Goal: Task Accomplishment & Management: Manage account settings

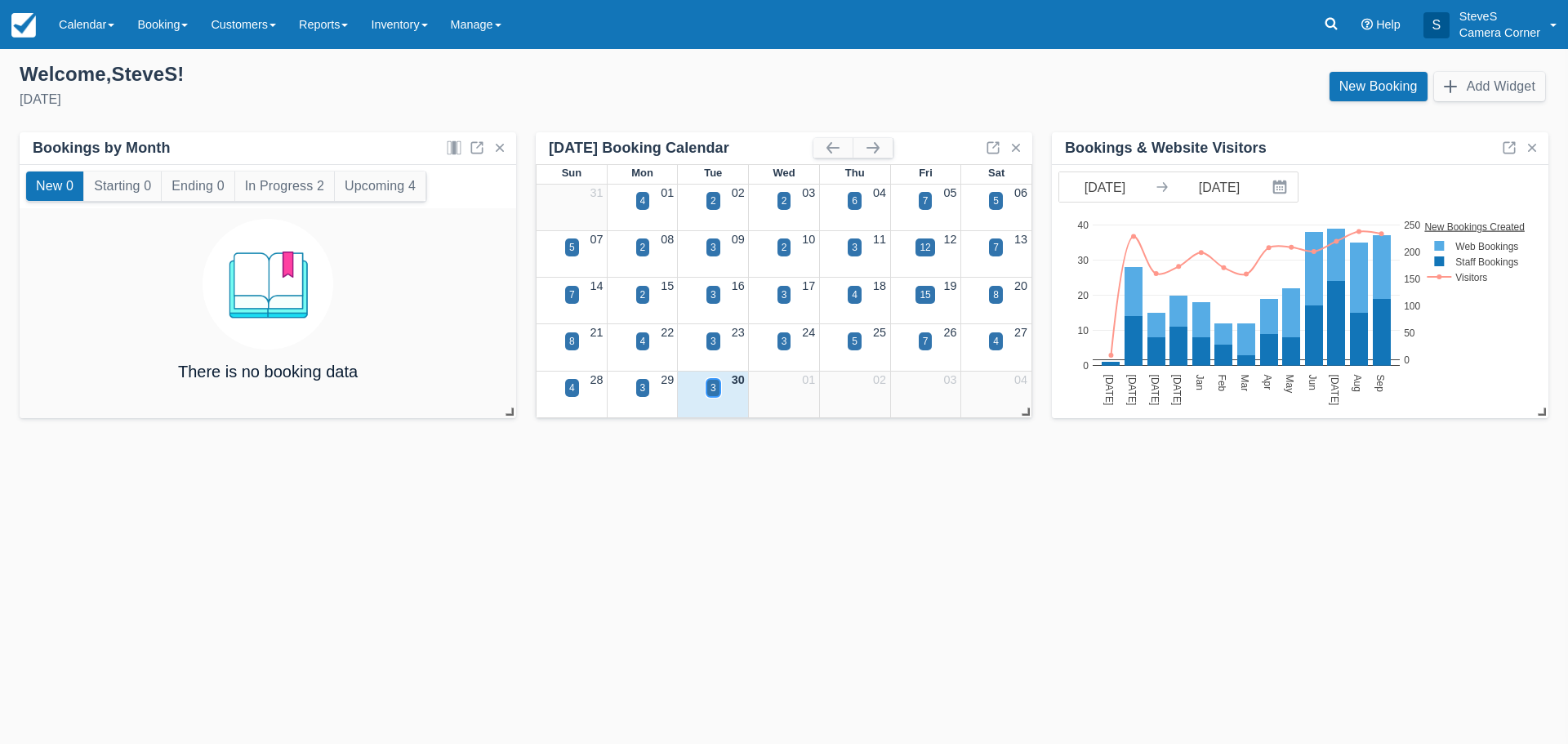
click at [713, 387] on div "3" at bounding box center [713, 388] width 6 height 15
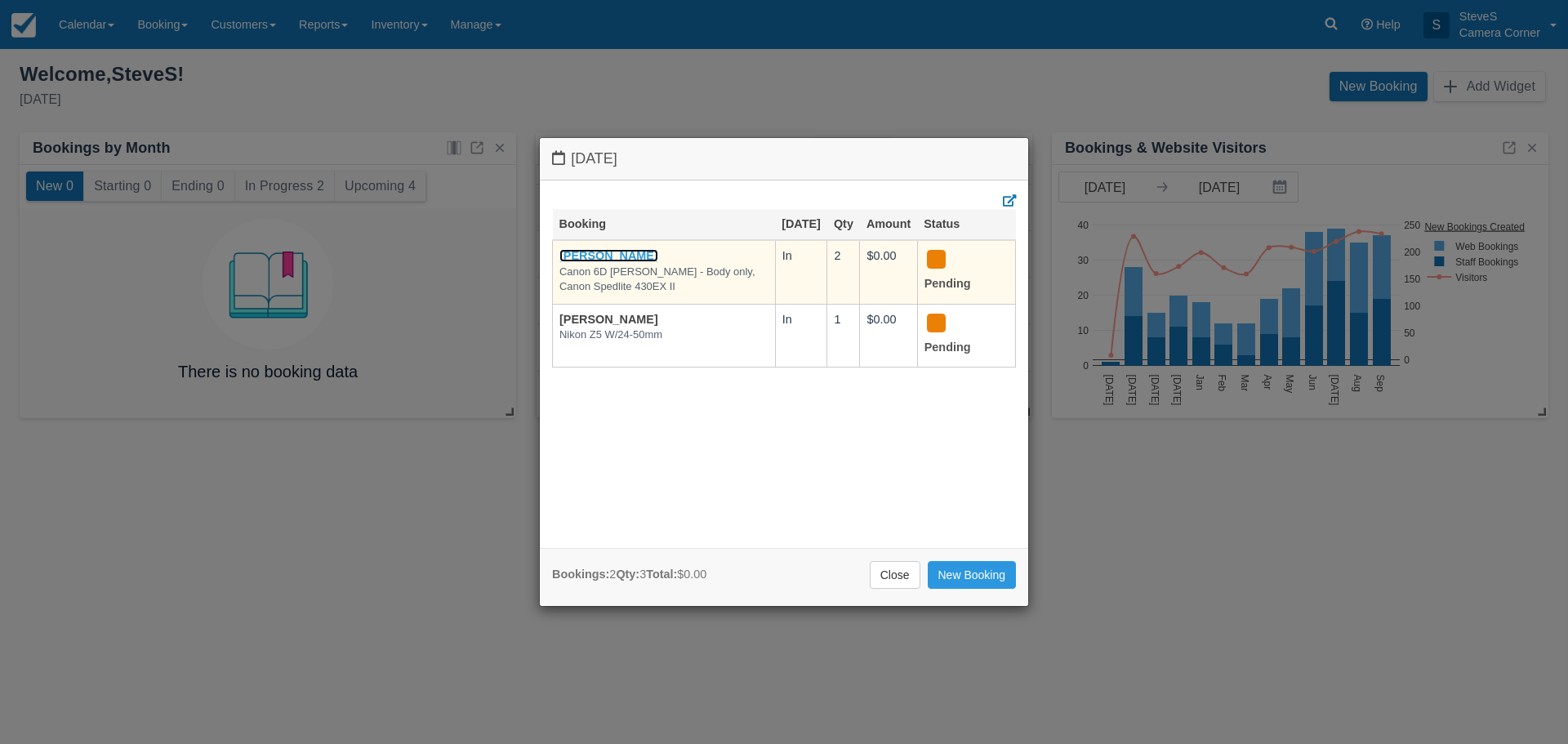
click at [624, 262] on link "[PERSON_NAME]" at bounding box center [609, 256] width 99 height 13
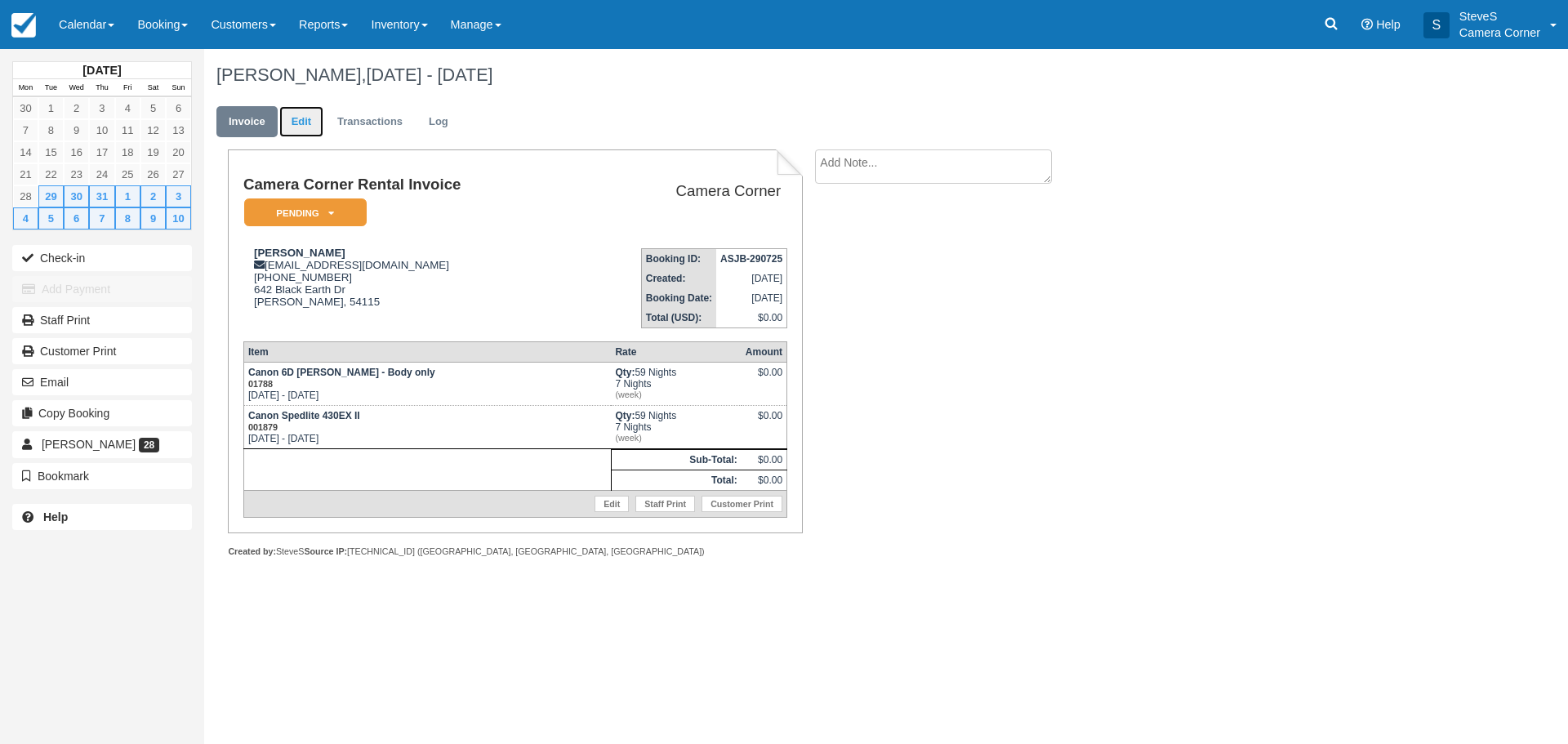
click at [298, 116] on link "Edit" at bounding box center [301, 122] width 44 height 32
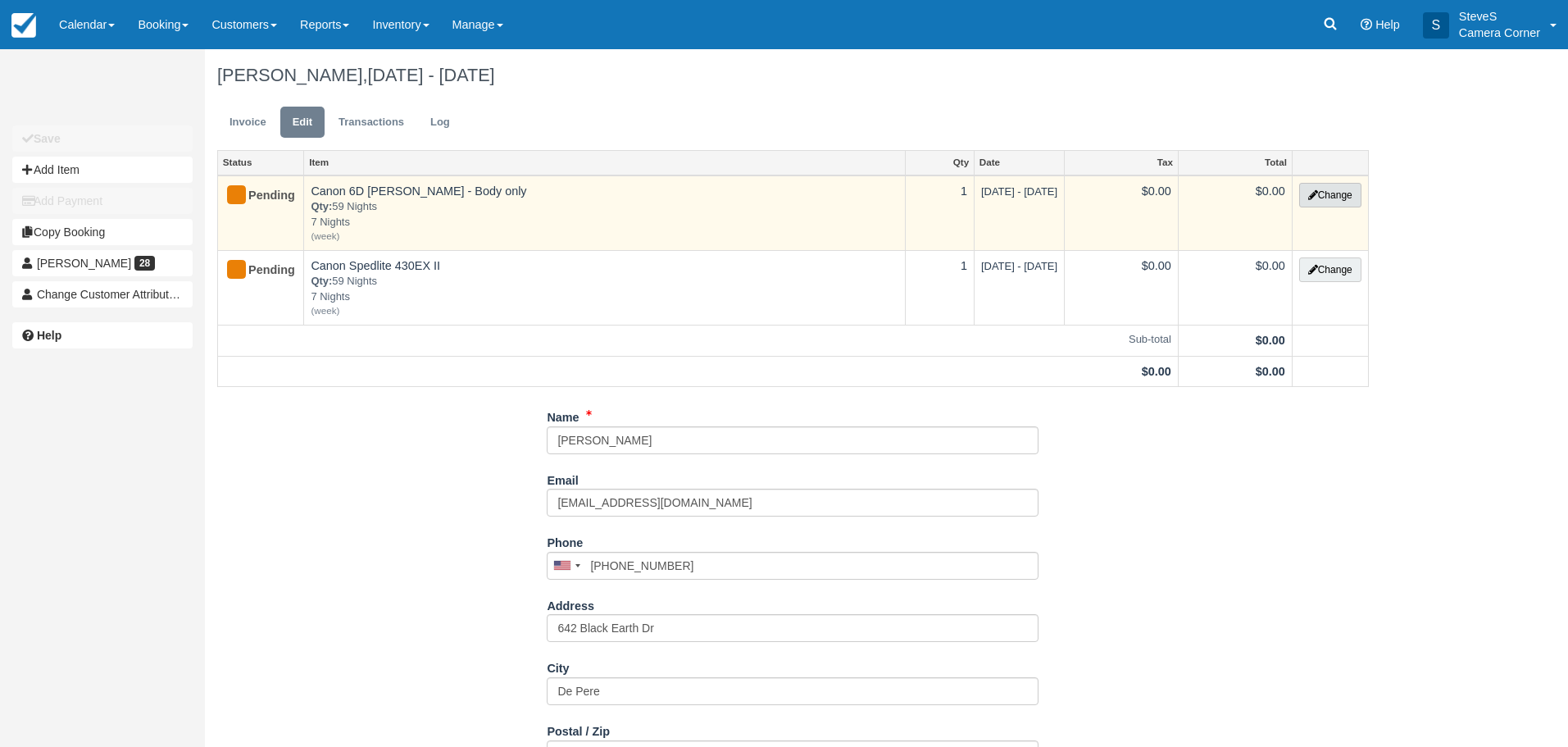
click at [1334, 195] on button "Change" at bounding box center [1330, 194] width 63 height 24
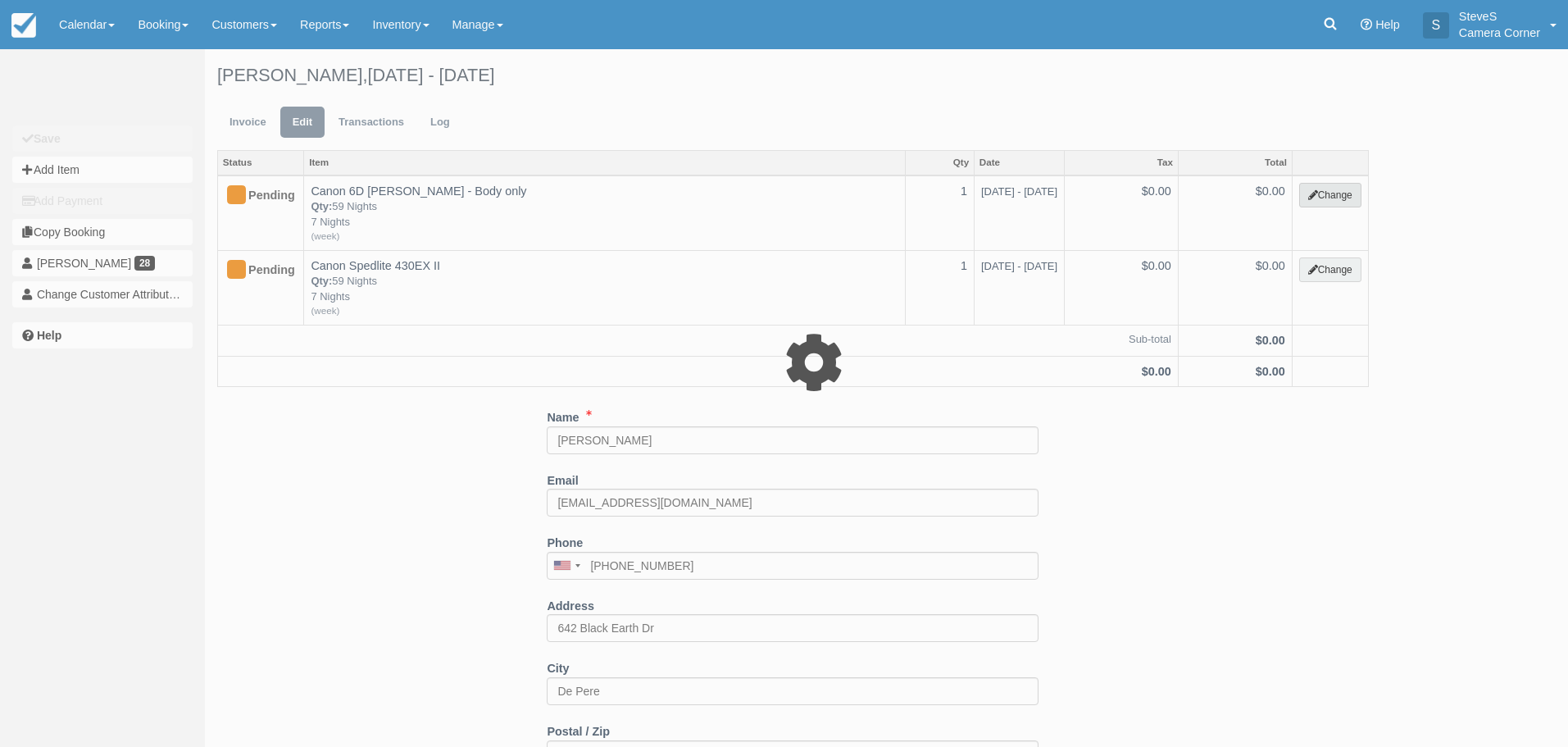
select select "7"
type input "0.00"
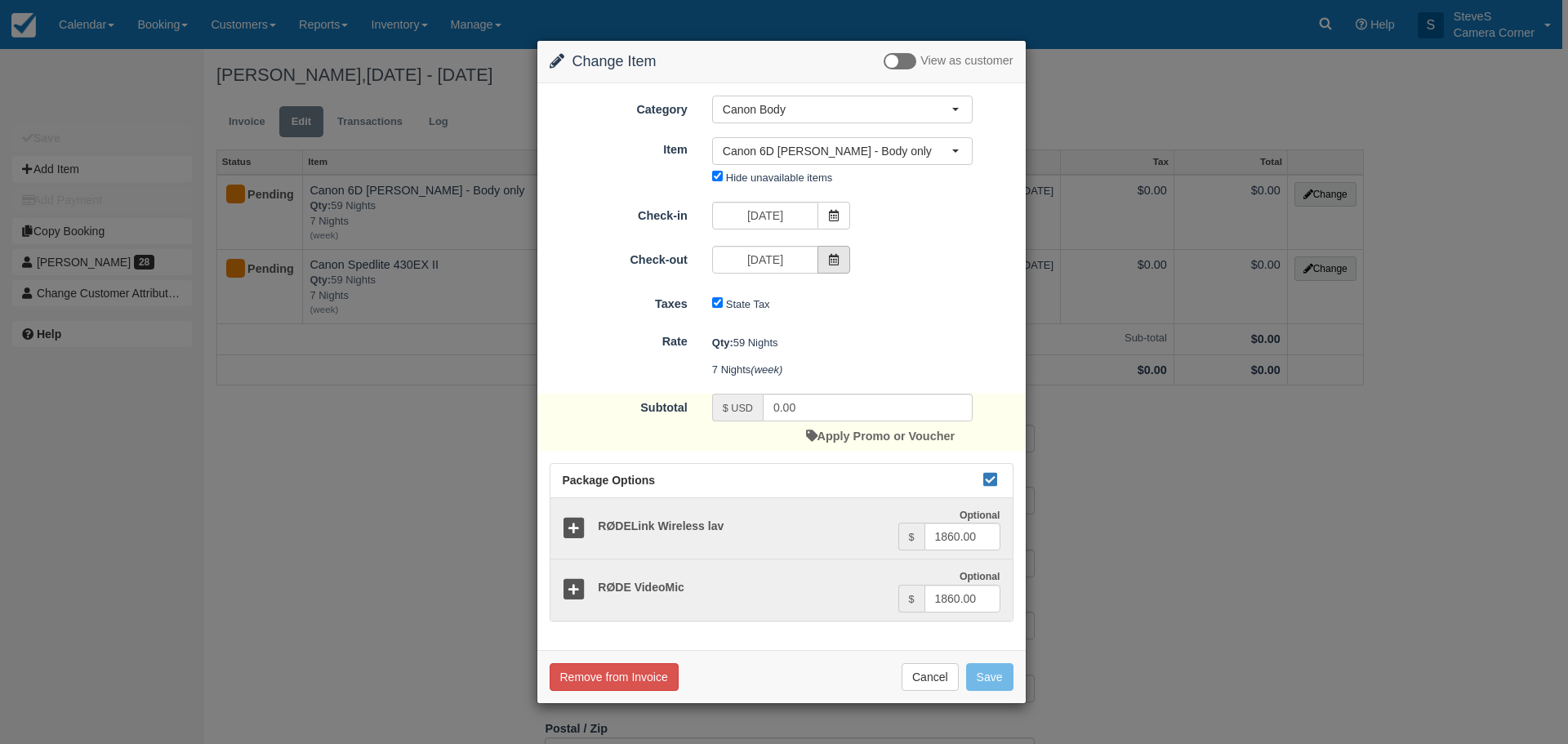
click at [832, 258] on icon at bounding box center [834, 259] width 12 height 12
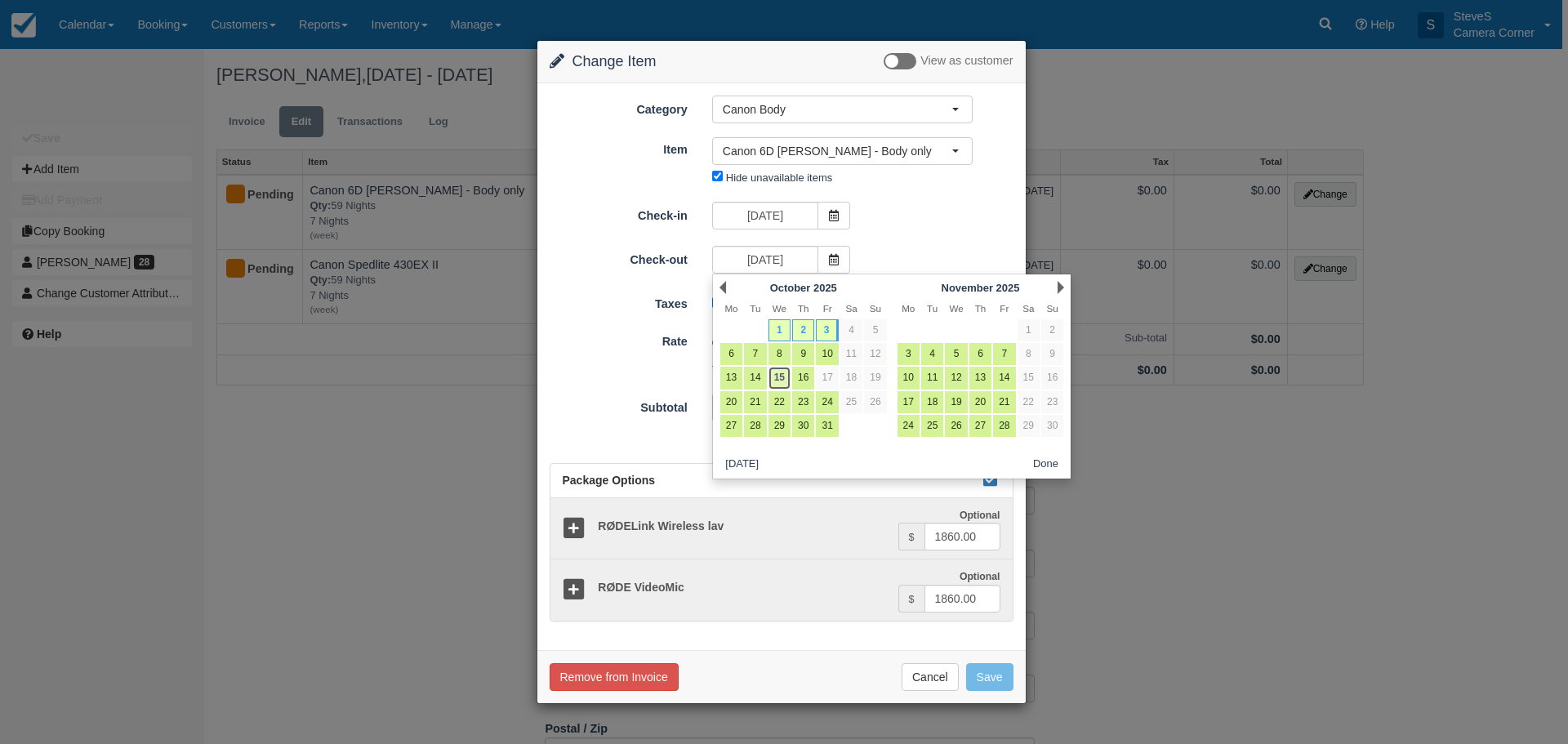
click at [782, 382] on link "15" at bounding box center [779, 377] width 22 height 22
type input "10/15/25"
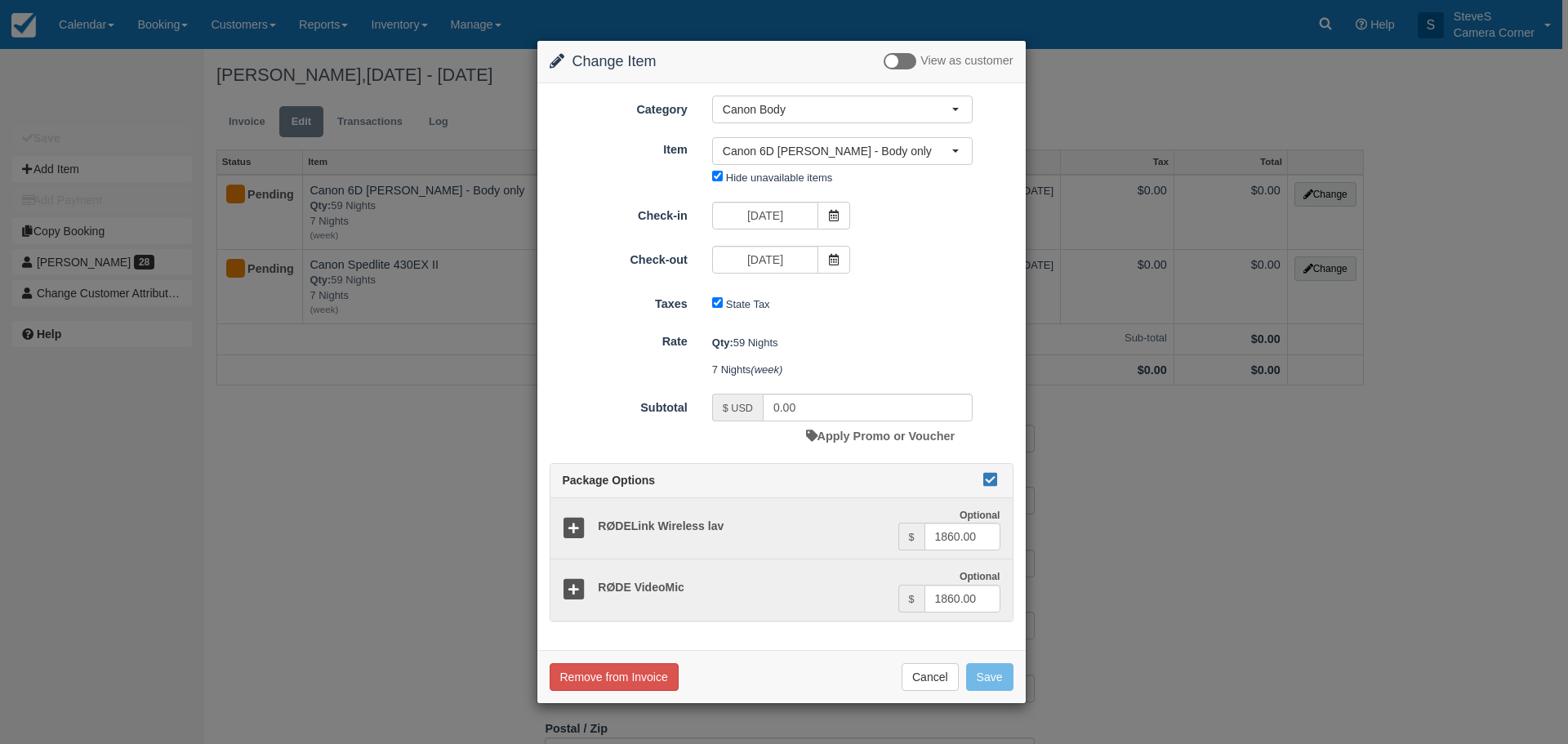
type input "7400.00"
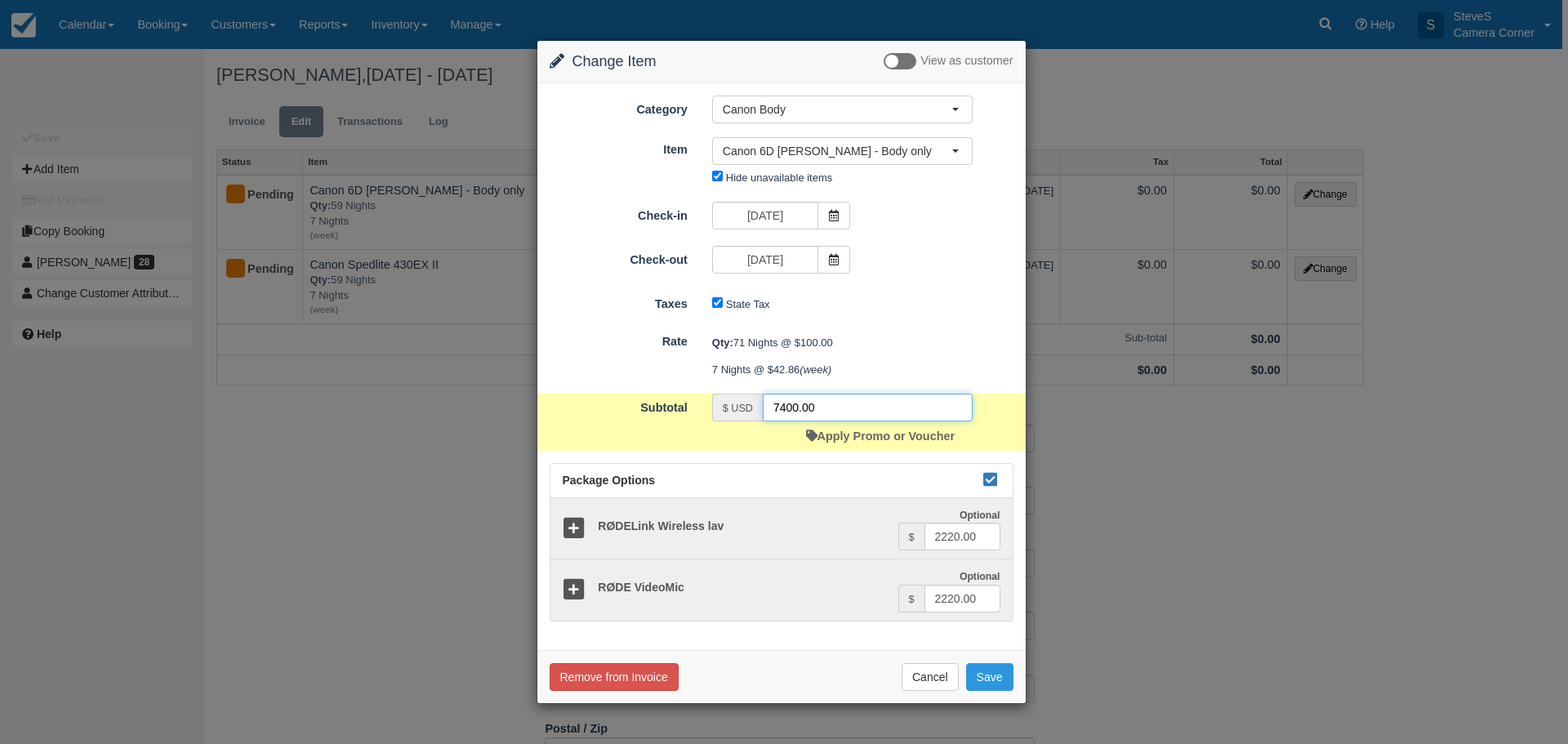
drag, startPoint x: 818, startPoint y: 404, endPoint x: 720, endPoint y: 388, distance: 99.3
click at [720, 388] on form "Category Canon Body Sony Camera Sony Lenses Employee Rental Computers Nikon Mou…" at bounding box center [782, 358] width 464 height 526
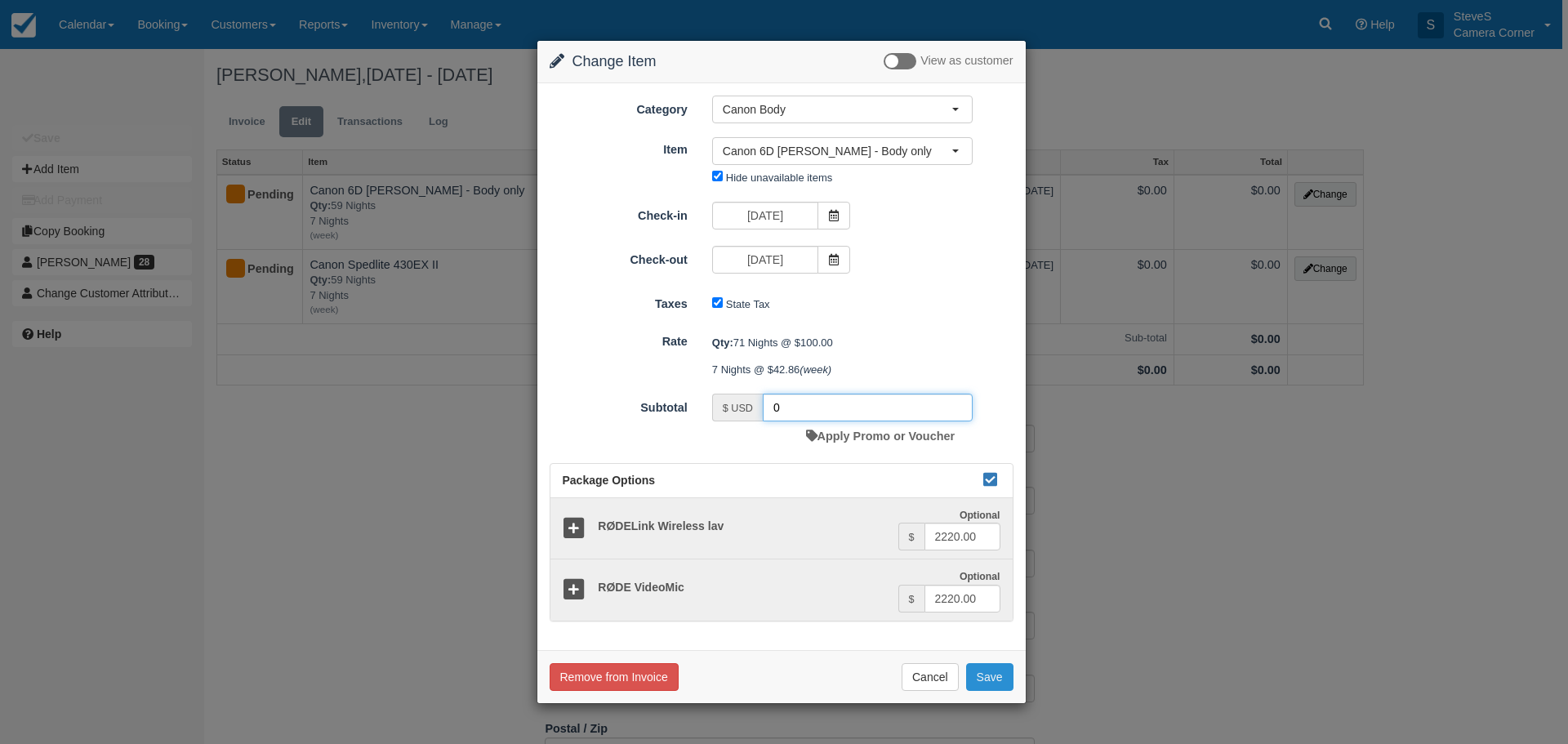
type input "0"
click at [991, 682] on button "Save" at bounding box center [989, 677] width 47 height 27
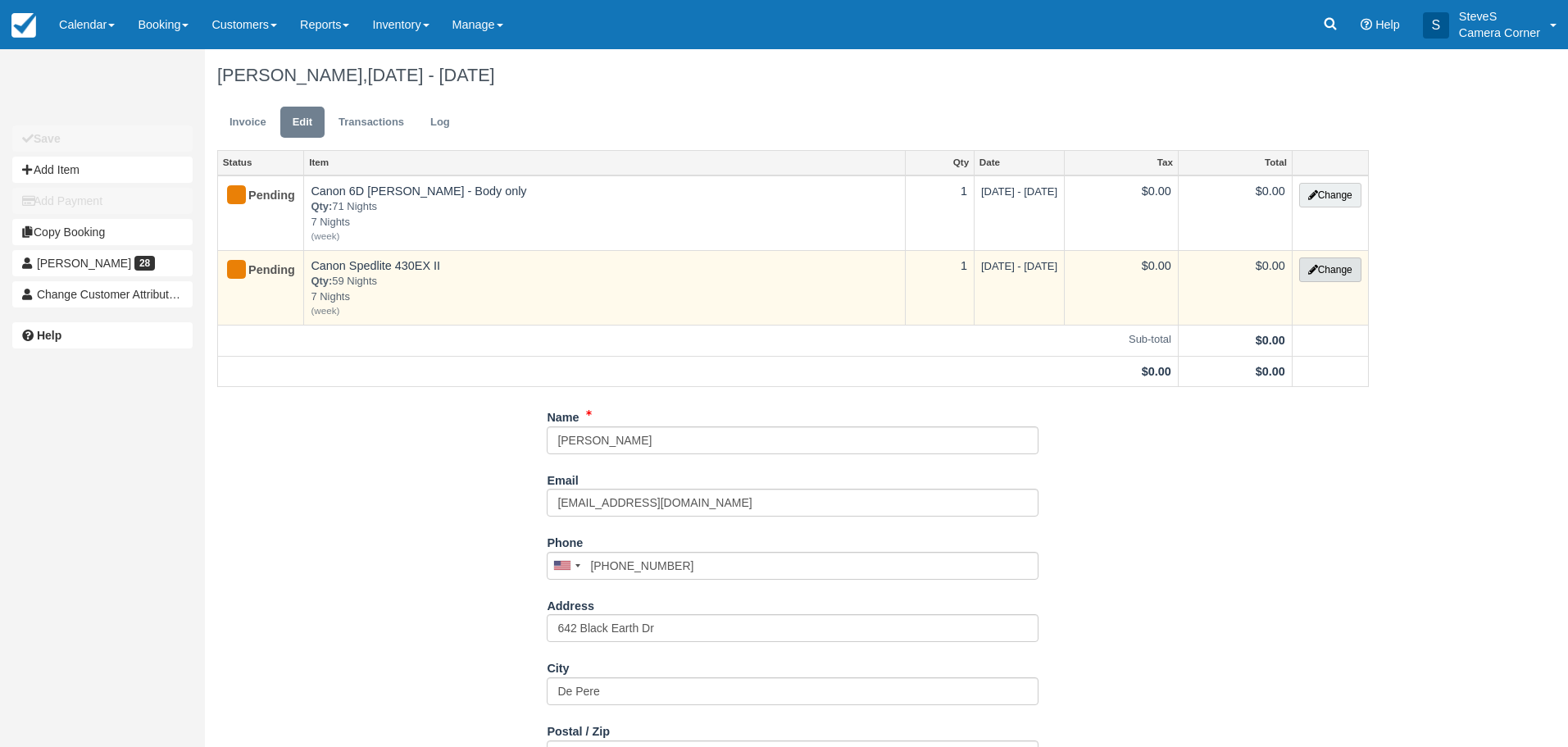
click at [1323, 267] on button "Change" at bounding box center [1330, 269] width 63 height 24
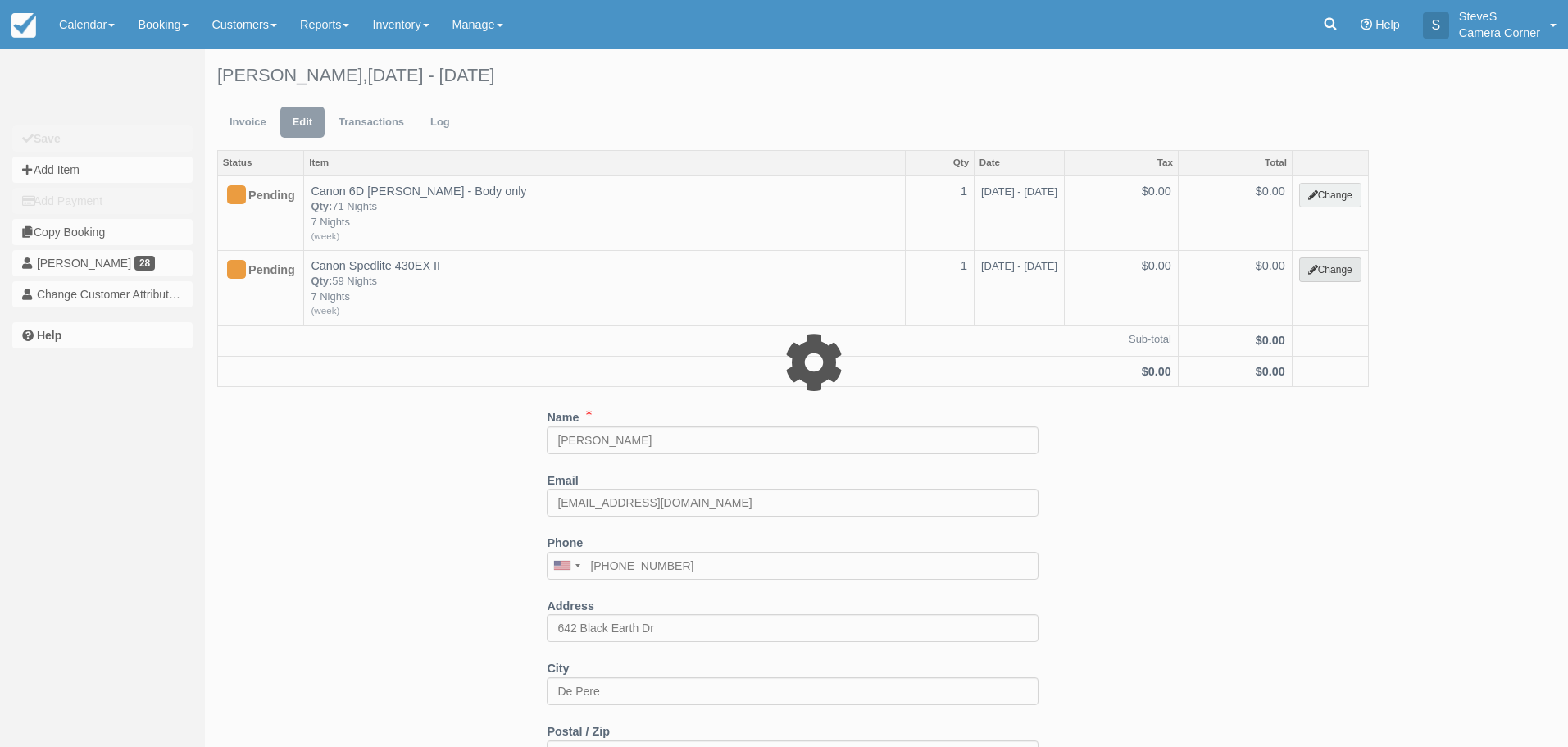
select select "5"
type input "0.00"
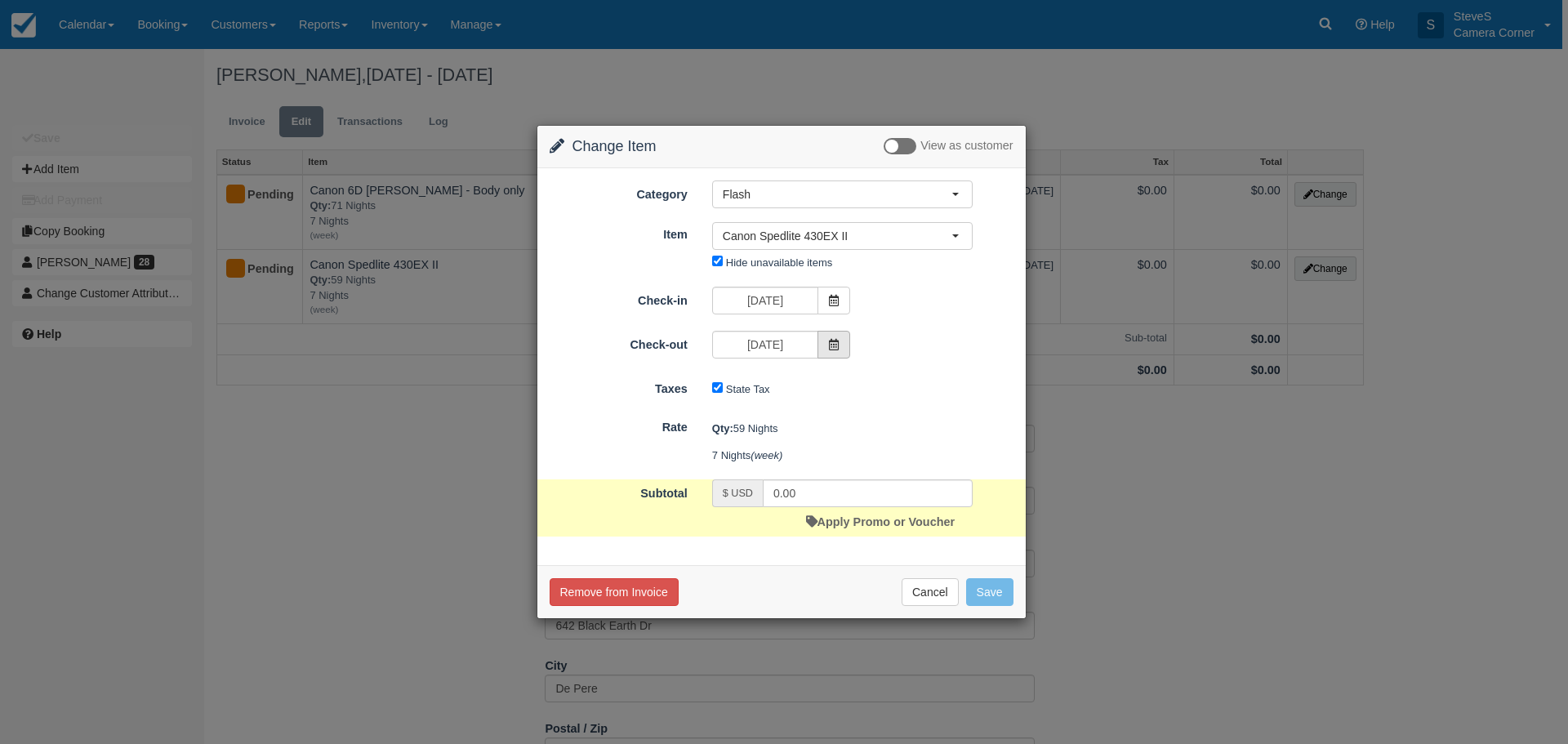
click at [840, 340] on icon at bounding box center [834, 345] width 12 height 12
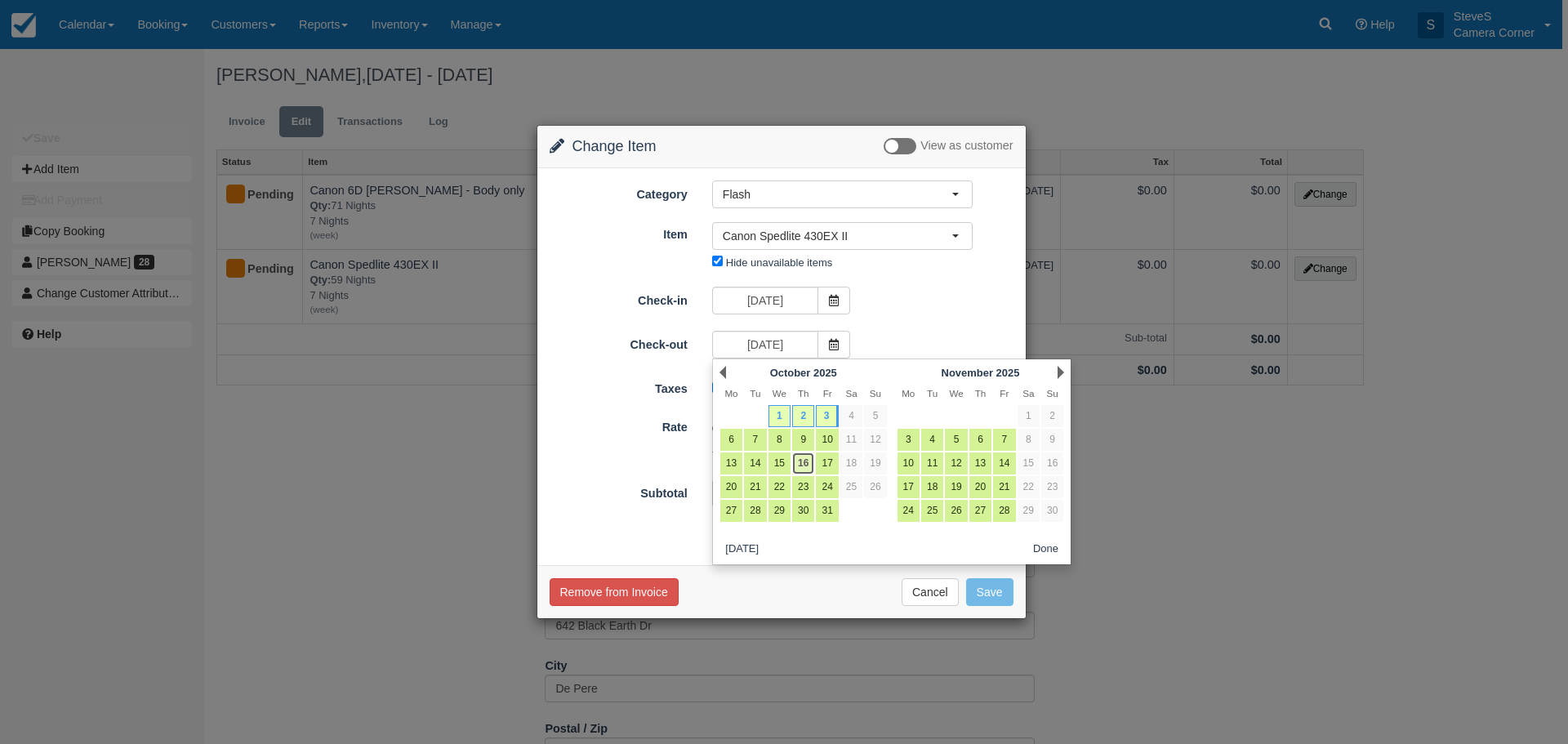
click at [801, 462] on link "16" at bounding box center [803, 463] width 22 height 22
type input "10/16/25"
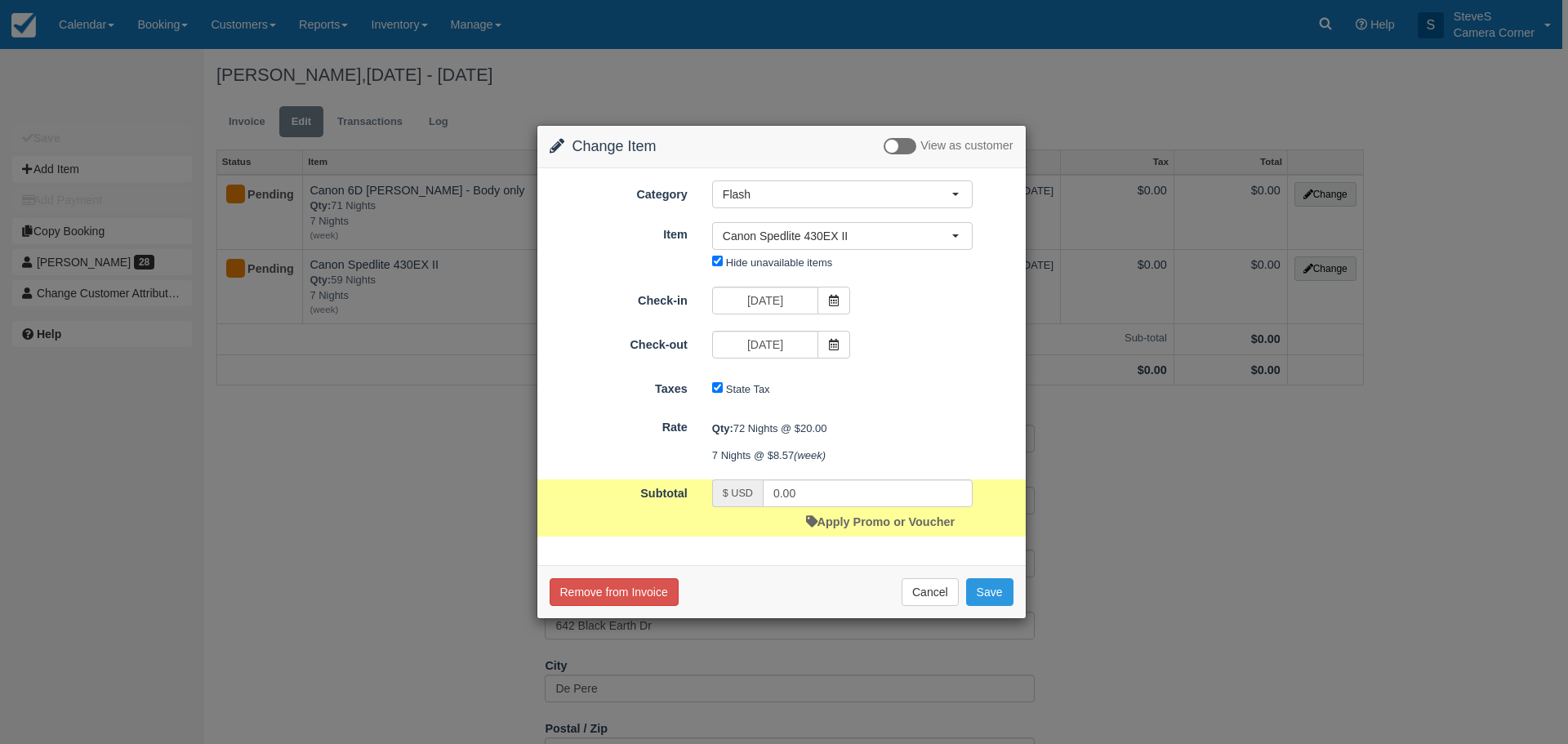
type input "1500.00"
click at [836, 342] on icon at bounding box center [834, 345] width 12 height 12
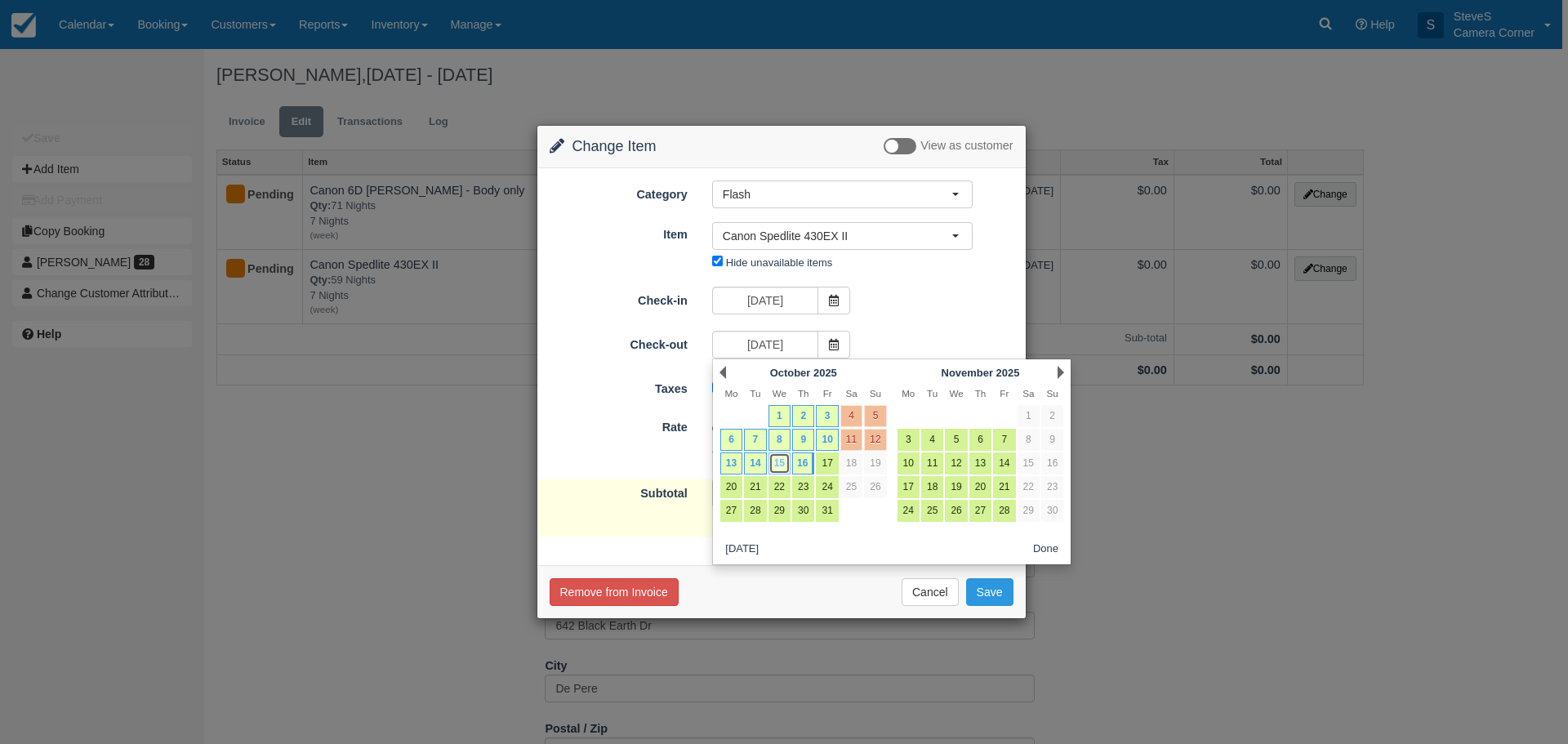
click at [782, 458] on link "15" at bounding box center [779, 463] width 22 height 22
type input "10/15/25"
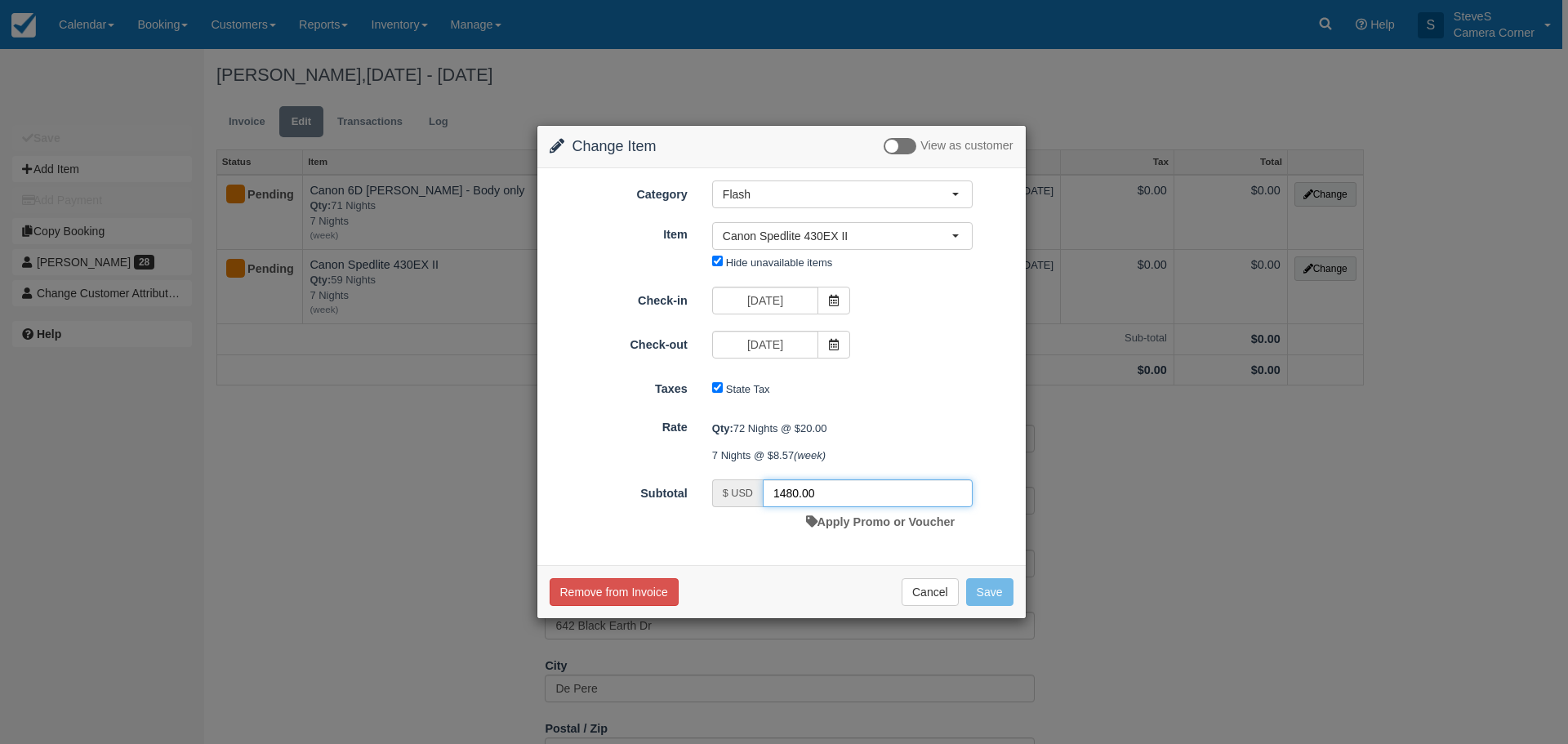
drag, startPoint x: 841, startPoint y: 492, endPoint x: 749, endPoint y: 480, distance: 92.8
click at [749, 480] on div "$ USD 1480.00" at bounding box center [842, 493] width 260 height 27
type input "0."
click at [974, 584] on button "Save" at bounding box center [989, 591] width 47 height 27
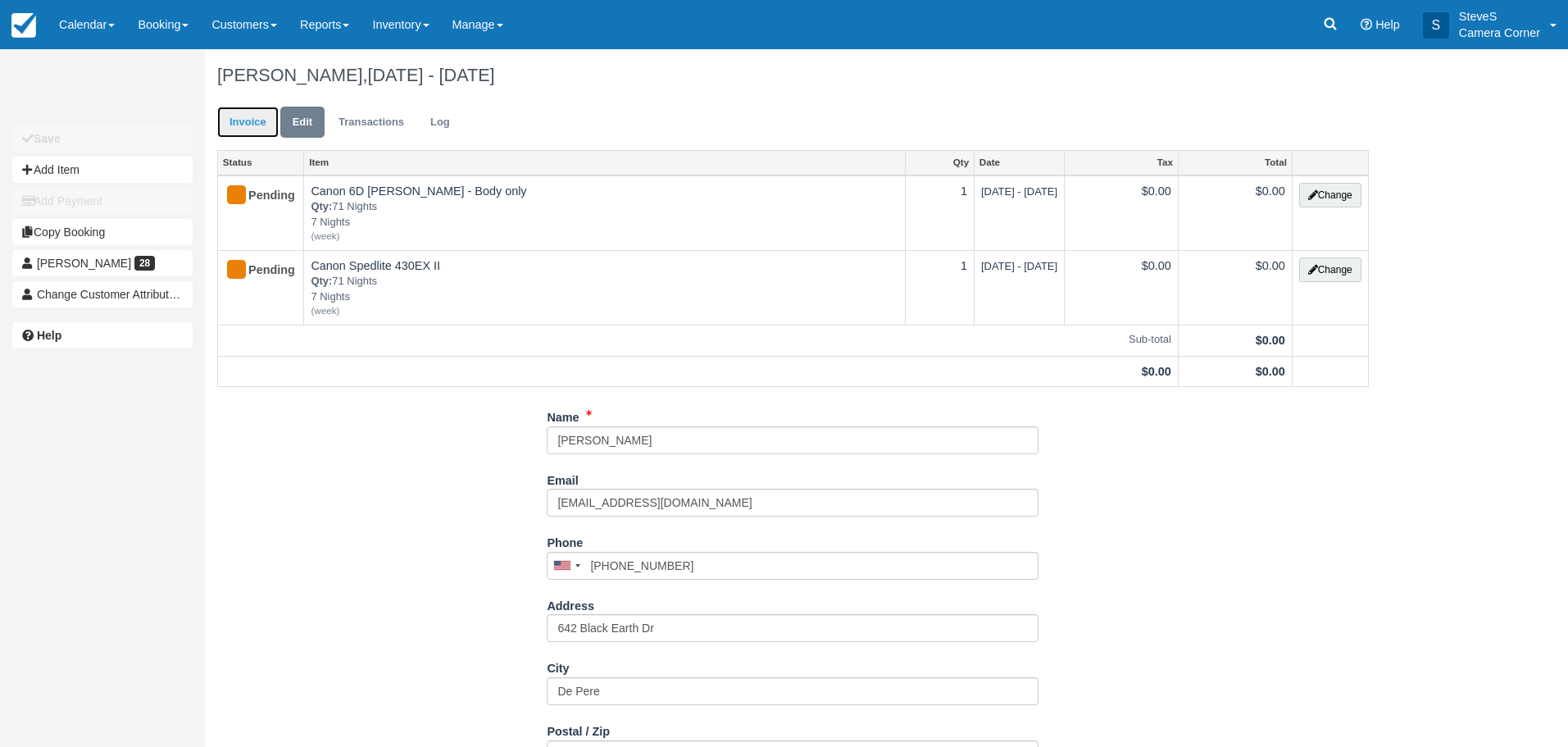
click at [255, 124] on link "Invoice" at bounding box center [248, 123] width 62 height 32
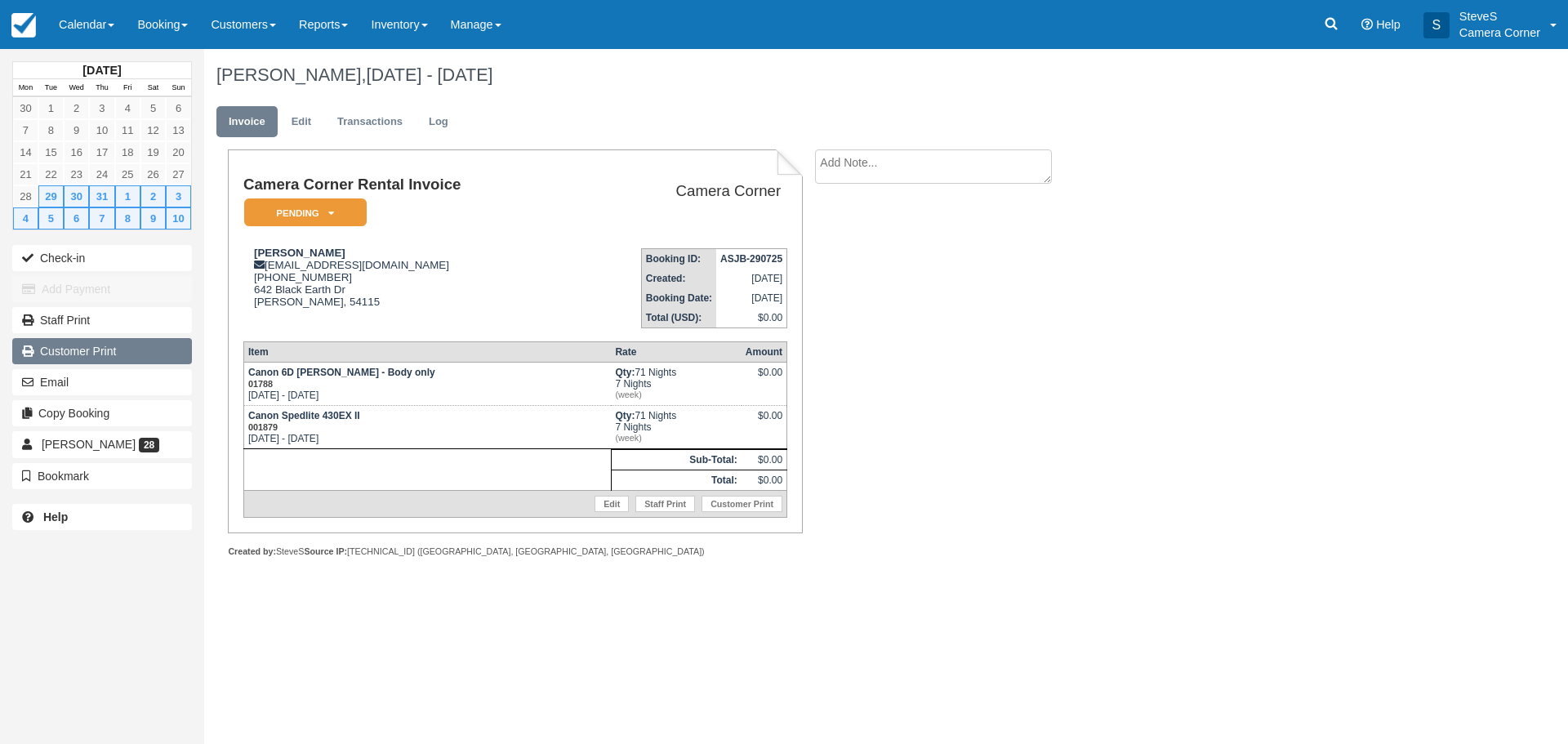
click at [111, 357] on link "Customer Print" at bounding box center [102, 351] width 180 height 26
click at [20, 22] on img at bounding box center [23, 25] width 24 height 24
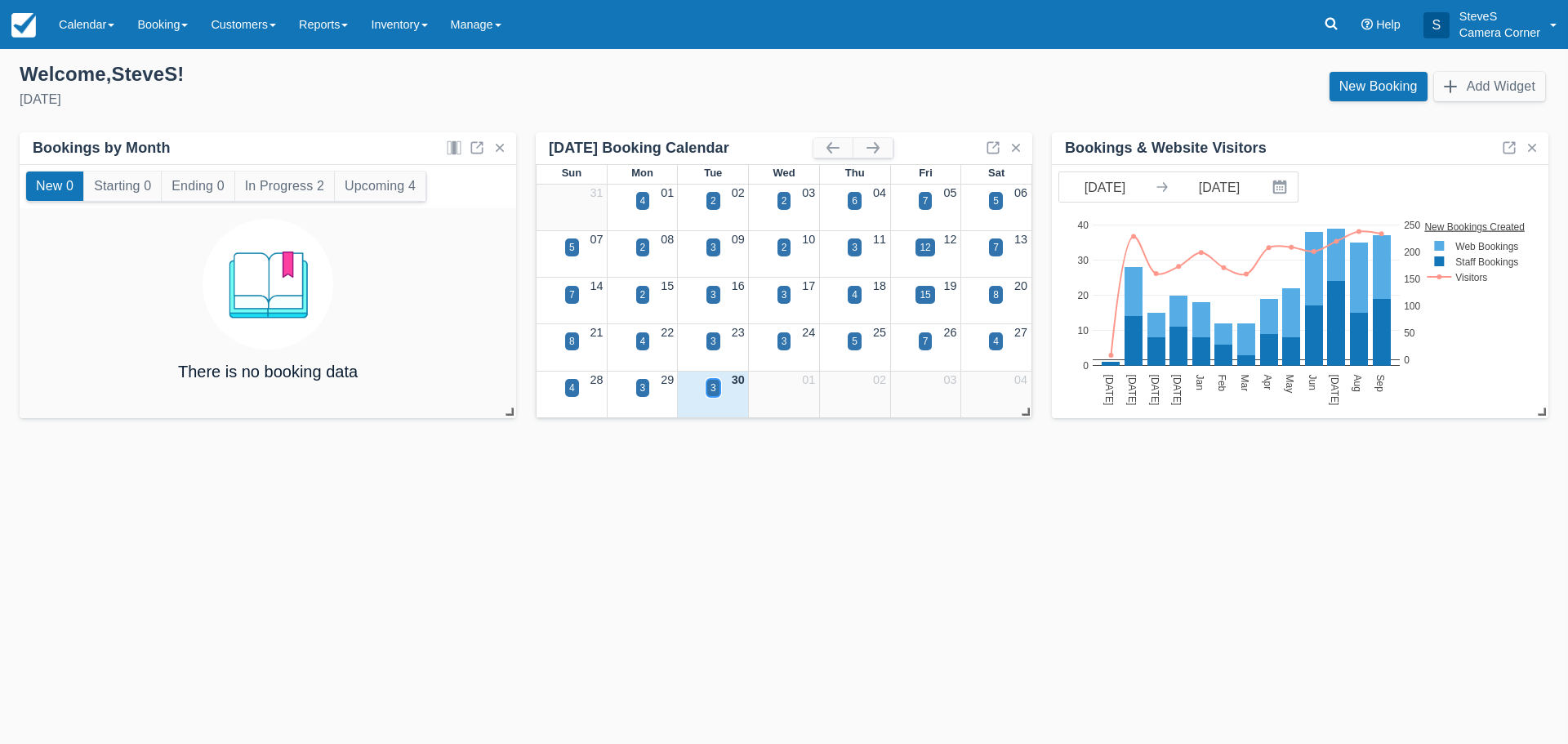
click at [713, 388] on div "3" at bounding box center [713, 388] width 6 height 15
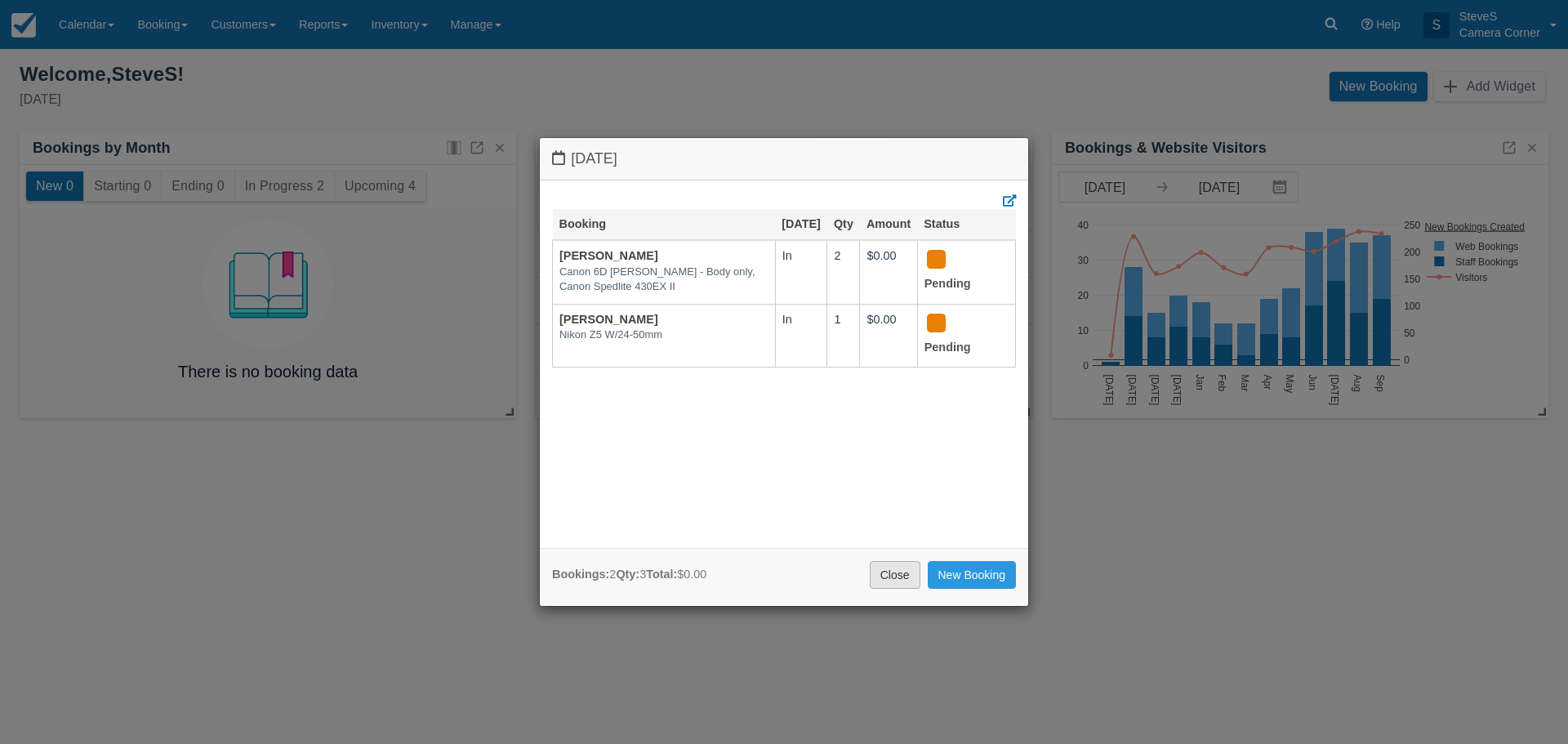
click at [896, 582] on link "Close" at bounding box center [895, 574] width 51 height 27
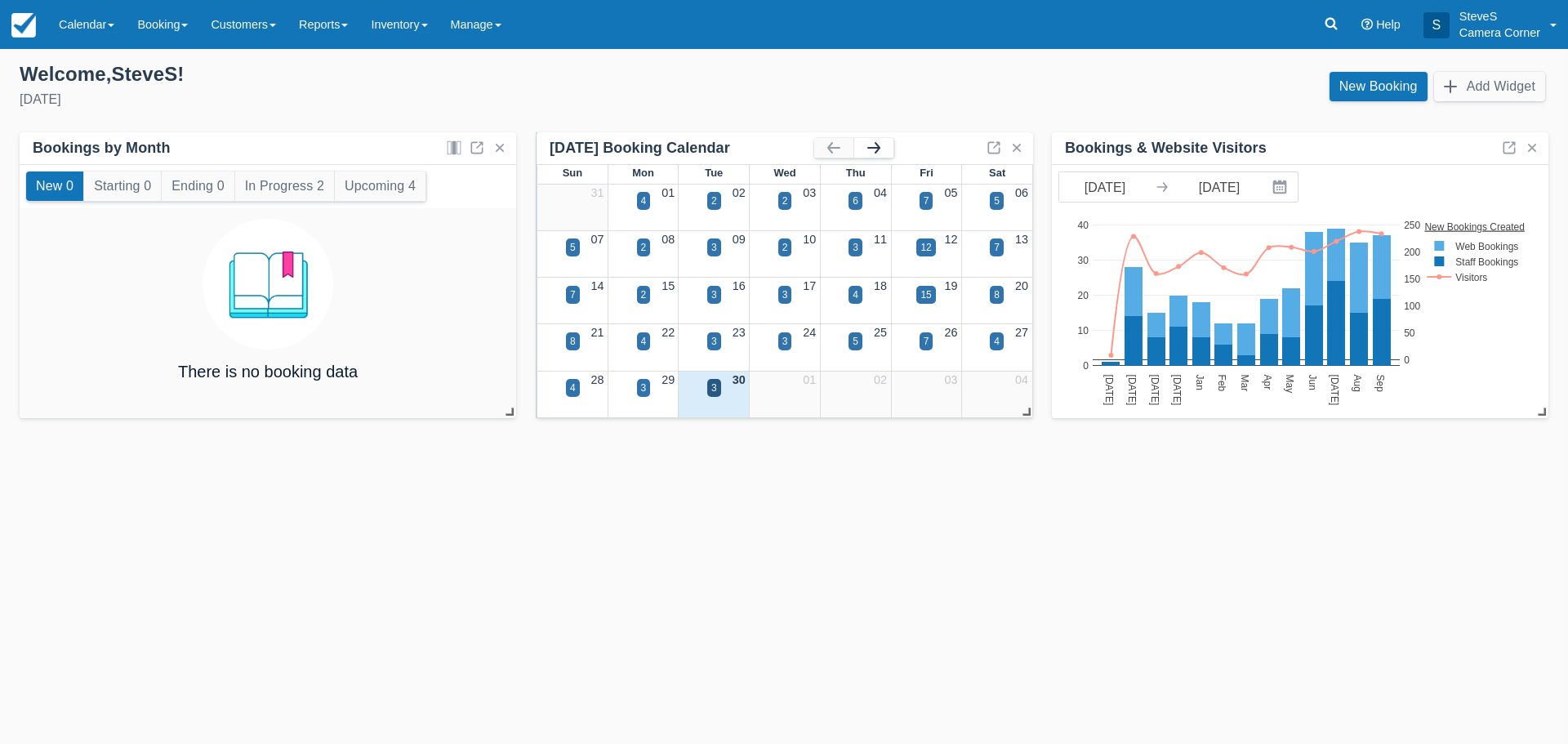
click at [870, 145] on button "button" at bounding box center [873, 148] width 39 height 20
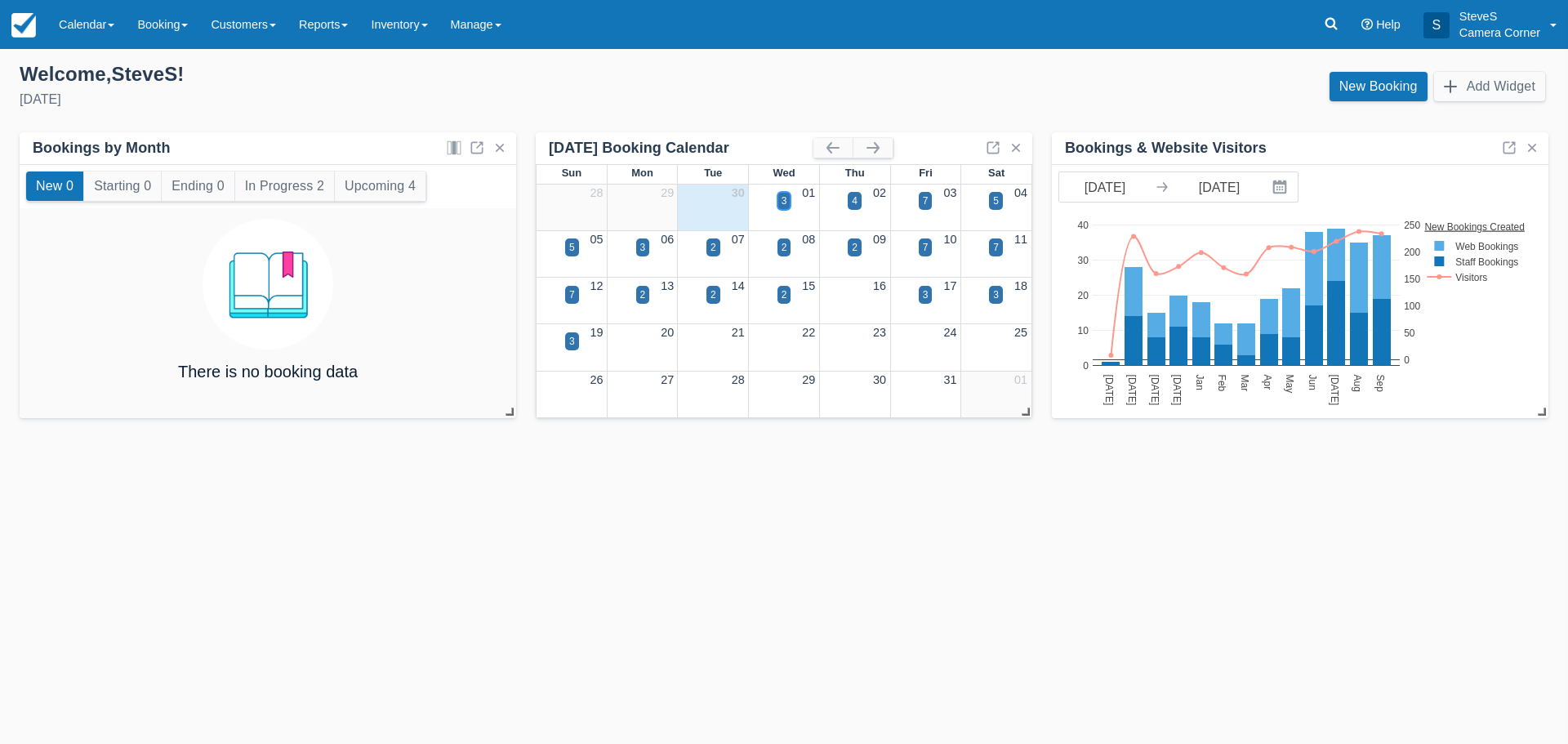
click at [784, 201] on div "3" at bounding box center [784, 201] width 6 height 15
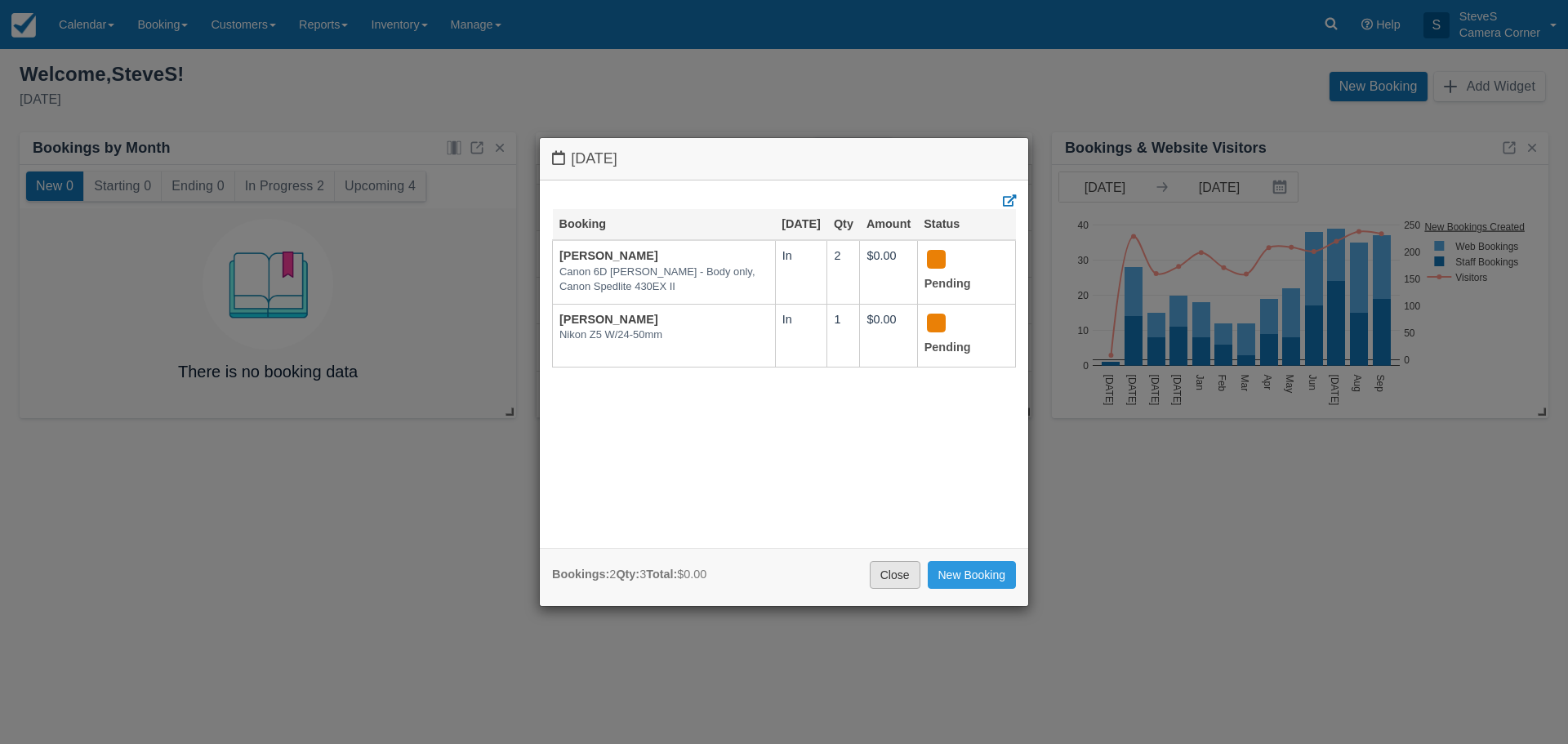
click at [905, 572] on link "Close" at bounding box center [895, 574] width 51 height 27
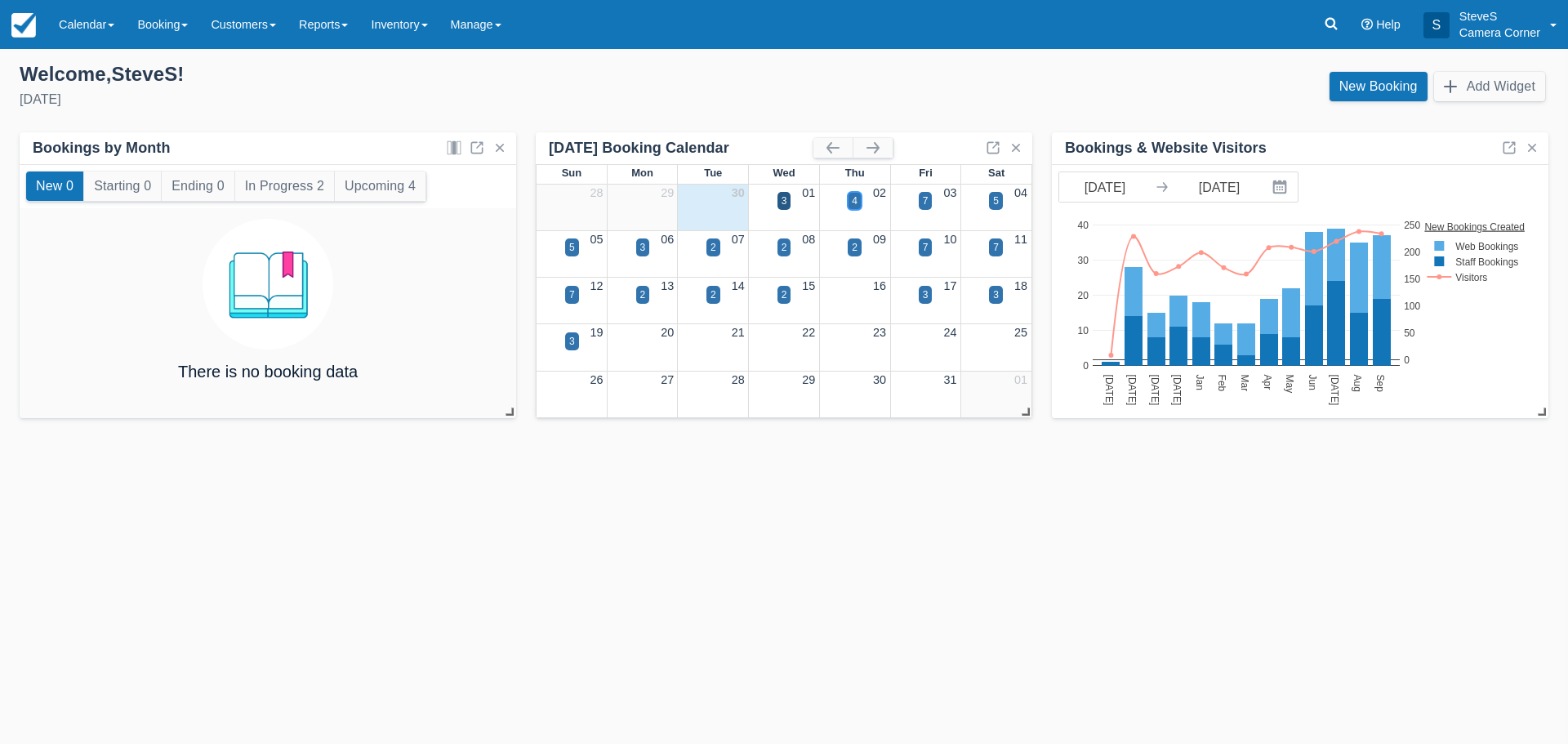
click at [850, 200] on div "4" at bounding box center [855, 201] width 14 height 18
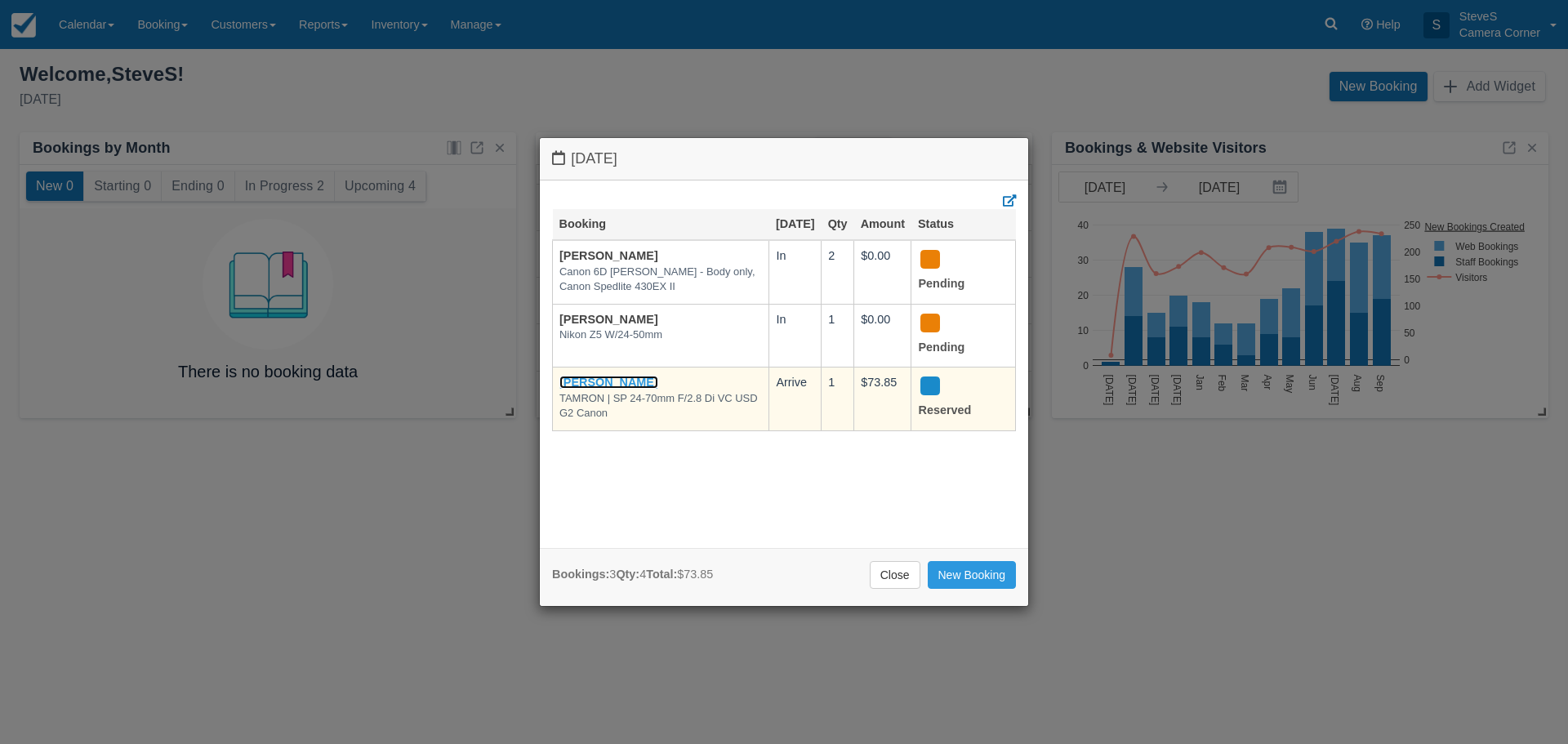
click at [609, 383] on link "Charlene K Law" at bounding box center [609, 382] width 99 height 13
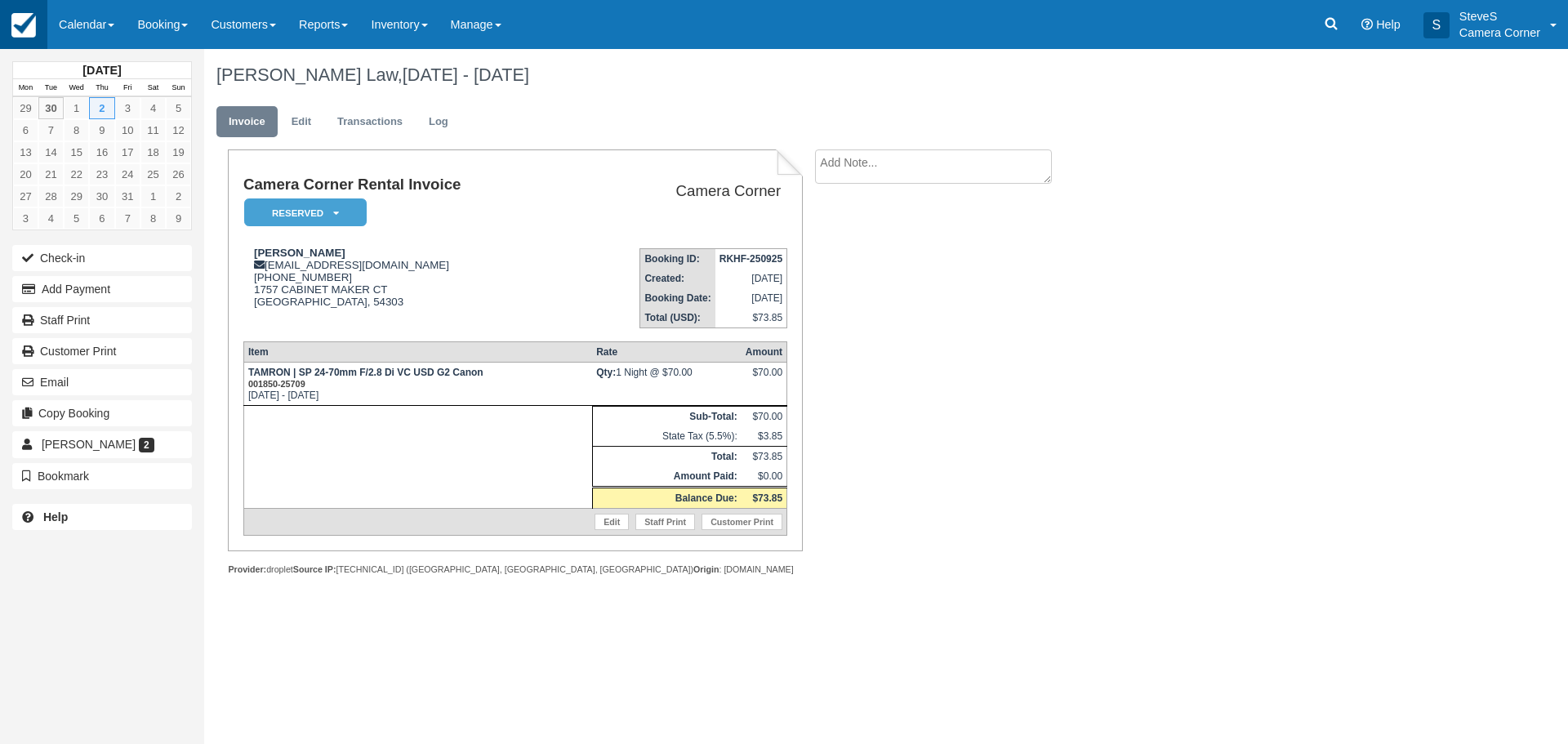
click at [22, 32] on img at bounding box center [23, 25] width 24 height 24
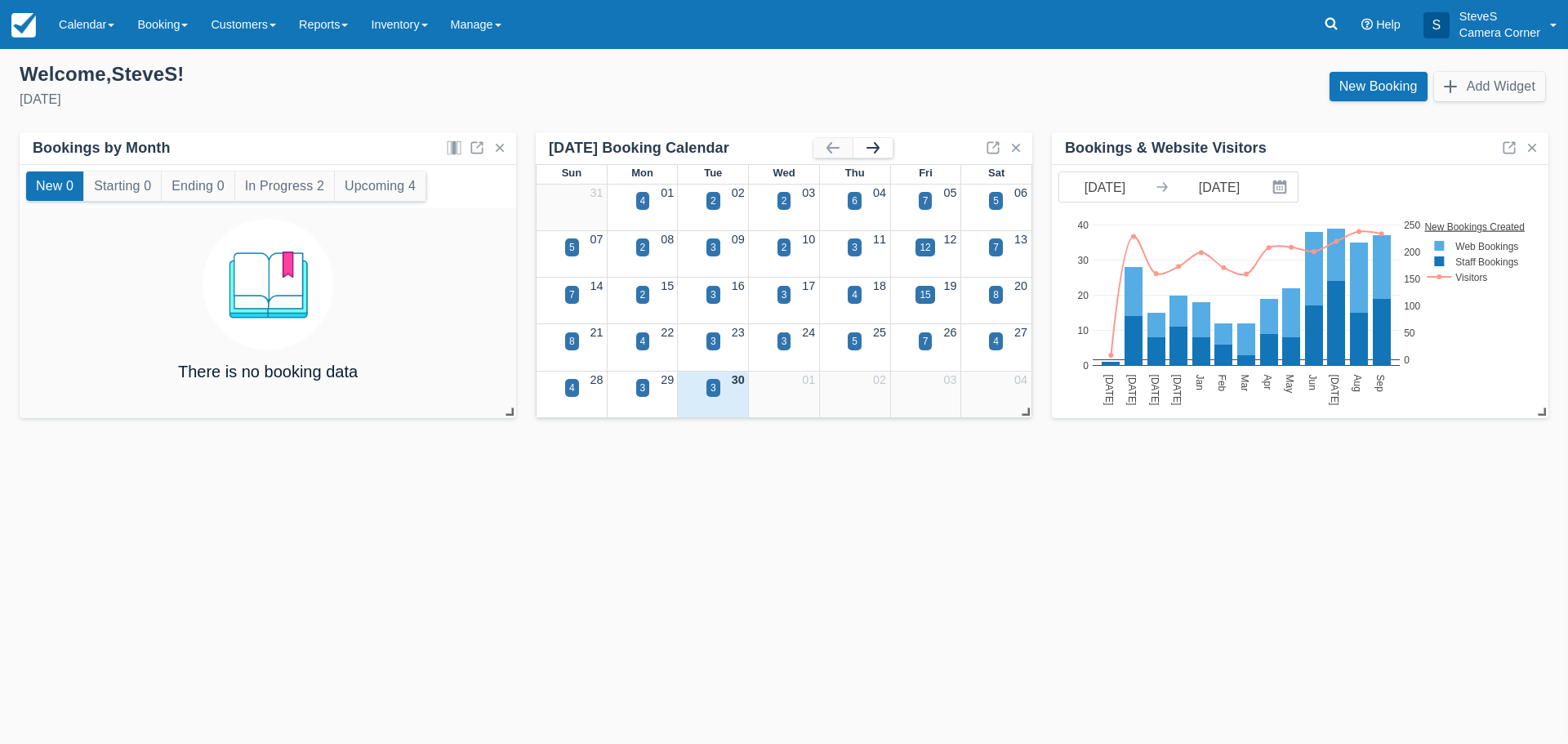
click at [884, 150] on button "button" at bounding box center [872, 148] width 39 height 20
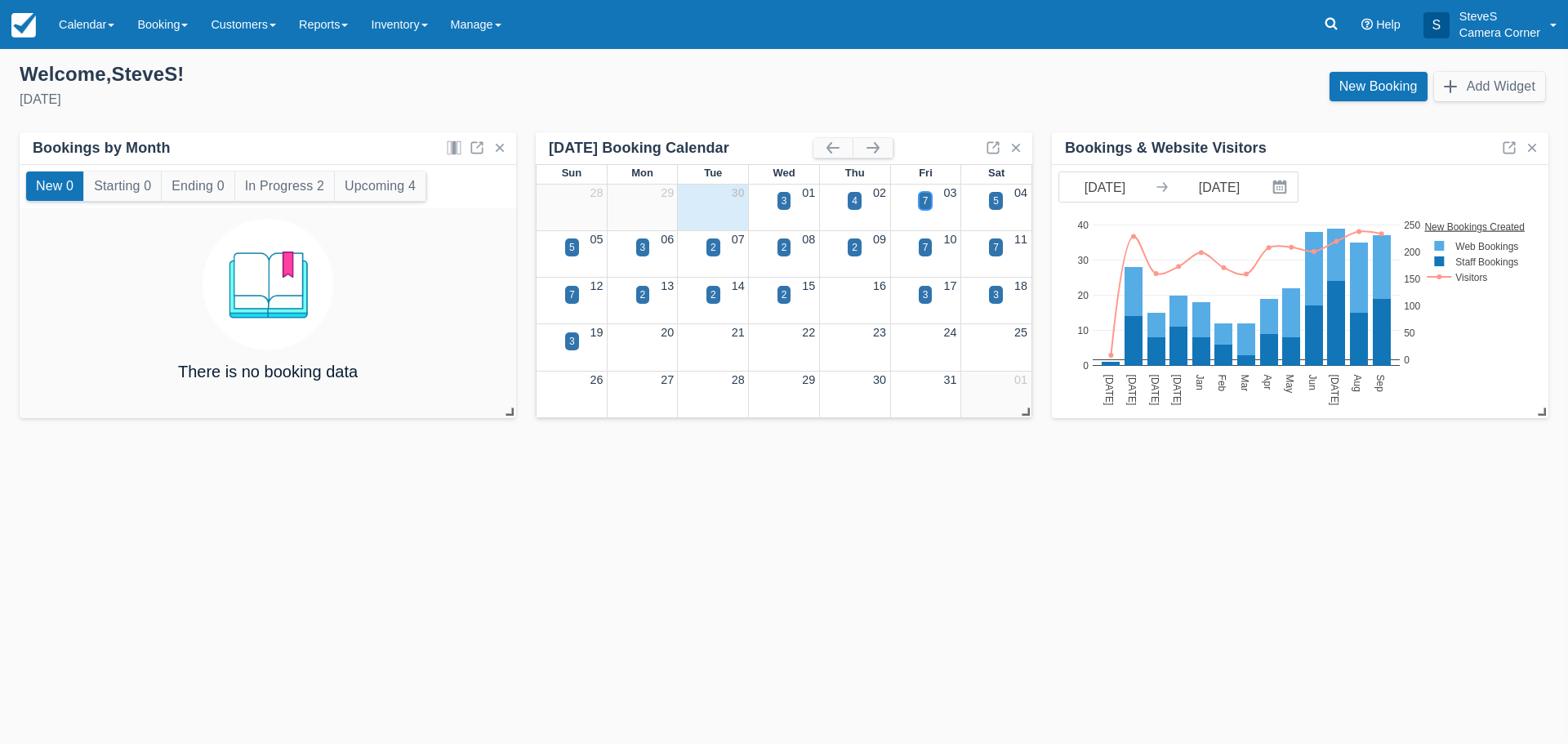
click at [928, 199] on div "7" at bounding box center [925, 201] width 6 height 15
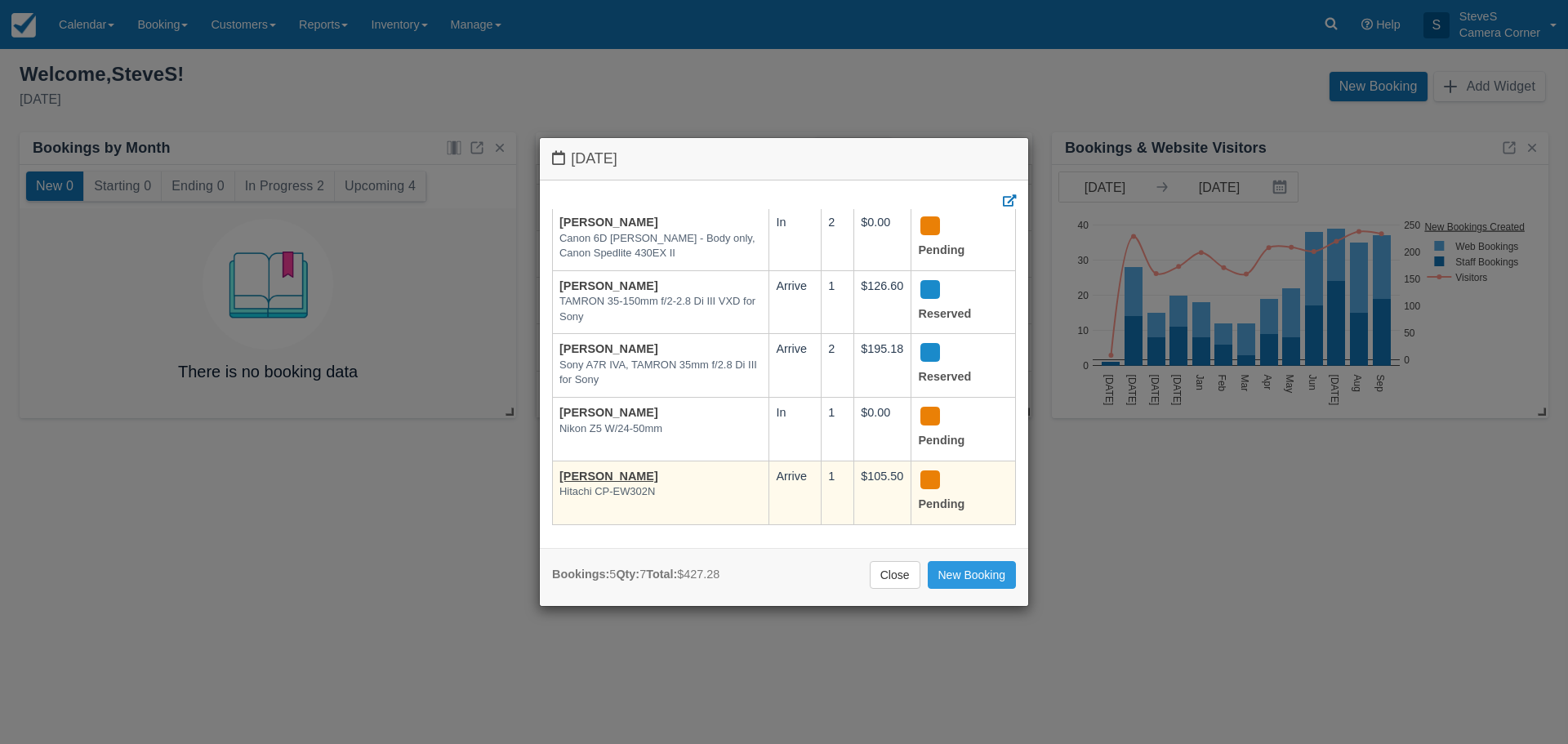
scroll to position [51, 0]
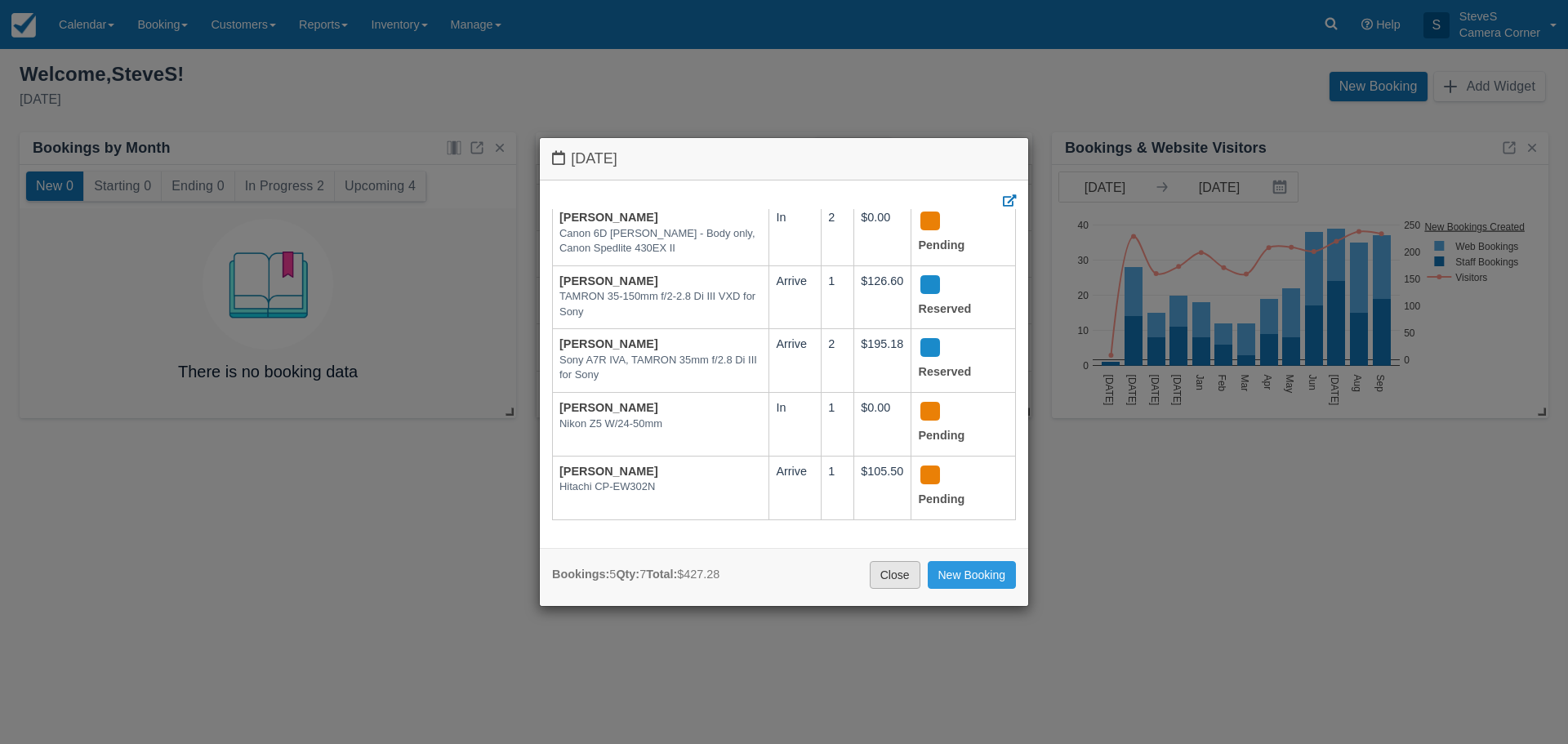
click at [902, 576] on link "Close" at bounding box center [895, 574] width 51 height 27
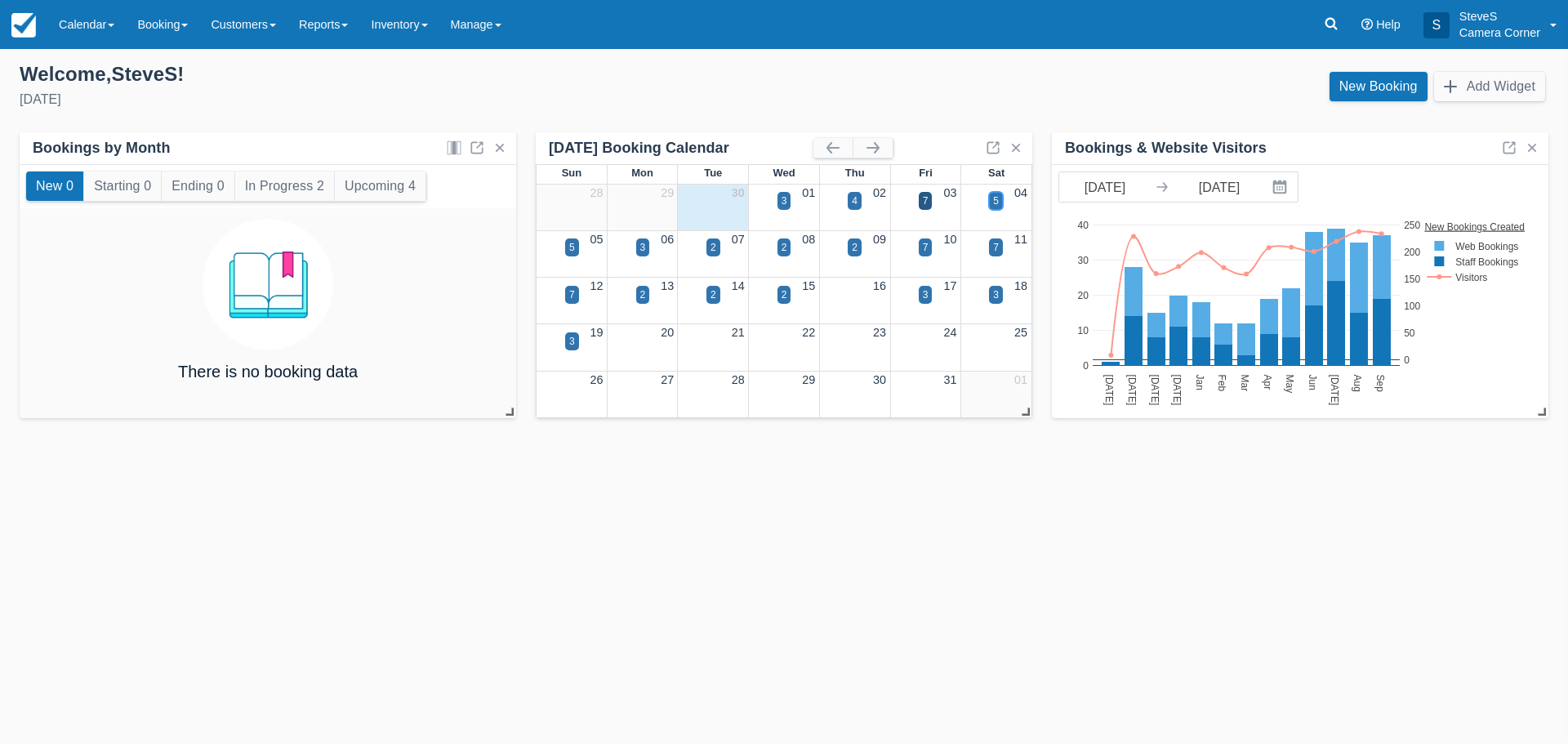
click at [995, 203] on div "5" at bounding box center [995, 201] width 6 height 15
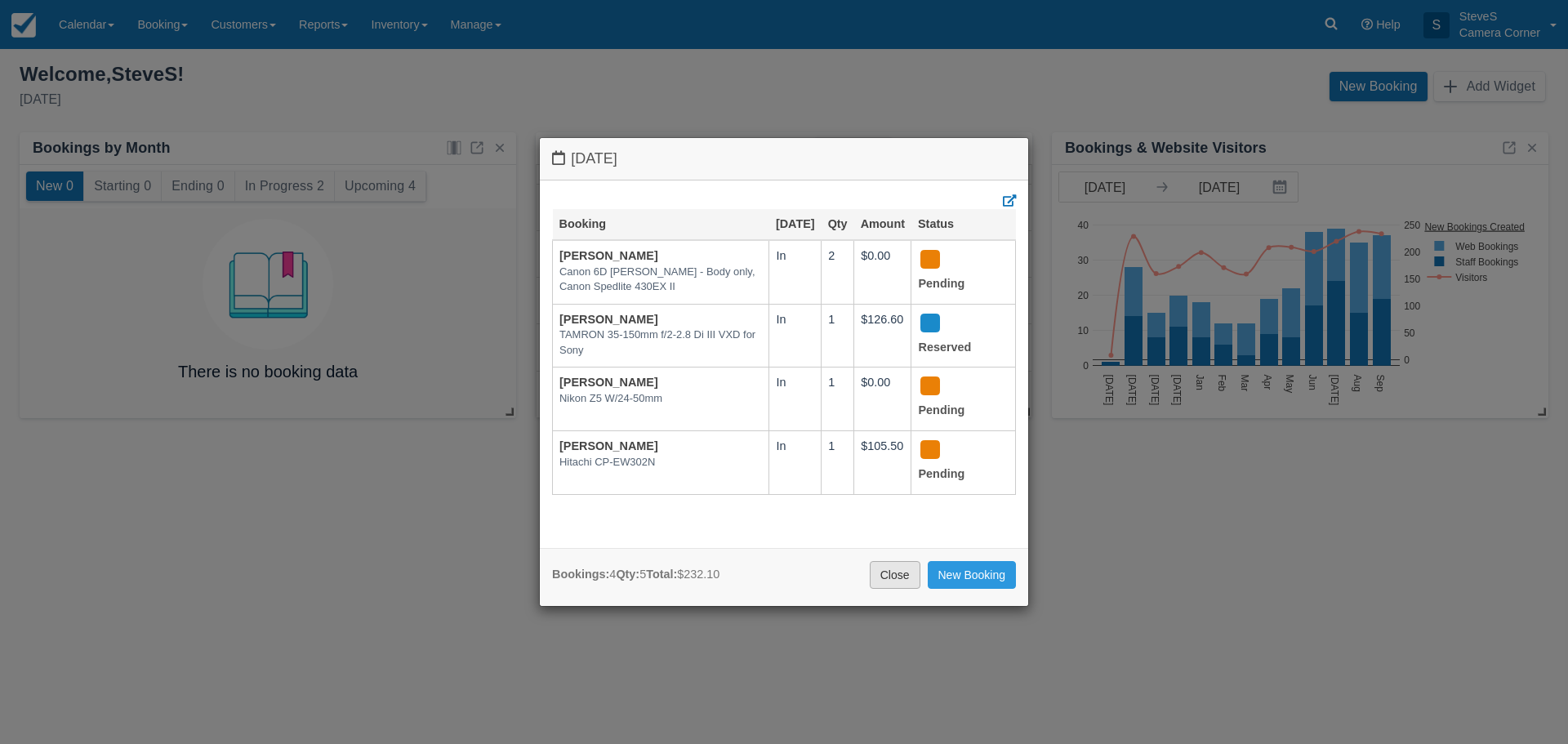
click at [900, 578] on link "Close" at bounding box center [895, 574] width 51 height 27
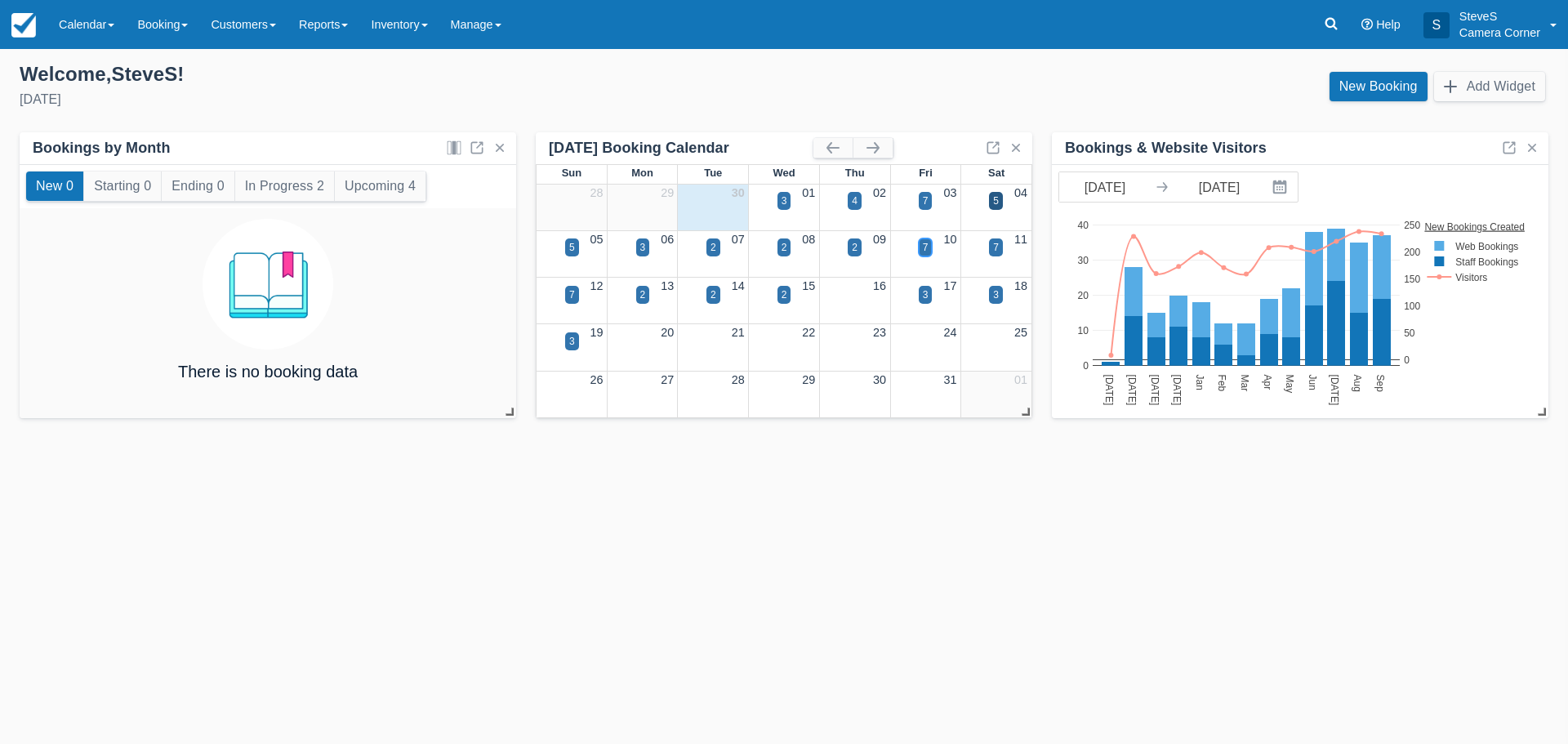
click at [923, 248] on div "7" at bounding box center [925, 248] width 6 height 15
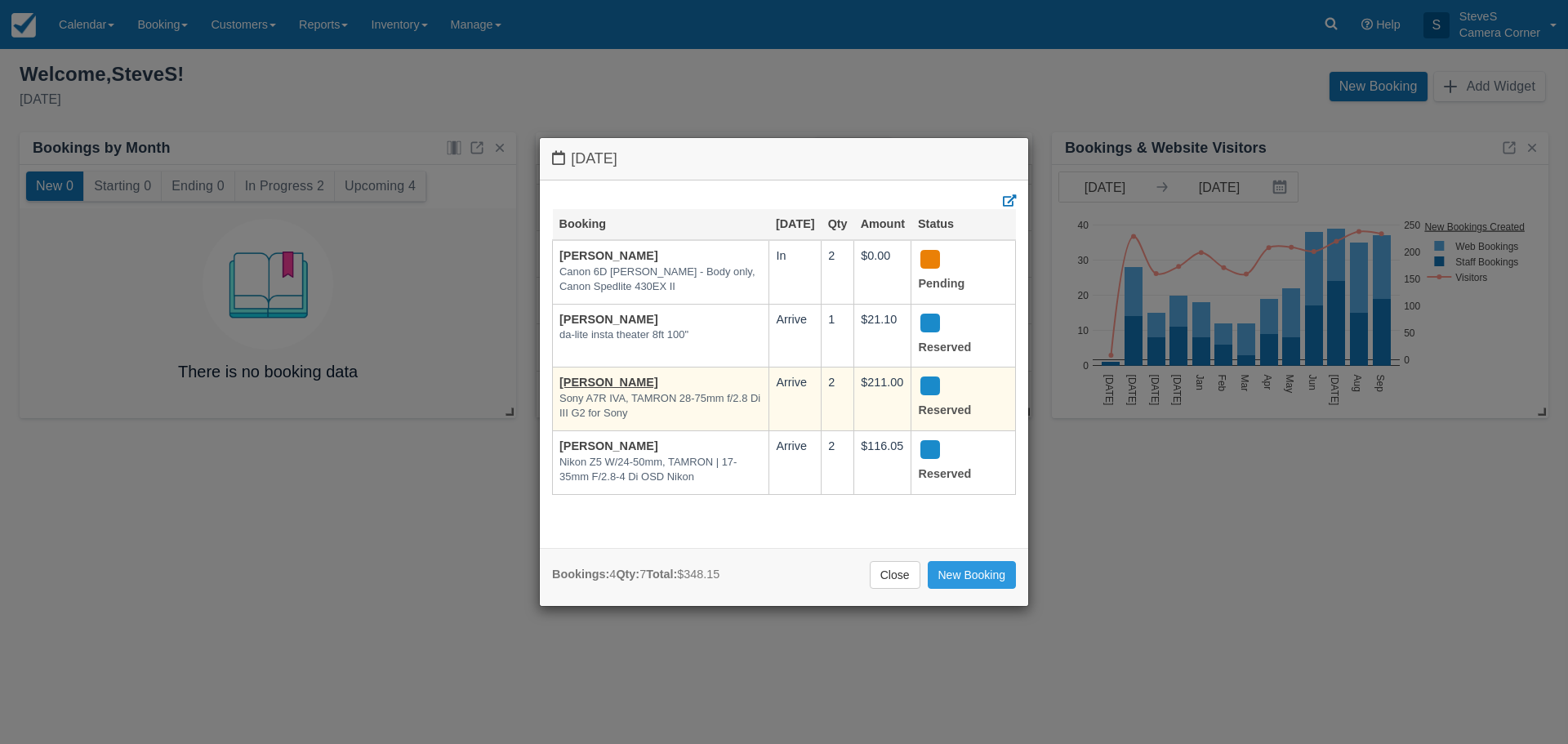
scroll to position [0, 0]
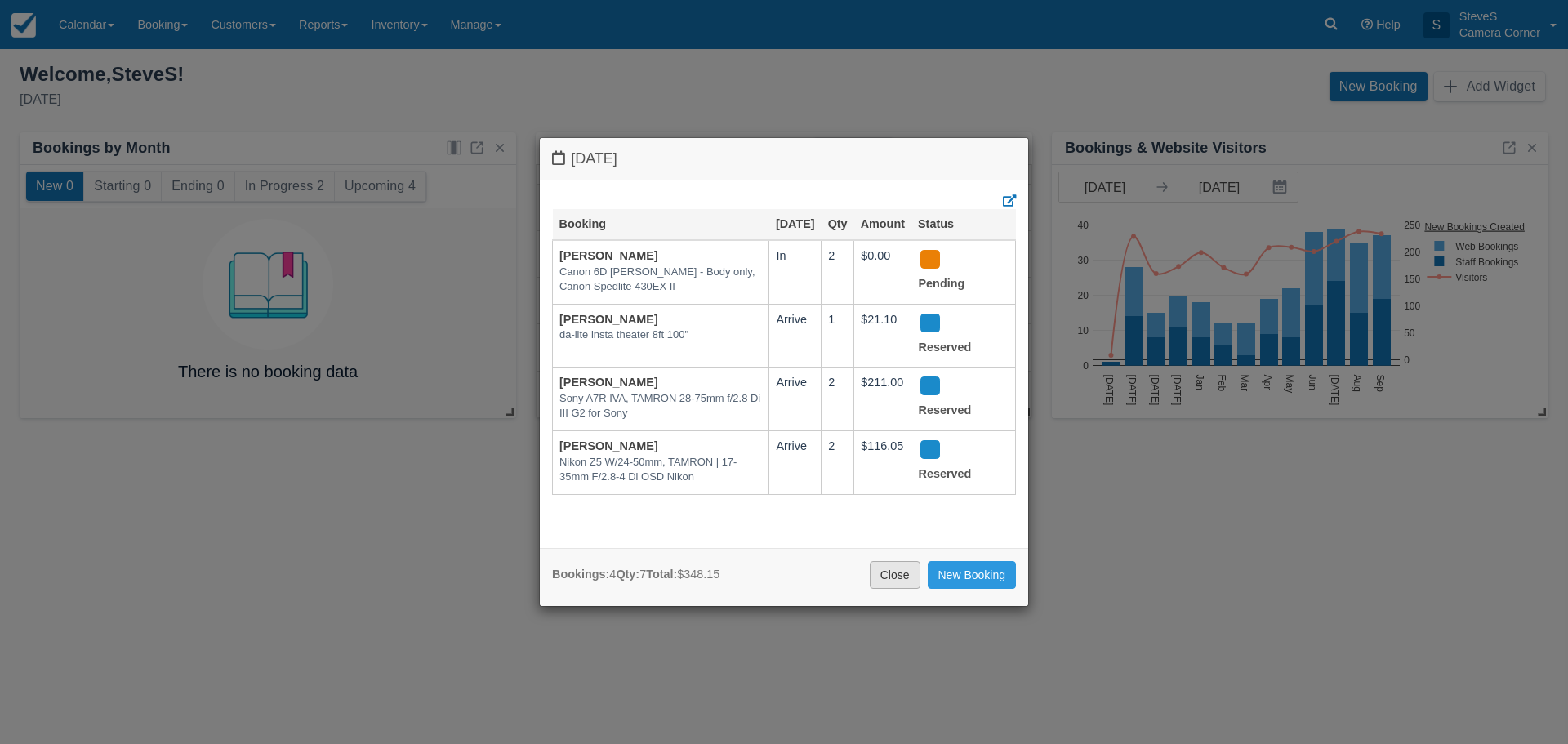
click at [878, 578] on link "Close" at bounding box center [895, 574] width 51 height 27
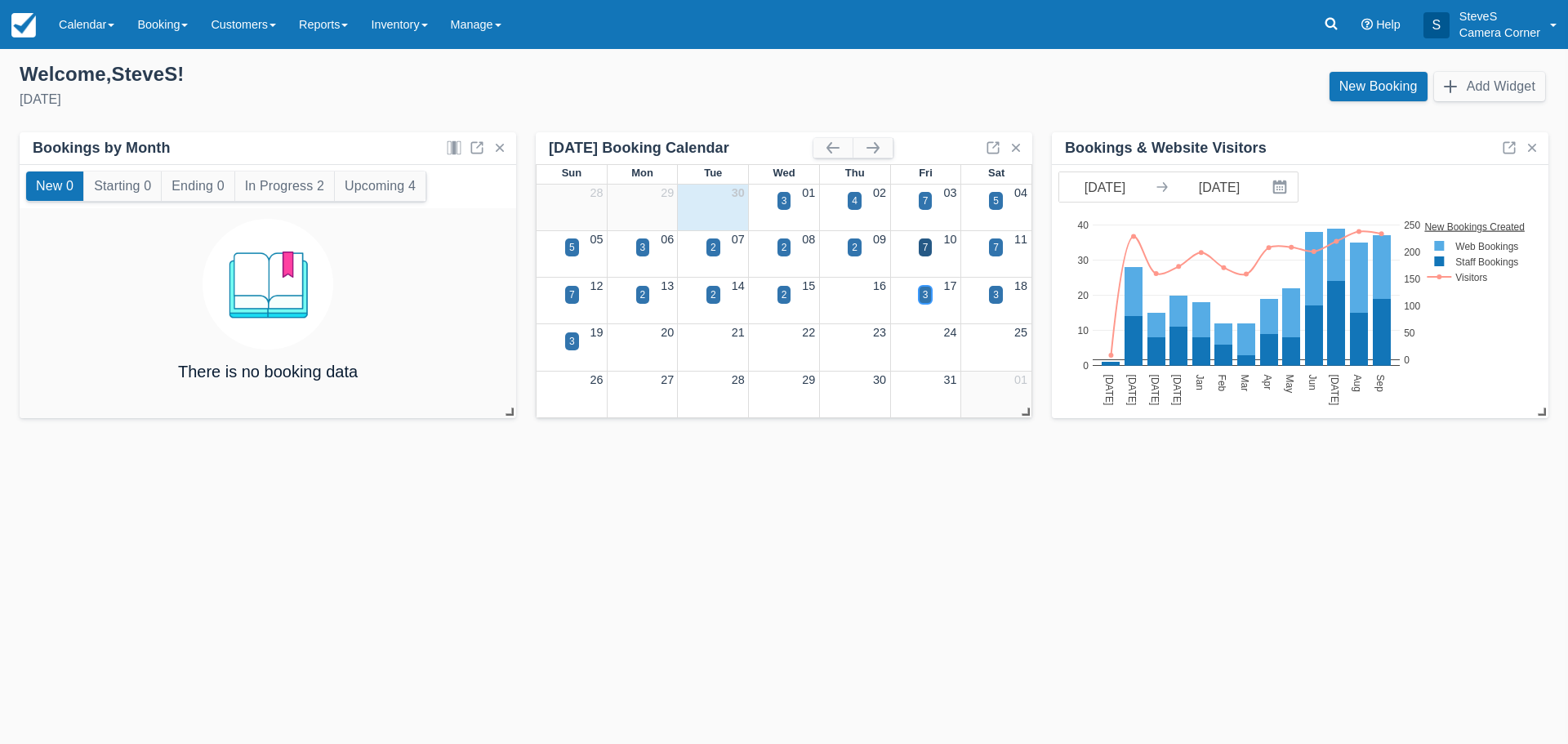
click at [925, 293] on div "3" at bounding box center [925, 295] width 6 height 15
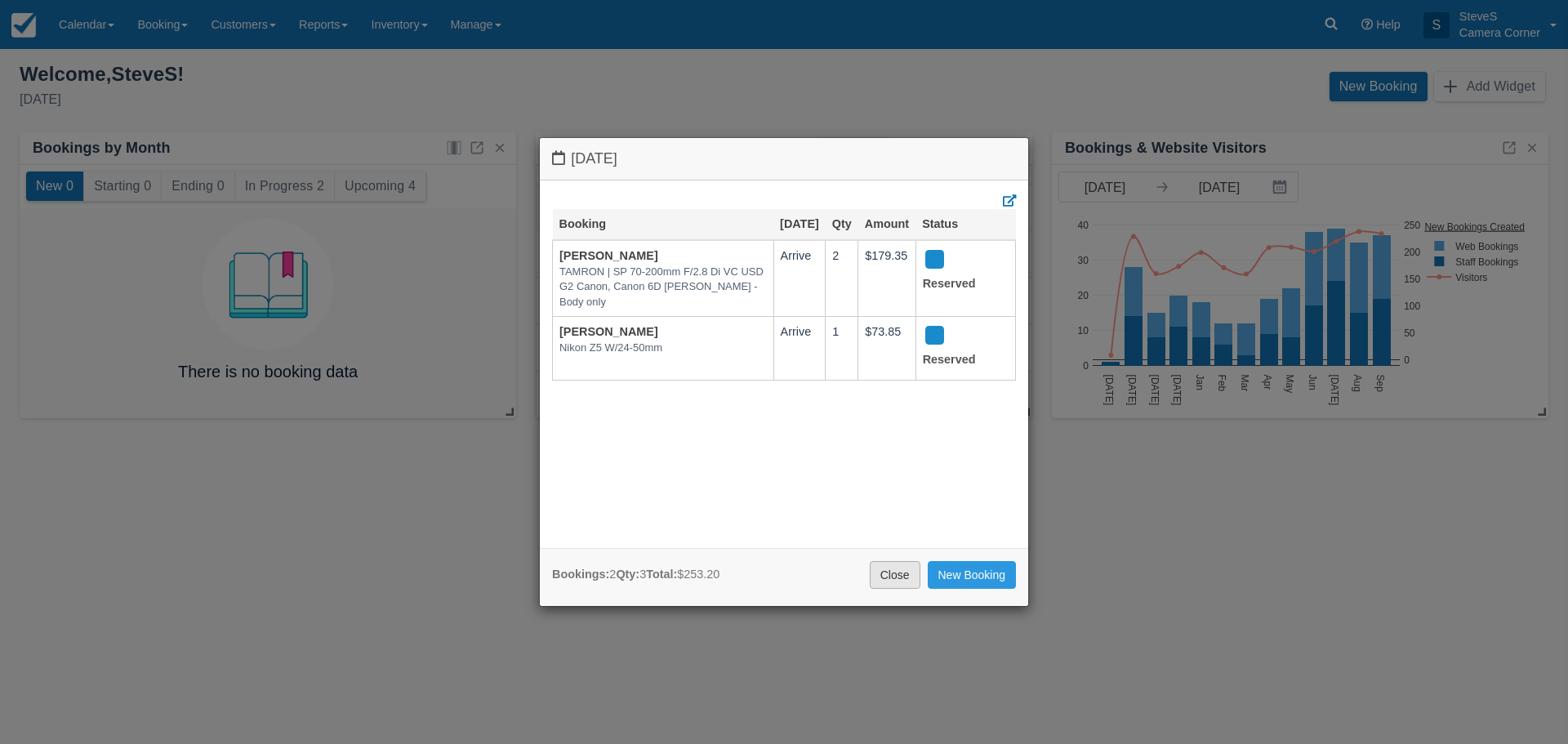
click at [899, 574] on link "Close" at bounding box center [895, 574] width 51 height 27
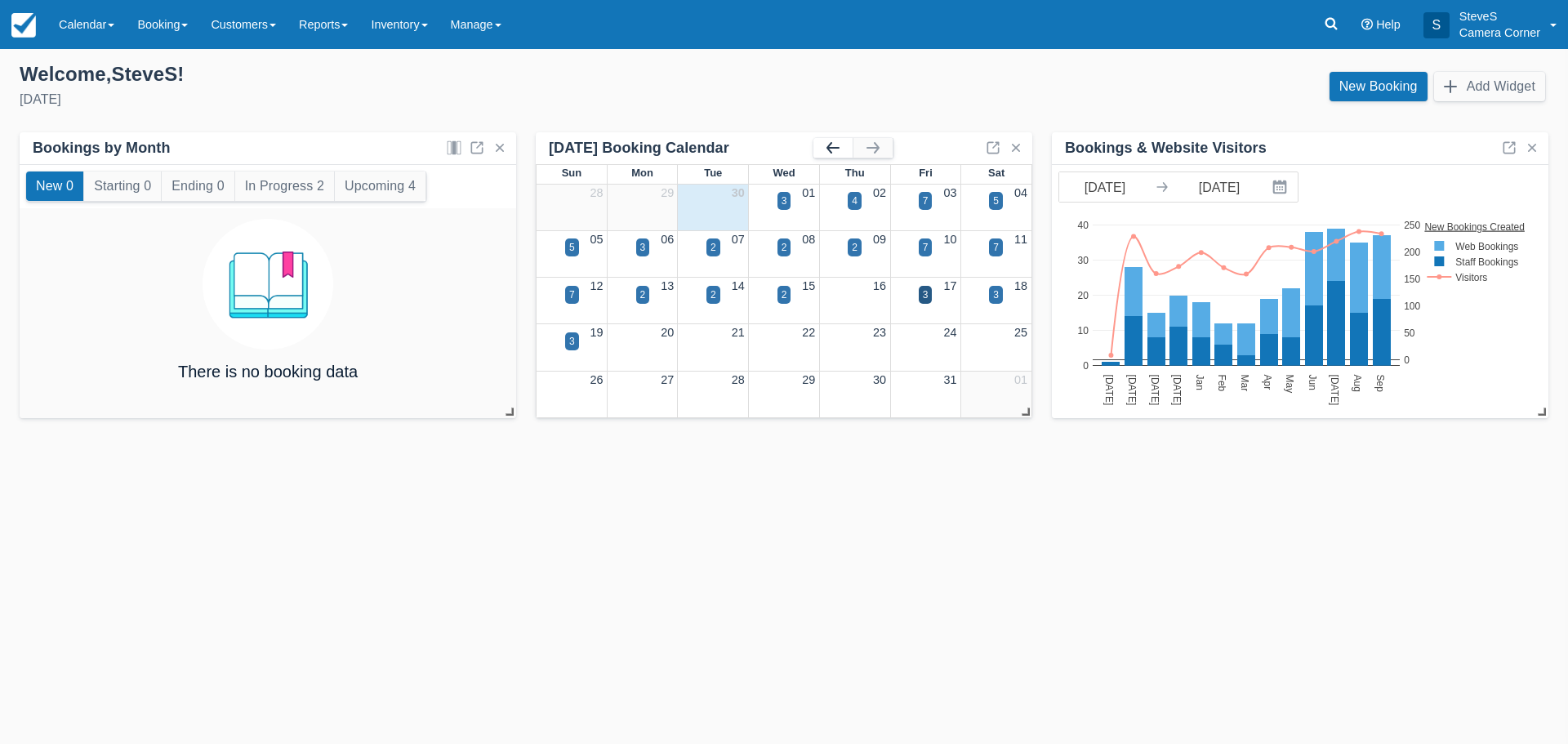
click at [834, 151] on button "button" at bounding box center [832, 148] width 39 height 20
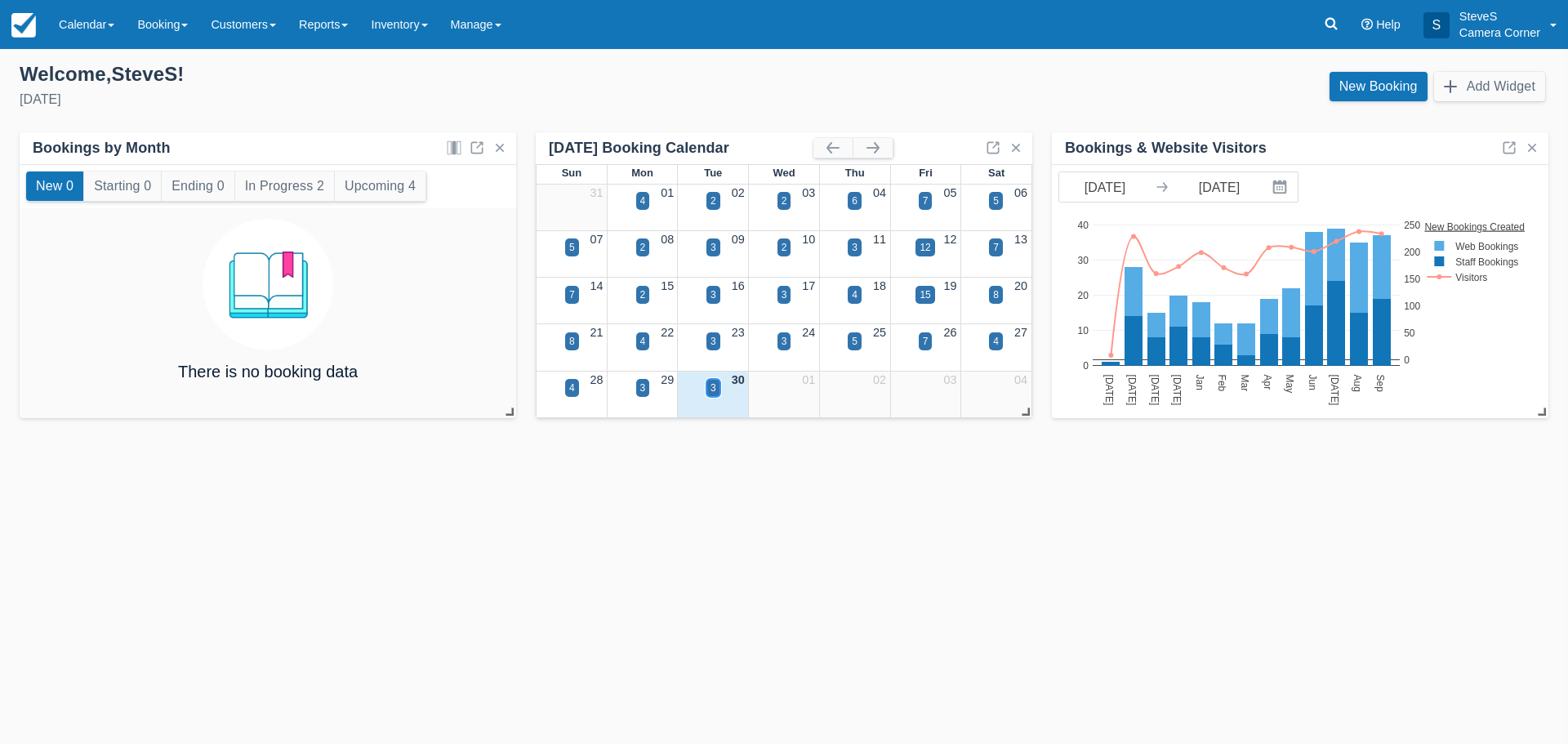
click at [718, 395] on div "3" at bounding box center [713, 388] width 14 height 18
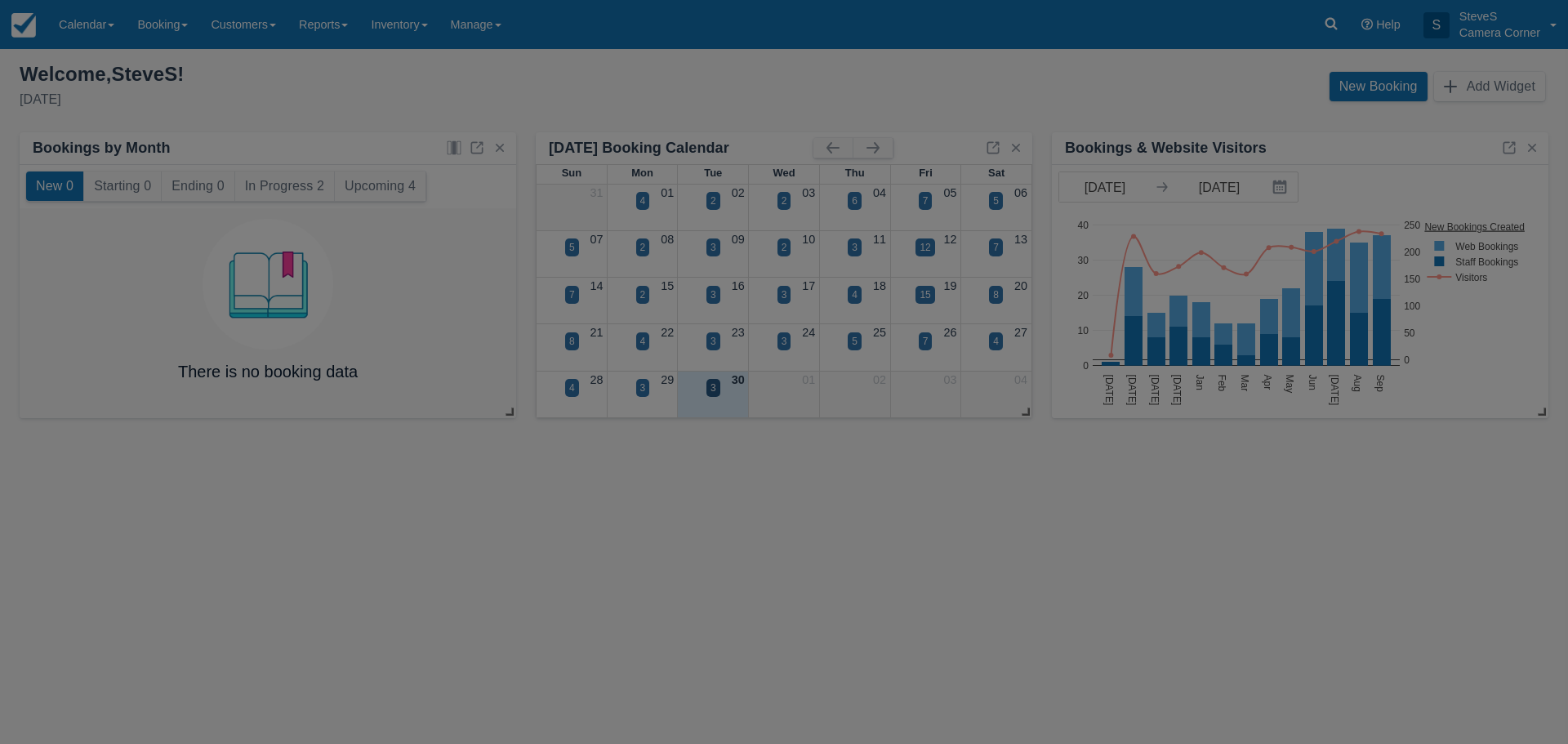
click at [718, 395] on body "Menu Calendar Customer Inventory Month Week Day Booking Daily Manifest Daily Li…" at bounding box center [784, 372] width 1568 height 744
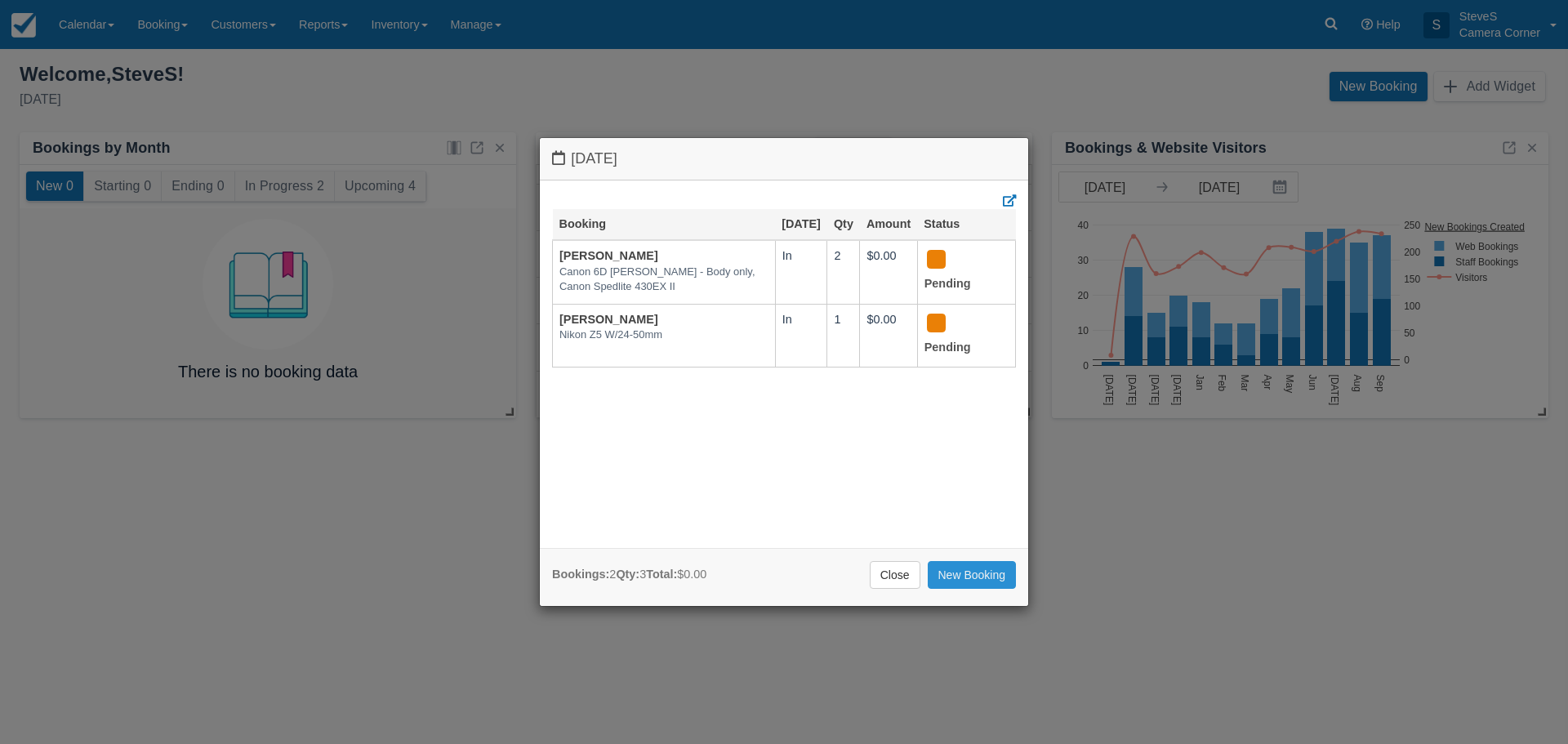
click at [943, 583] on link "New Booking" at bounding box center [972, 574] width 89 height 27
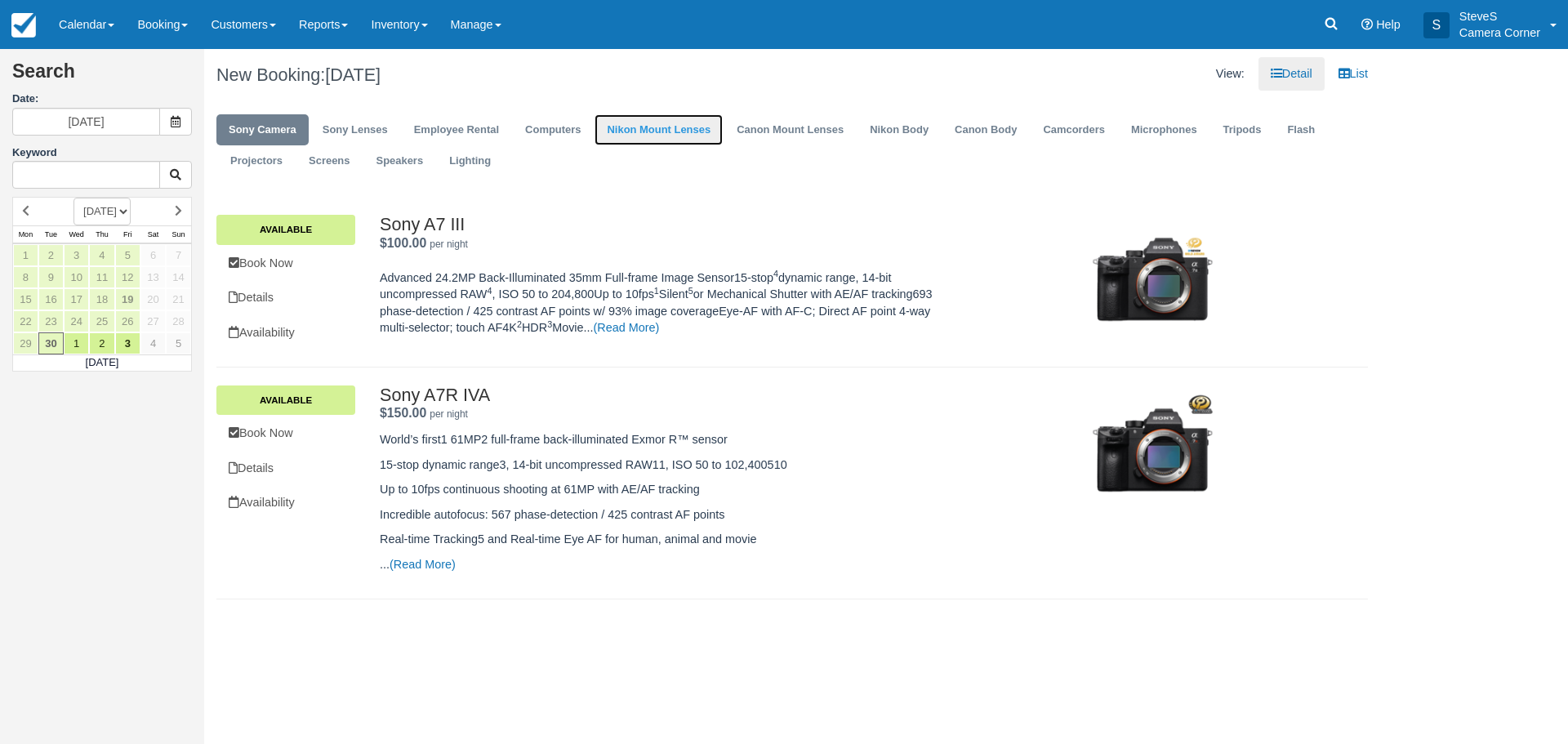
click at [679, 131] on link "Nikon Mount Lenses" at bounding box center [658, 131] width 128 height 32
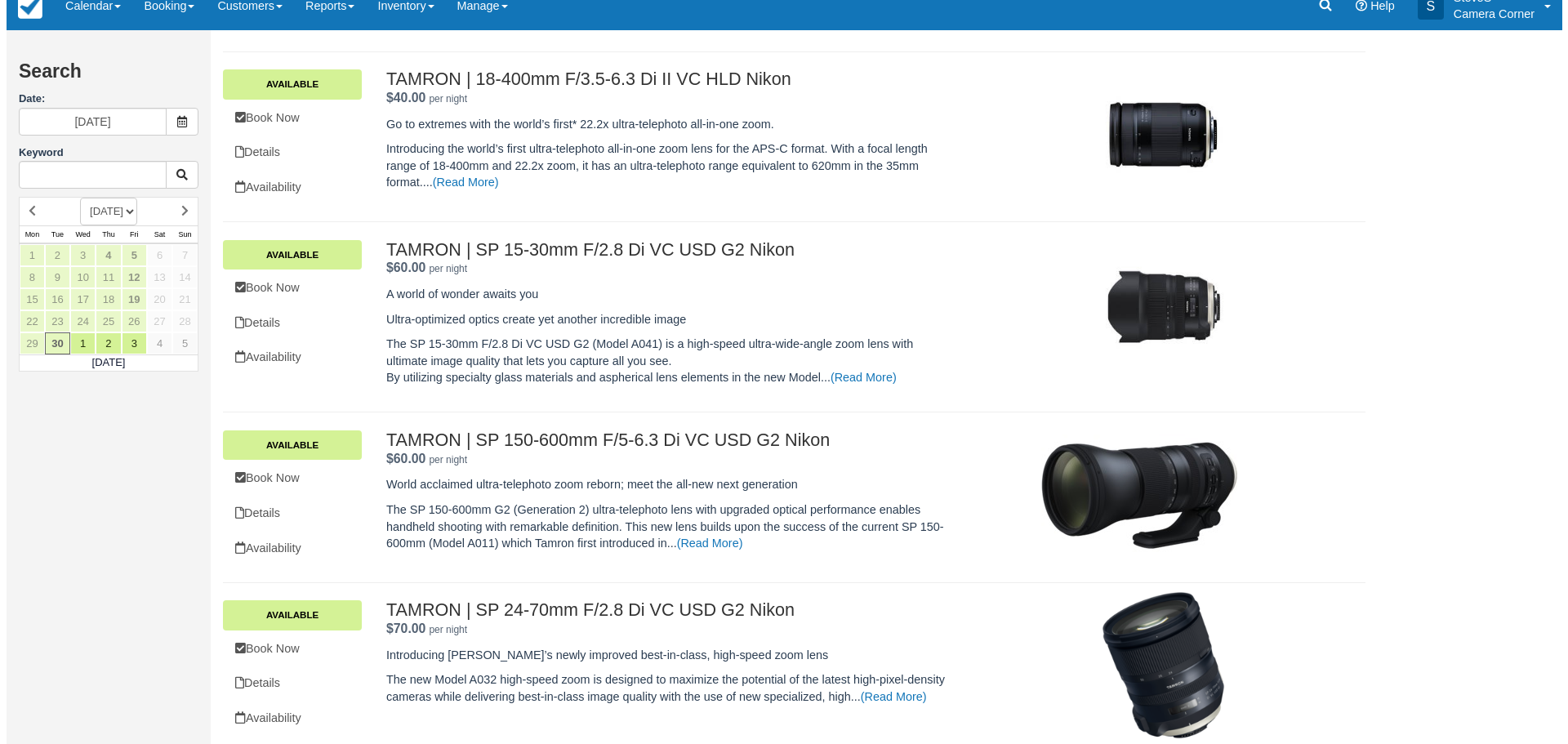
scroll to position [980, 0]
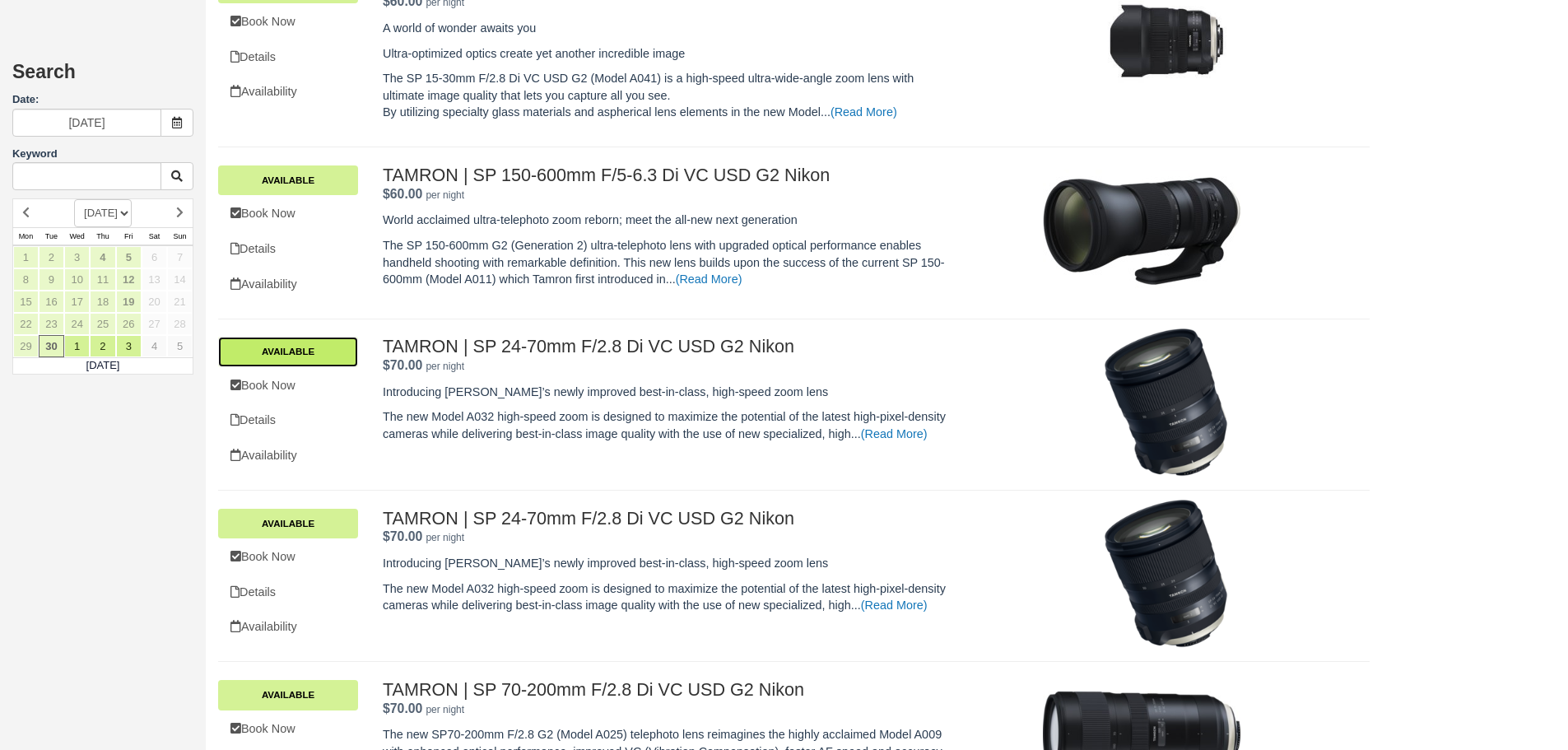
click at [331, 356] on link "Available" at bounding box center [287, 351] width 140 height 29
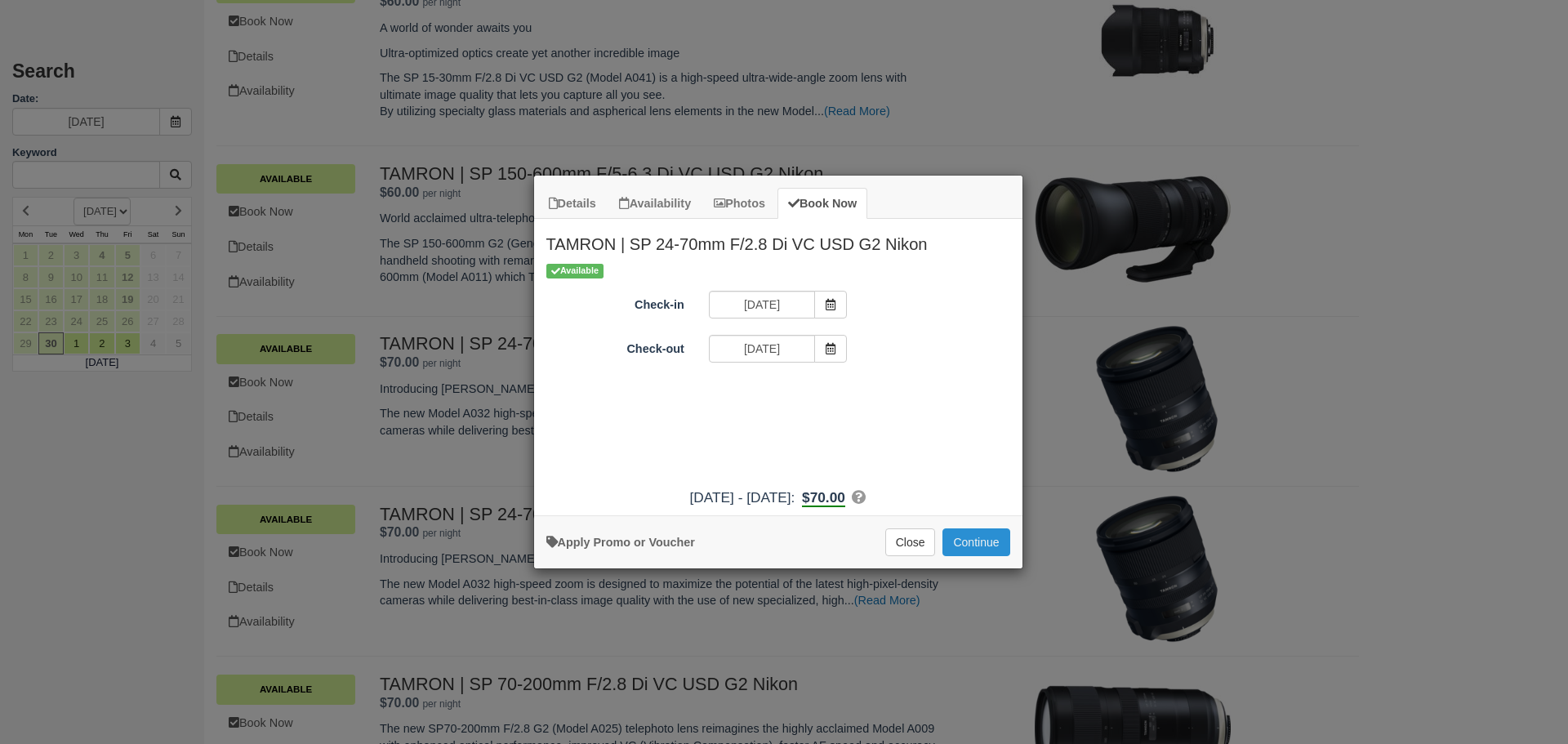
click at [951, 540] on button "Continue" at bounding box center [975, 542] width 67 height 27
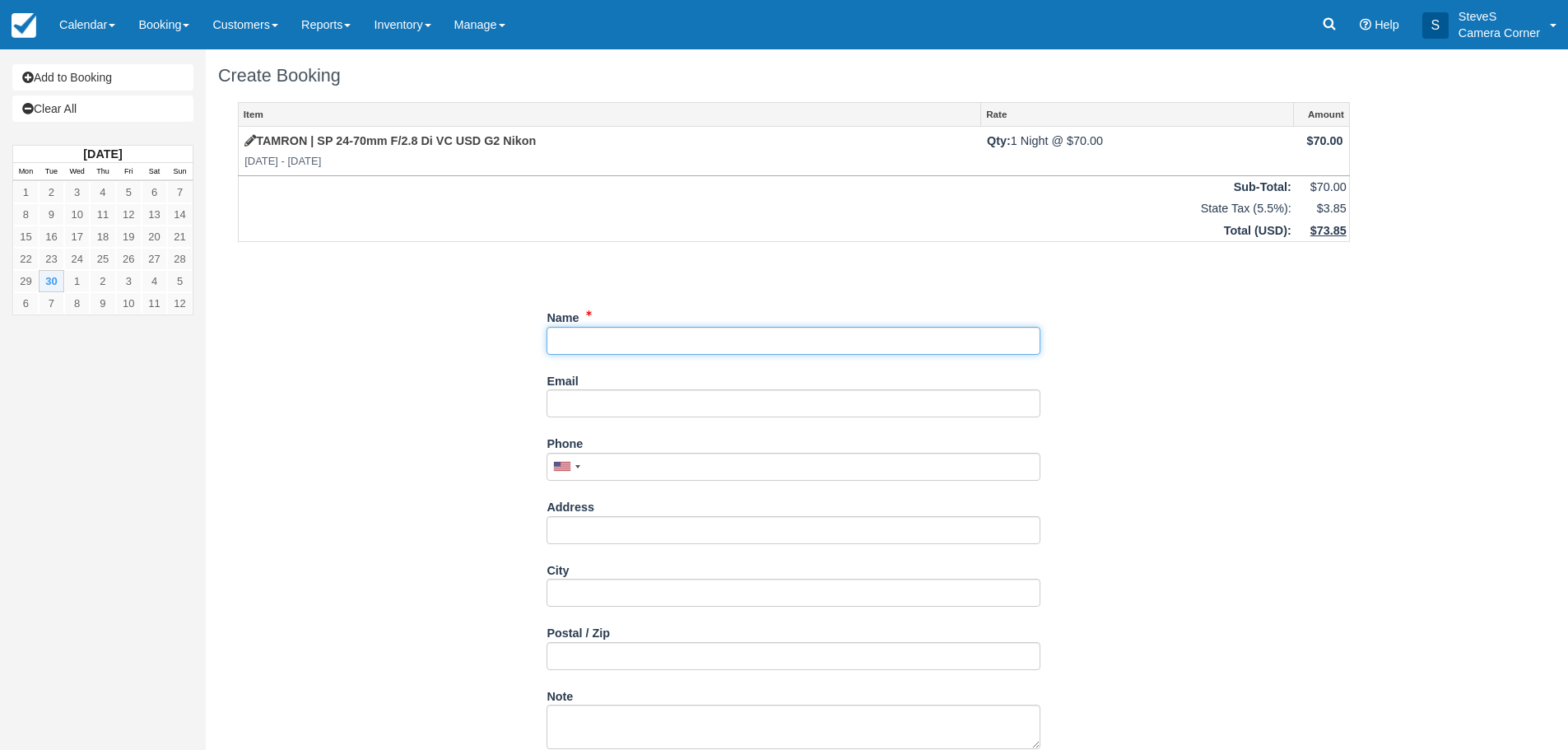
click at [690, 344] on input "Name" at bounding box center [793, 340] width 494 height 28
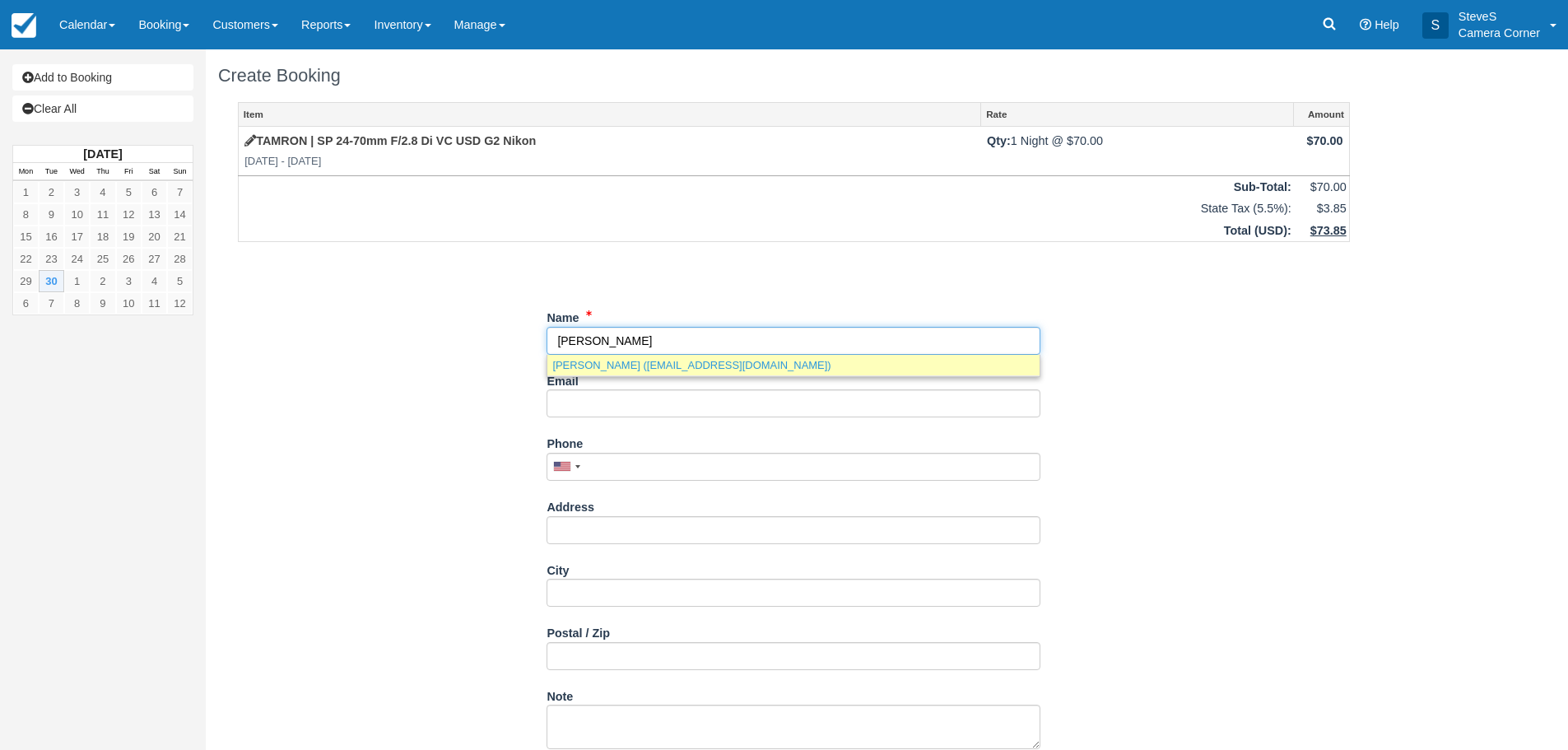
click at [618, 366] on link "[PERSON_NAME] ([EMAIL_ADDRESS][DOMAIN_NAME])" at bounding box center [793, 365] width 492 height 21
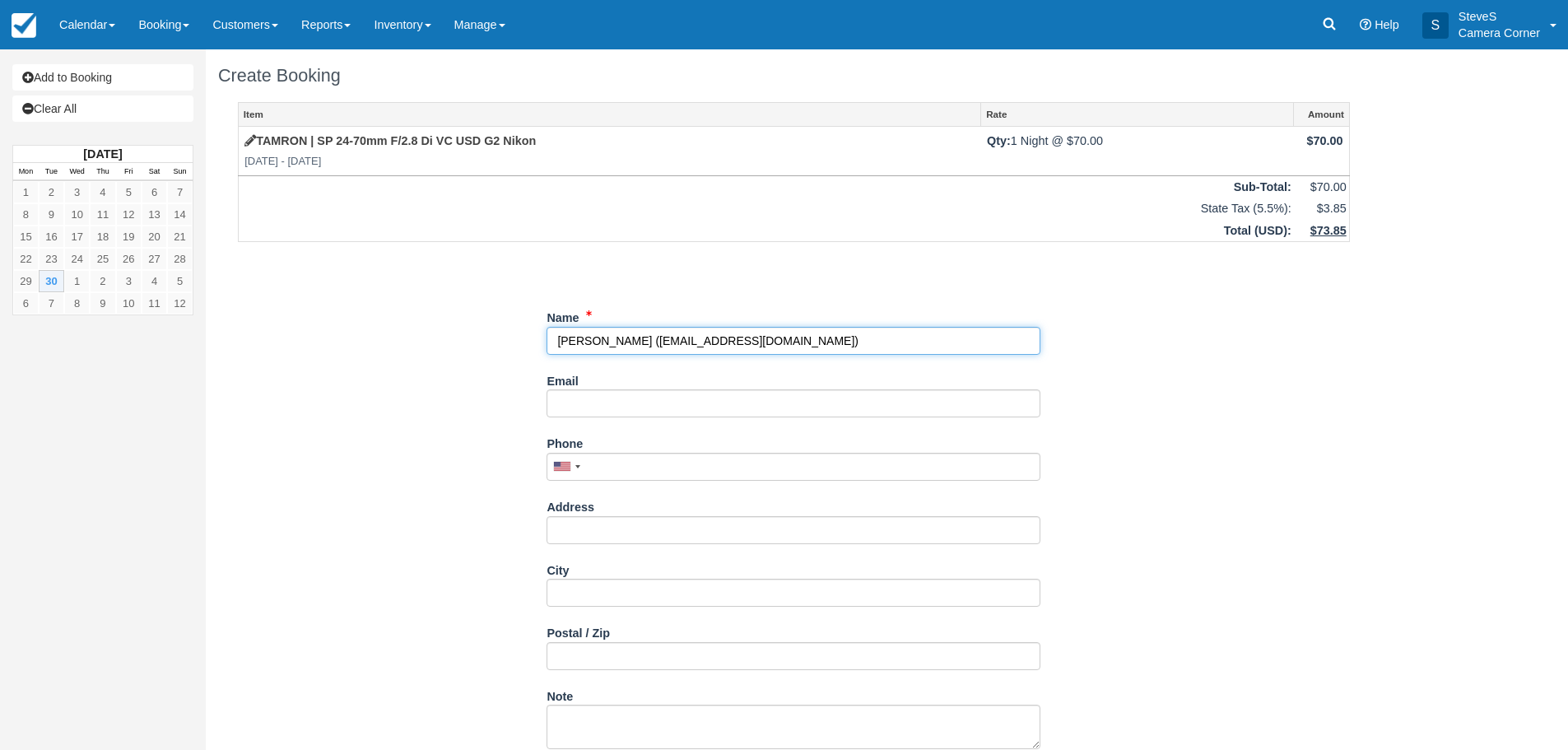
type input "[PERSON_NAME]"
type input "[EMAIL_ADDRESS][DOMAIN_NAME]"
type input "[PHONE_NUMBER]"
type input "995 Hilcrest HGTS"
type input "[PERSON_NAME]"
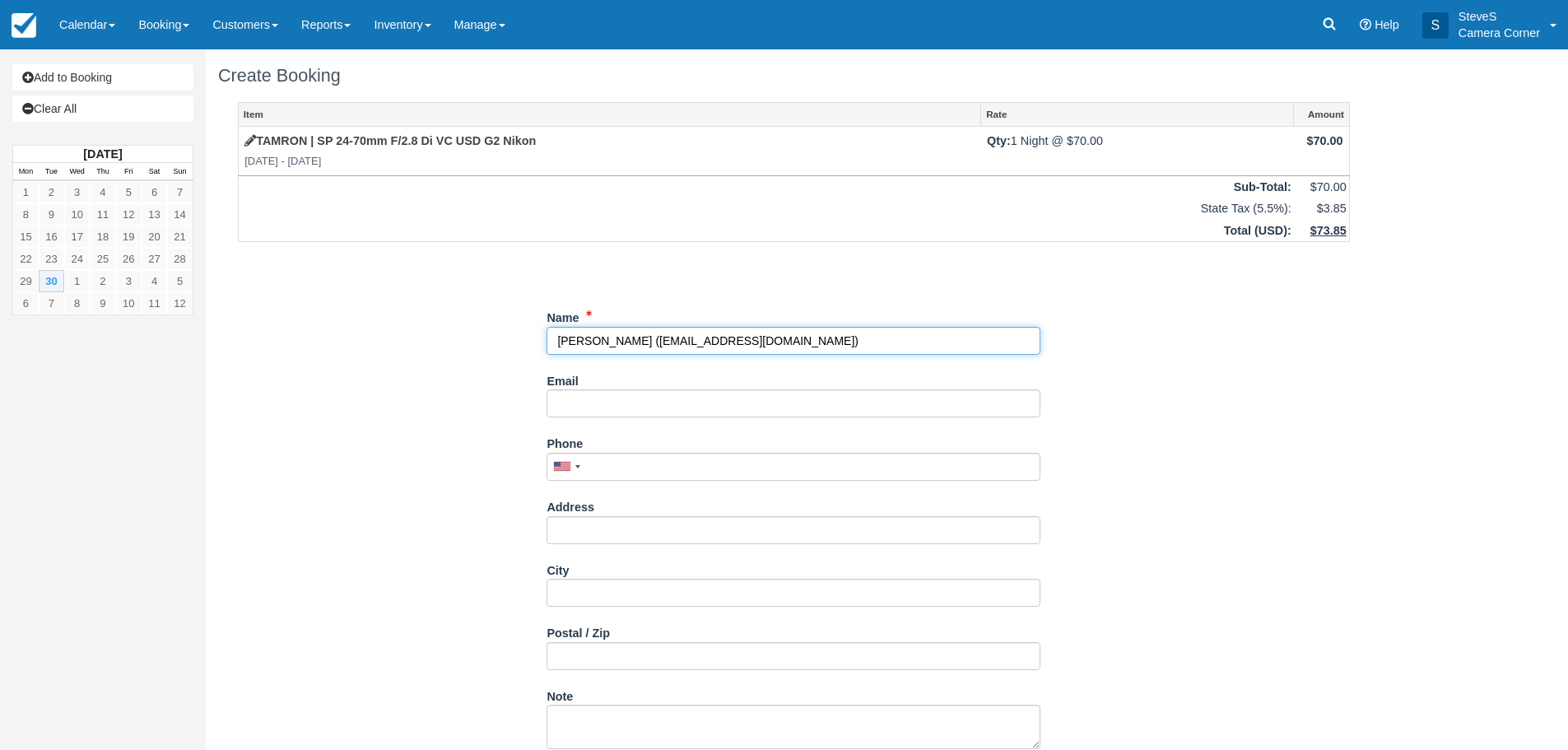
type input "54313"
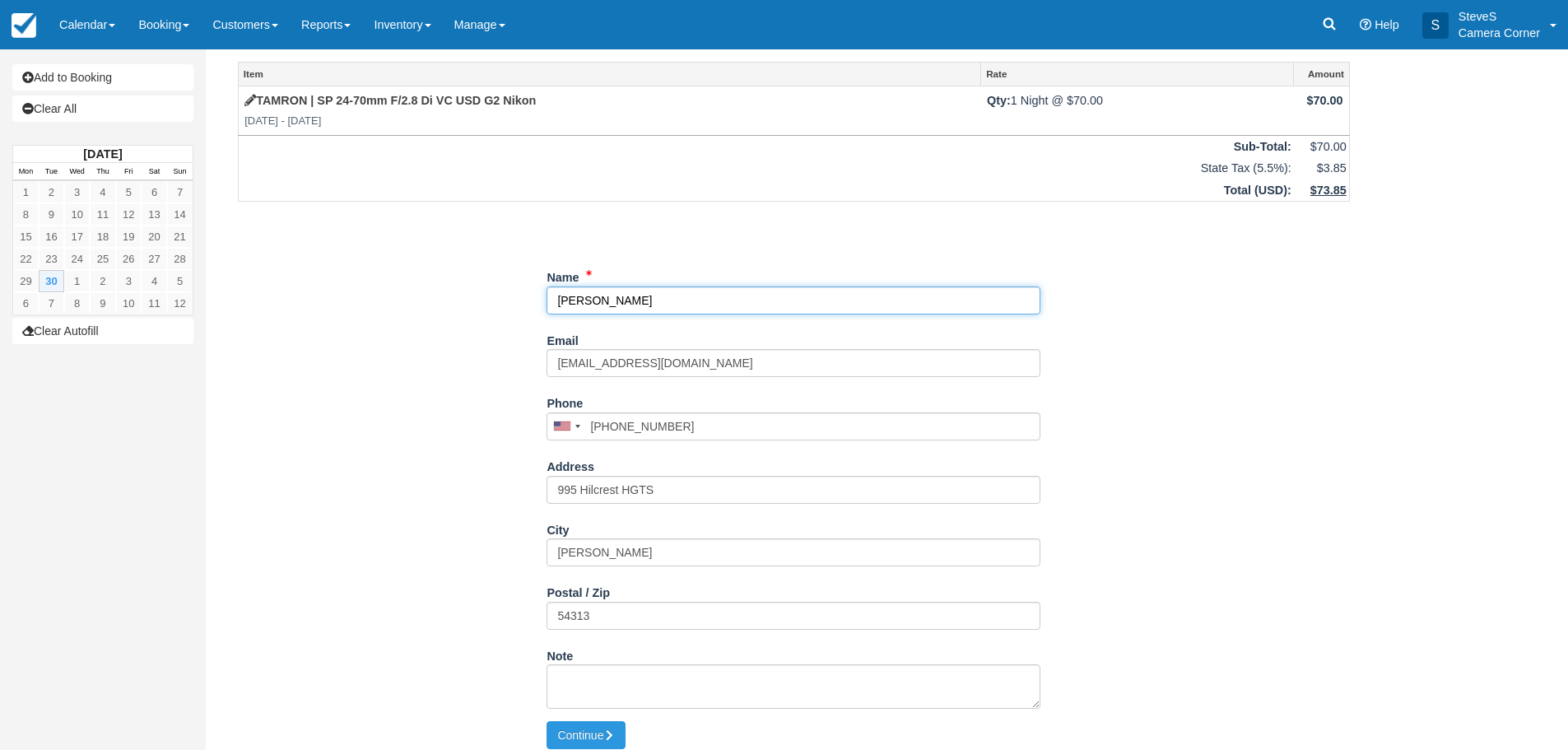
scroll to position [52, 0]
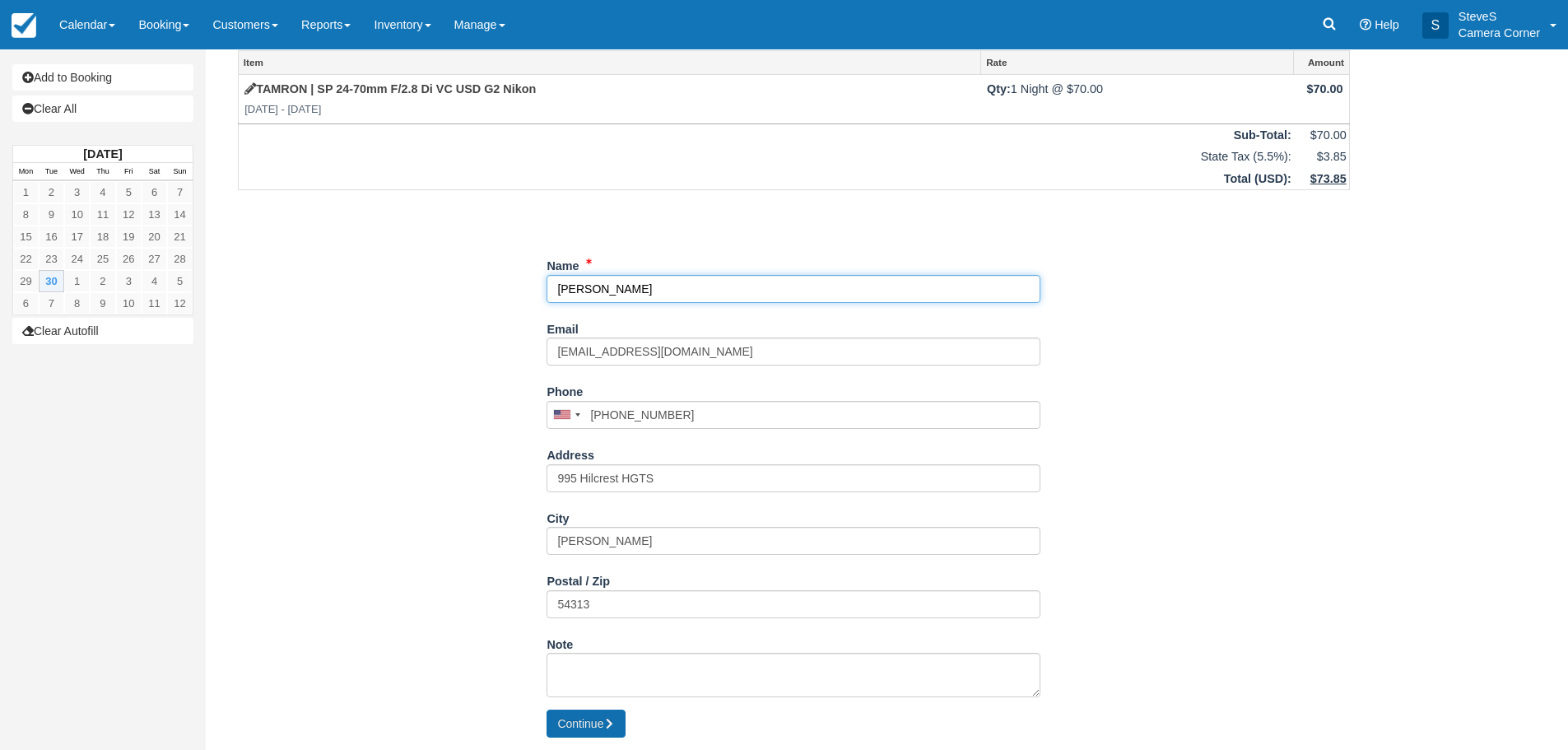
type input "[PERSON_NAME]"
click at [585, 722] on button "Continue" at bounding box center [586, 723] width 79 height 28
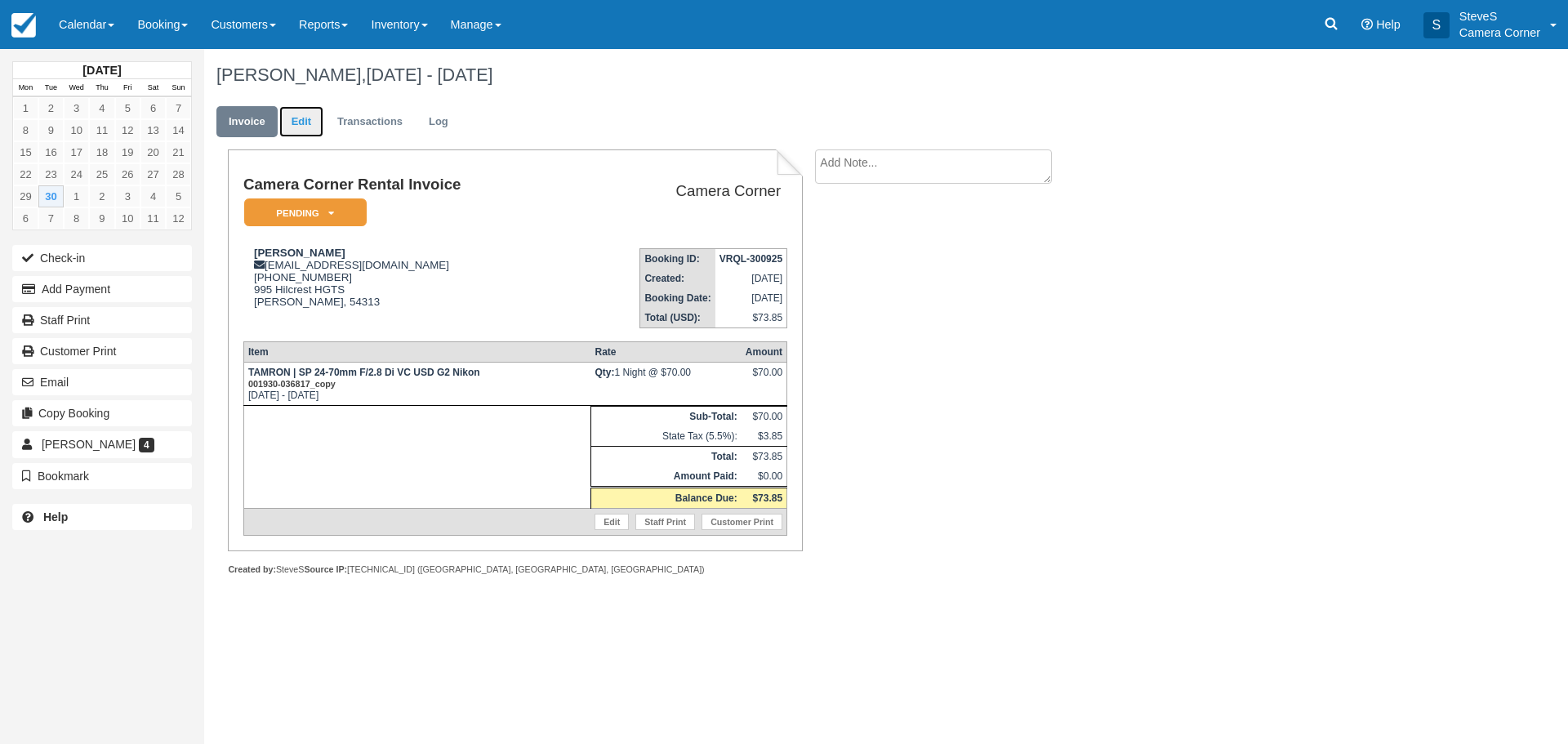
click at [293, 109] on link "Edit" at bounding box center [301, 122] width 44 height 32
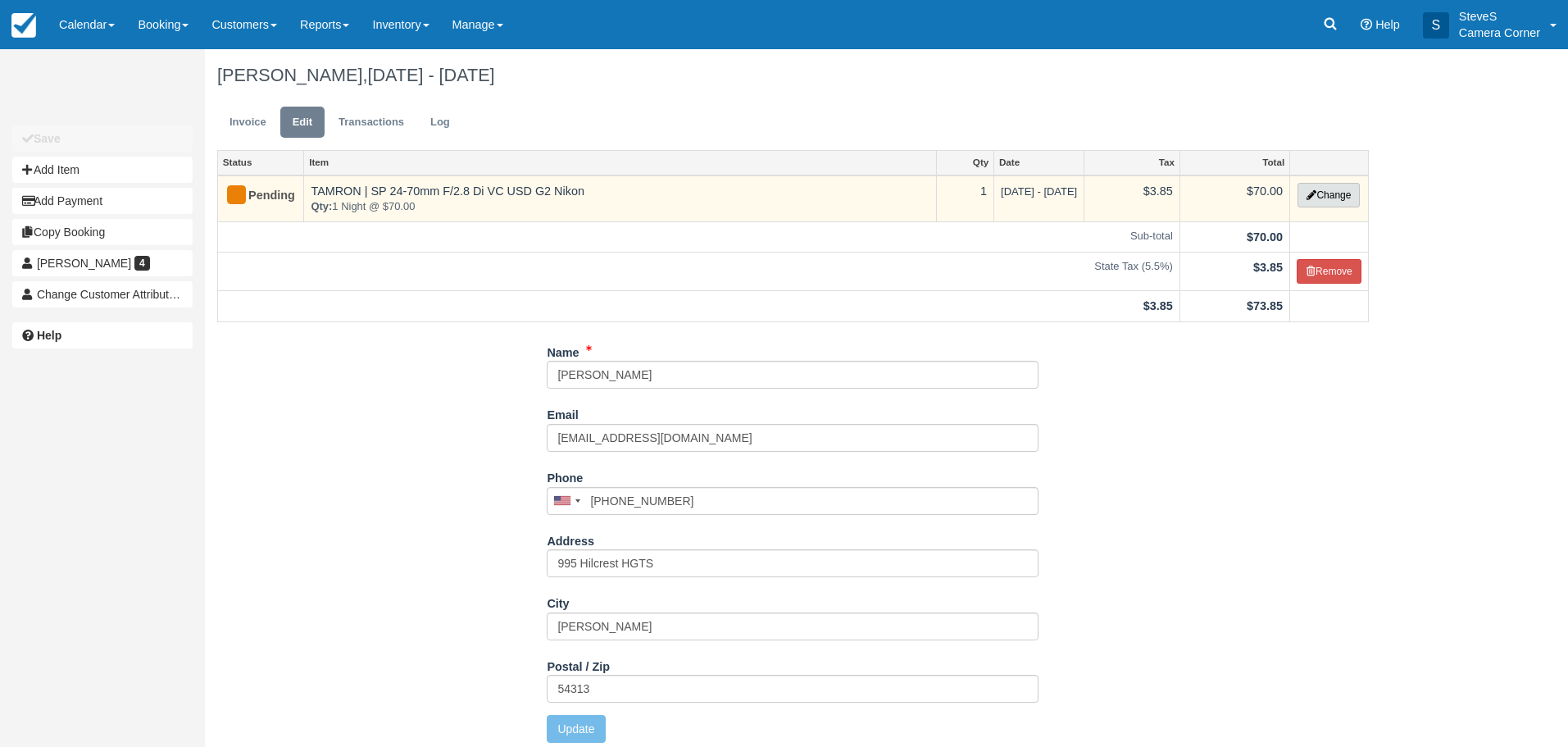
click at [1341, 194] on button "Change" at bounding box center [1329, 194] width 63 height 24
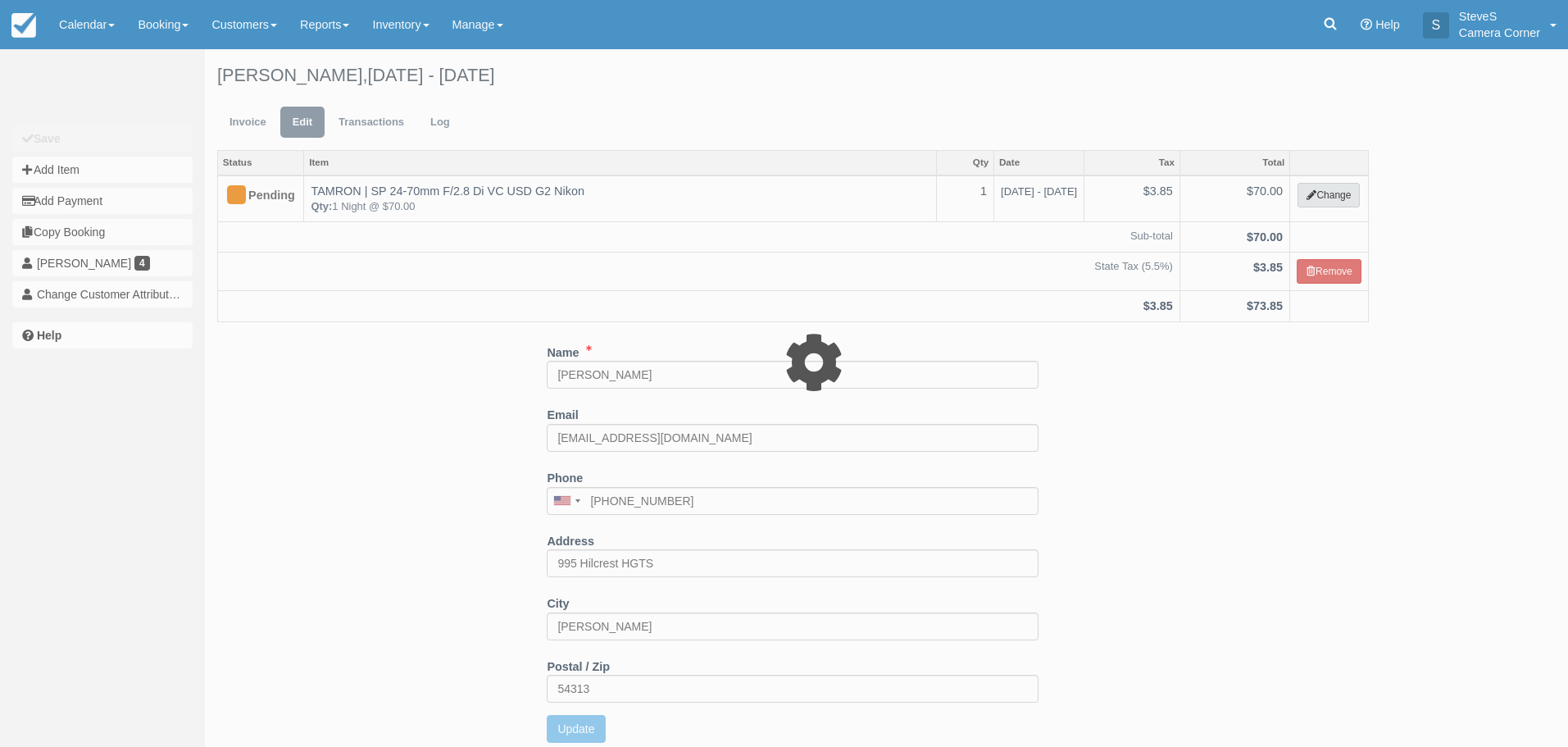
select select "3"
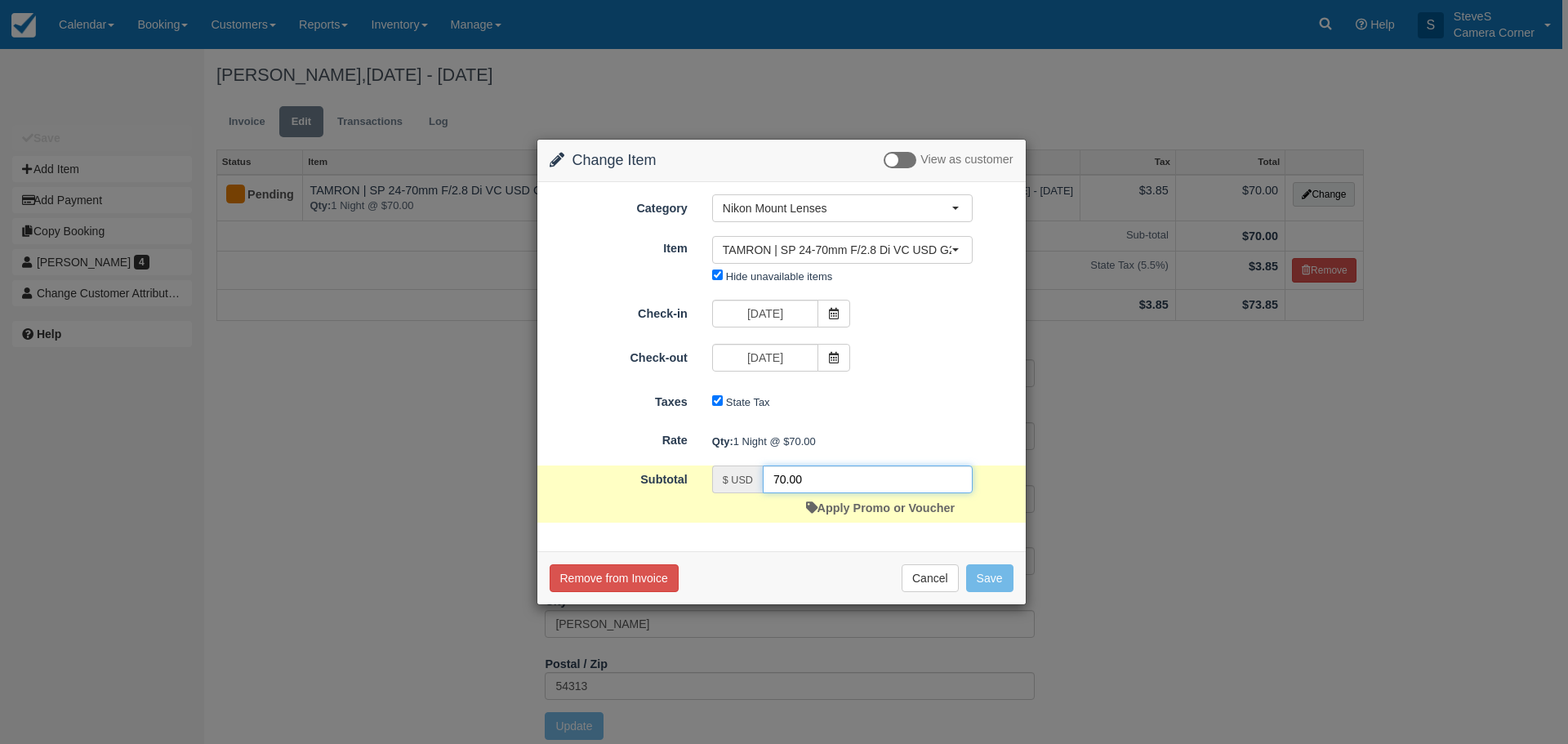
drag, startPoint x: 831, startPoint y: 476, endPoint x: 710, endPoint y: 490, distance: 121.8
click at [710, 490] on div "$ USD 70.00 Apply Promo or Voucher" at bounding box center [842, 494] width 285 height 57
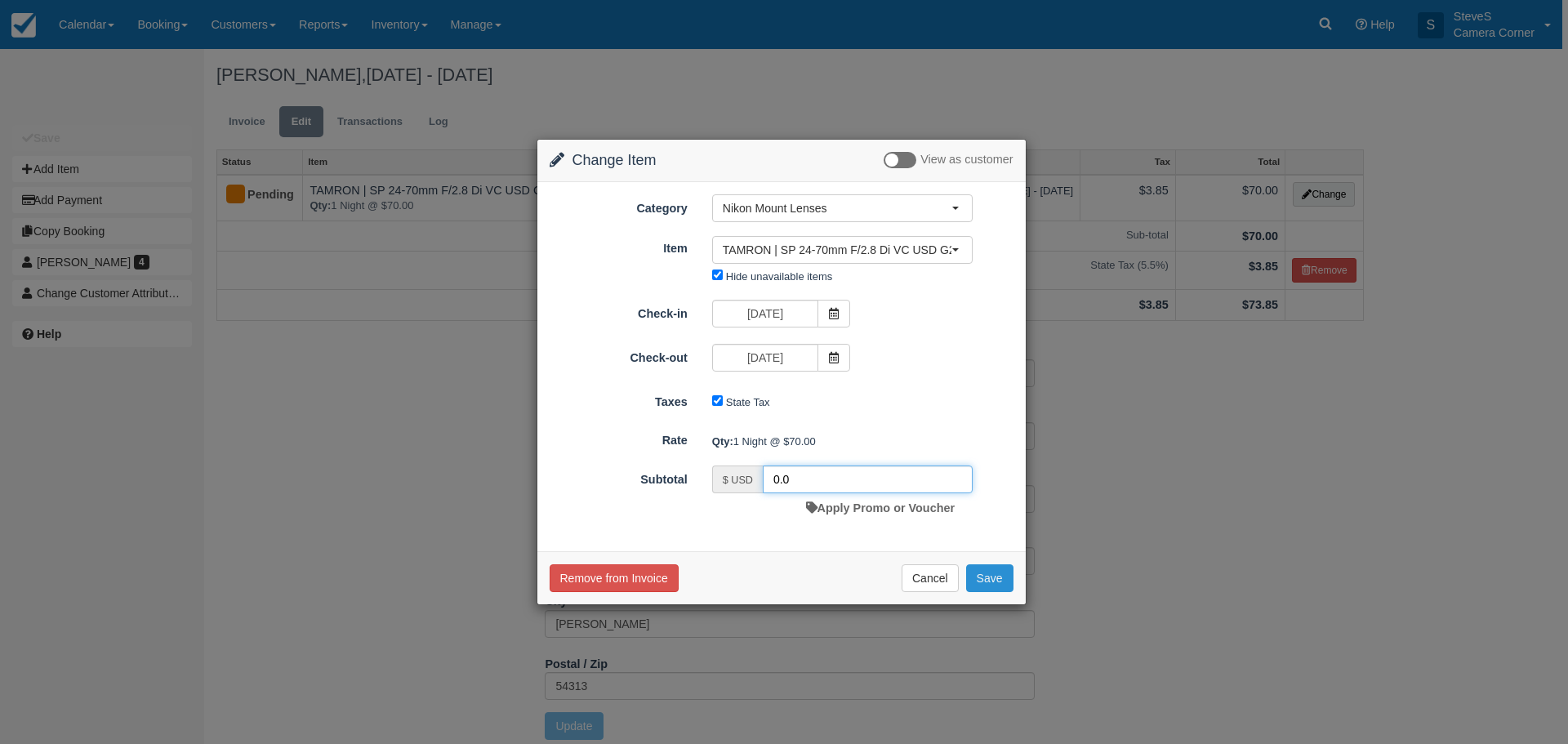
type input "0.0"
click at [992, 576] on button "Save" at bounding box center [989, 578] width 47 height 27
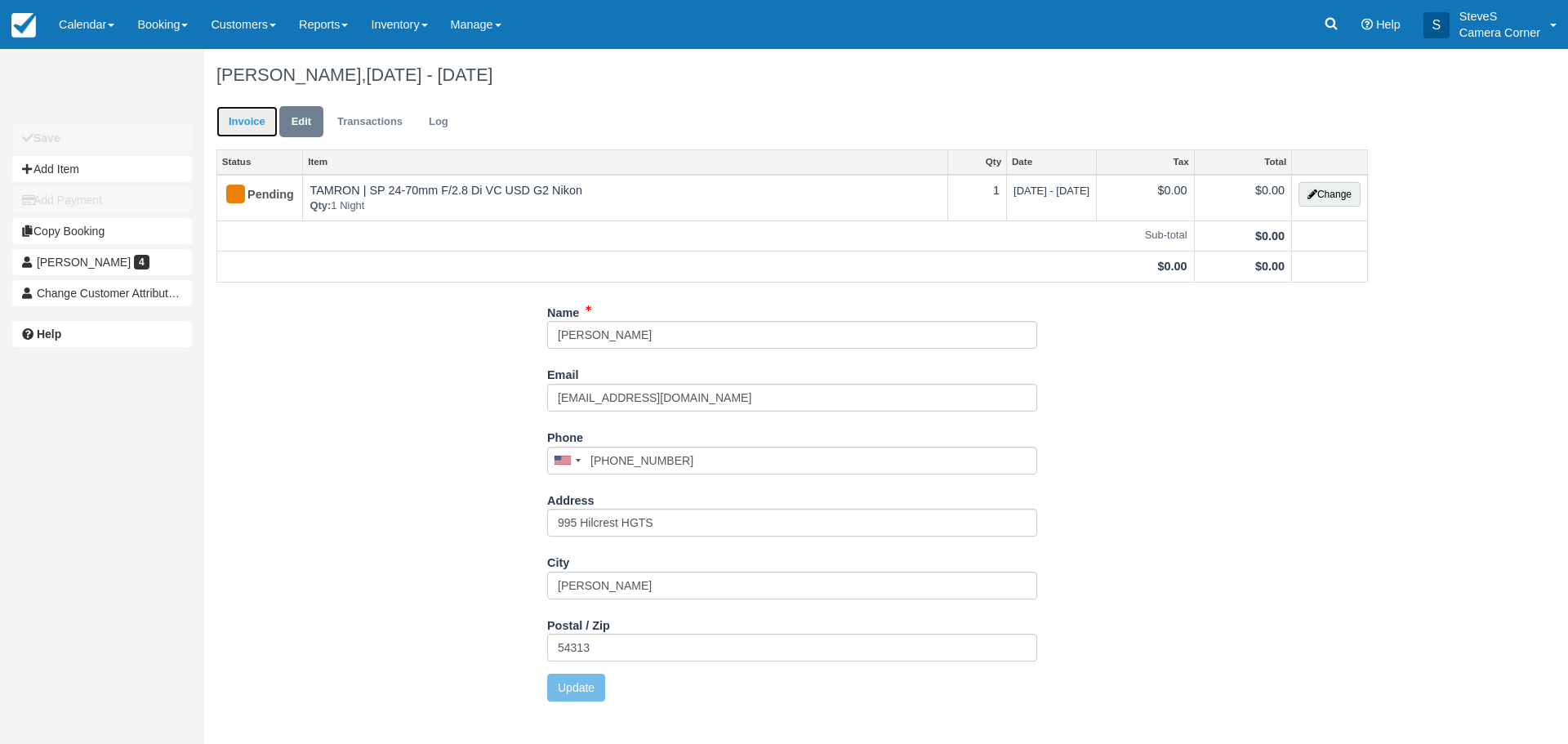
click at [253, 116] on link "Invoice" at bounding box center [247, 122] width 62 height 32
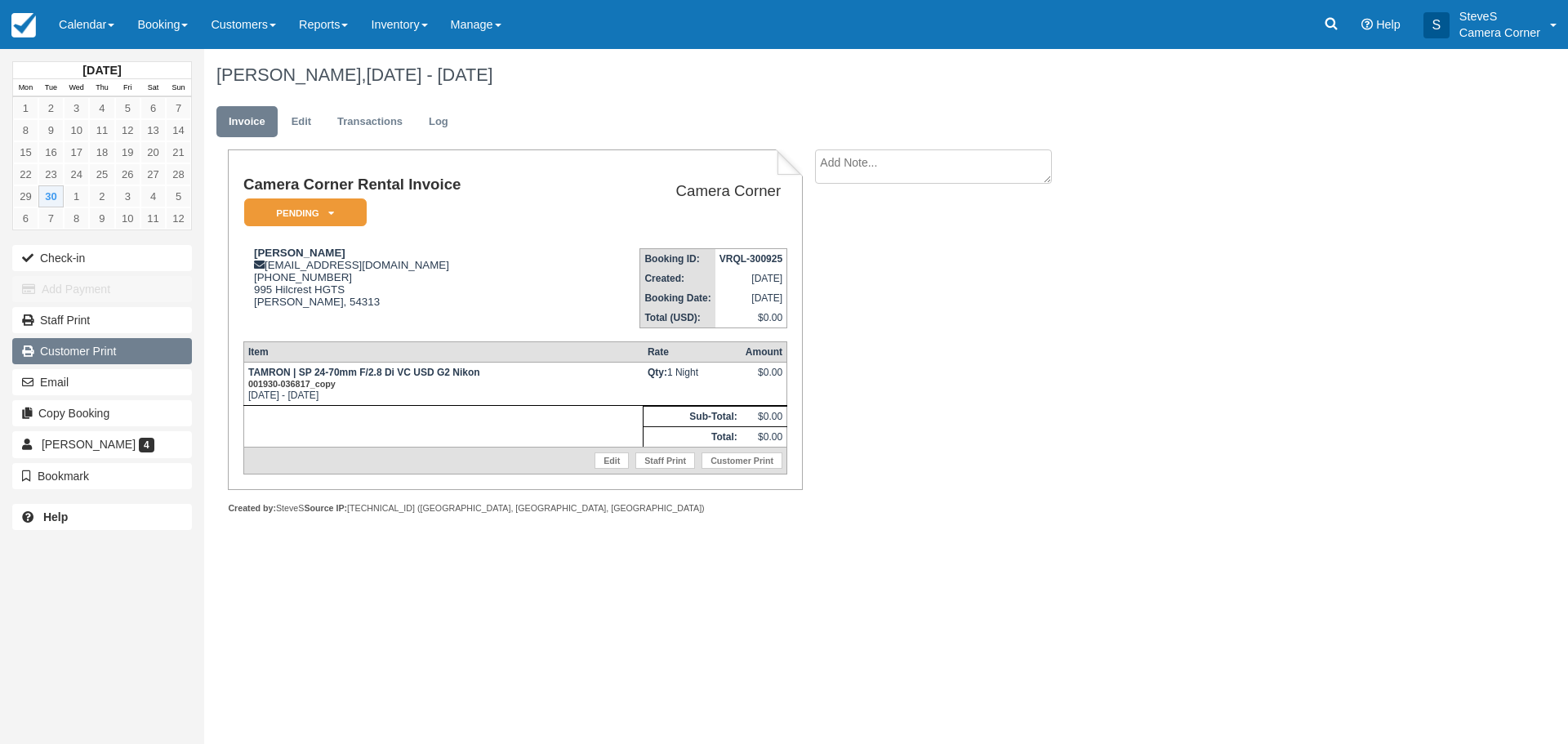
click at [45, 342] on link "Customer Print" at bounding box center [102, 351] width 180 height 26
click at [27, 34] on img at bounding box center [23, 25] width 24 height 24
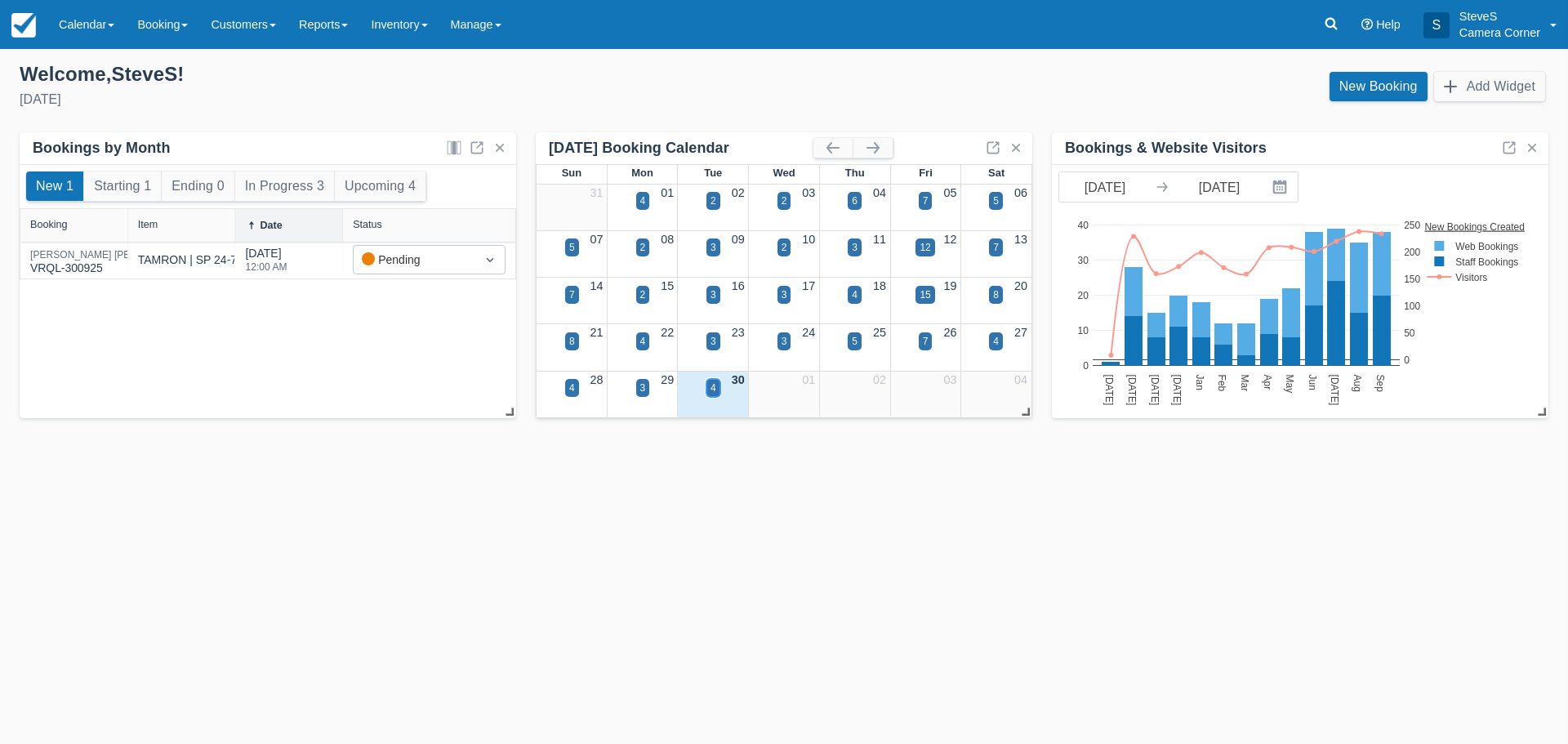
click at [713, 384] on div "4" at bounding box center [713, 388] width 6 height 15
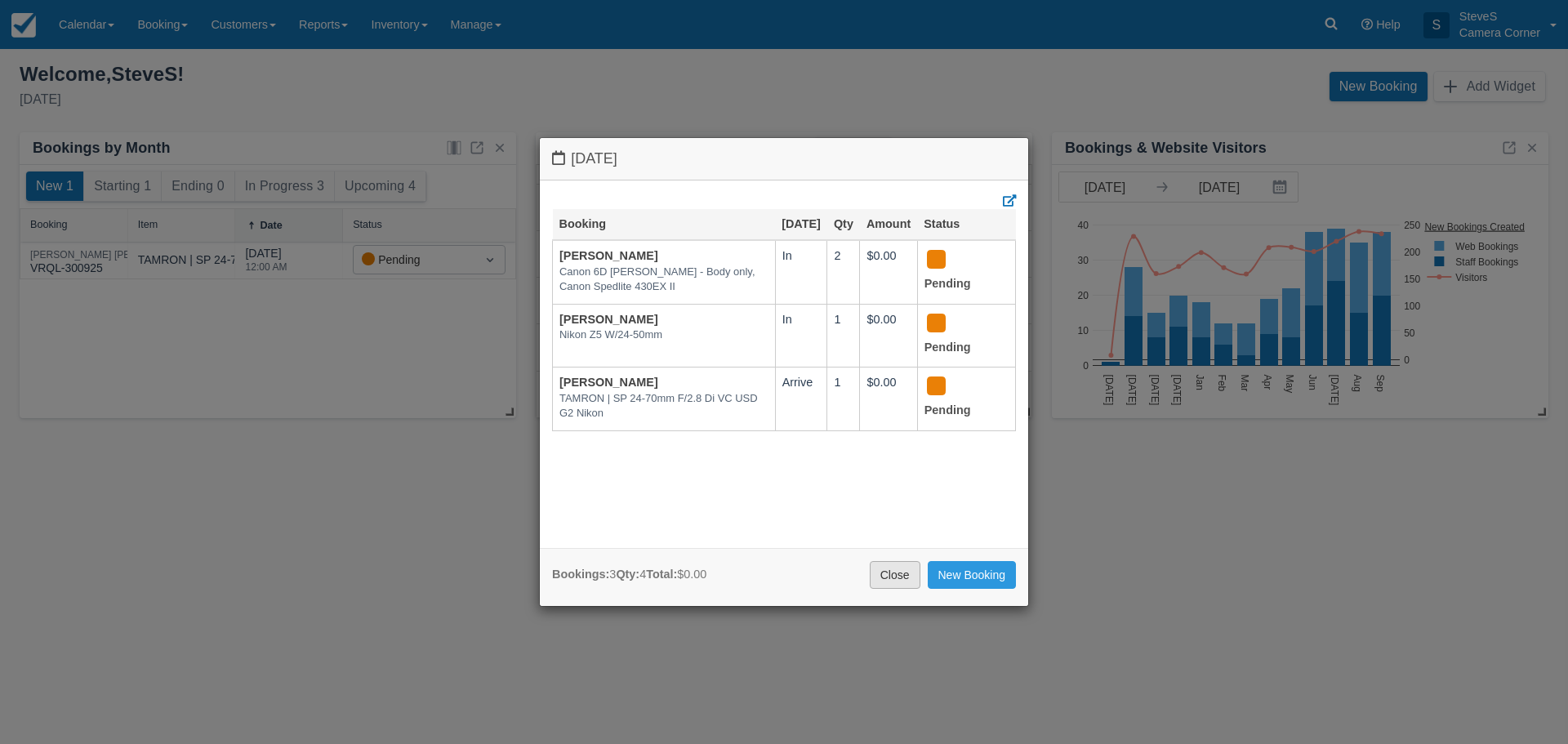
click at [881, 569] on link "Close" at bounding box center [895, 574] width 51 height 27
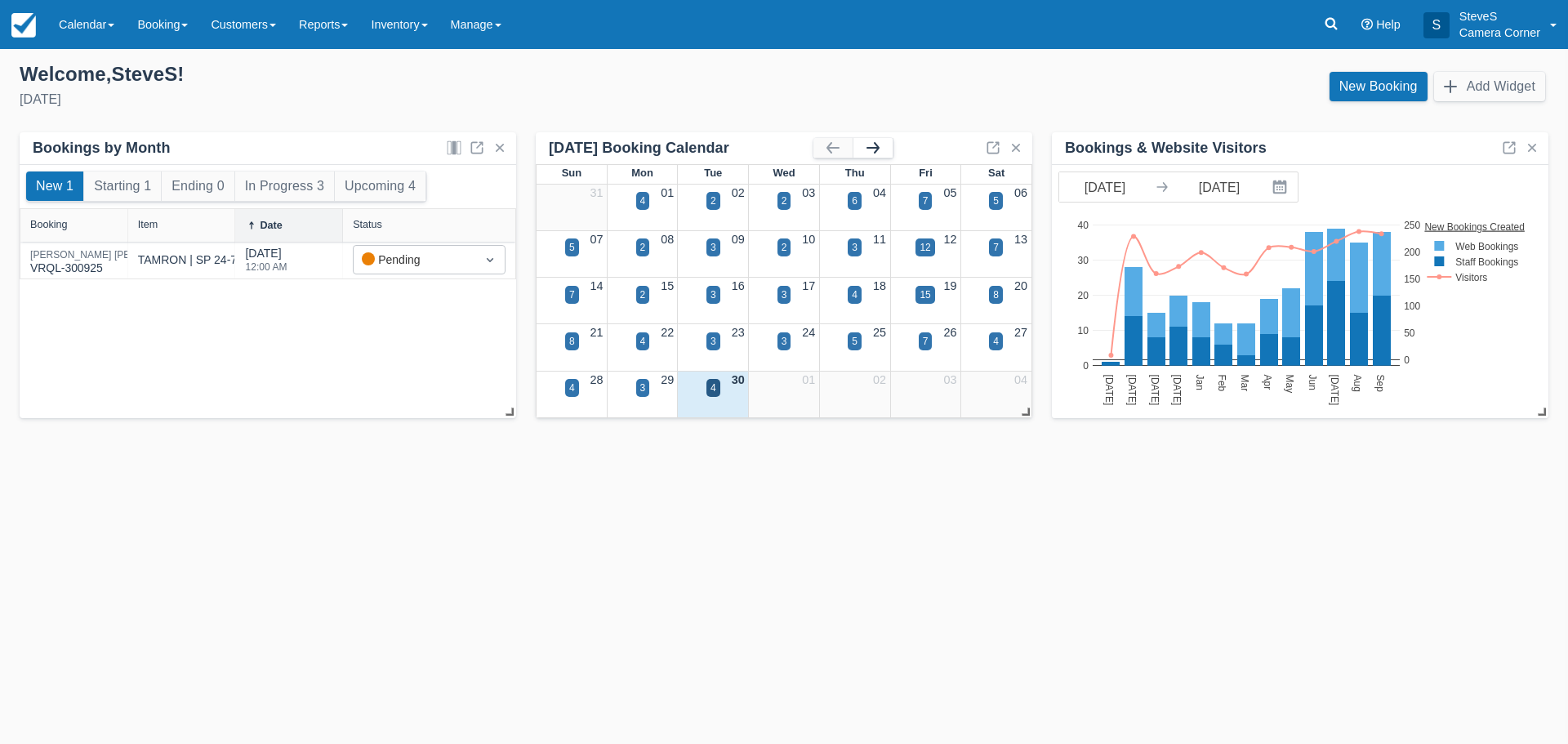
click at [884, 143] on button "button" at bounding box center [872, 148] width 39 height 20
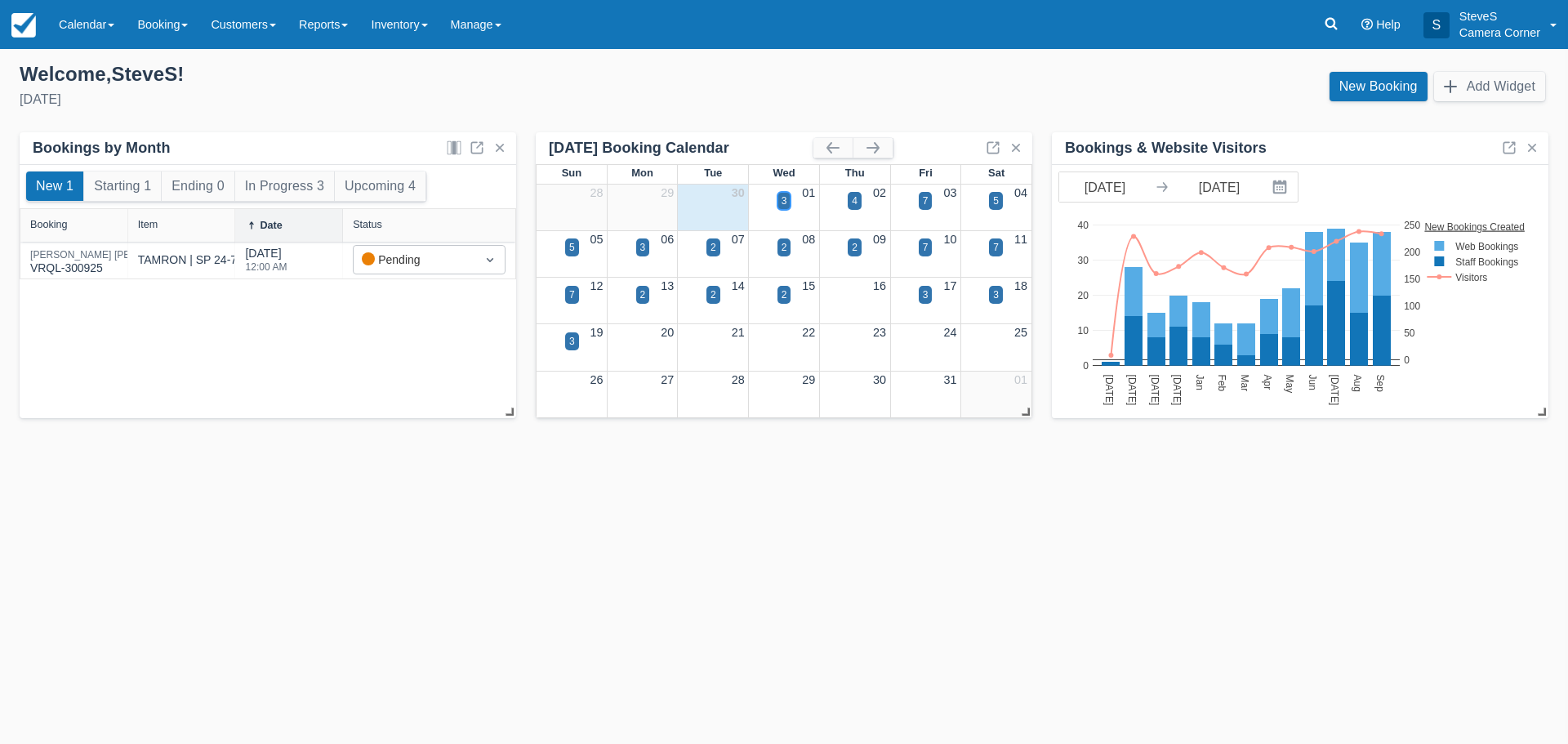
click at [786, 200] on div "3" at bounding box center [784, 201] width 6 height 15
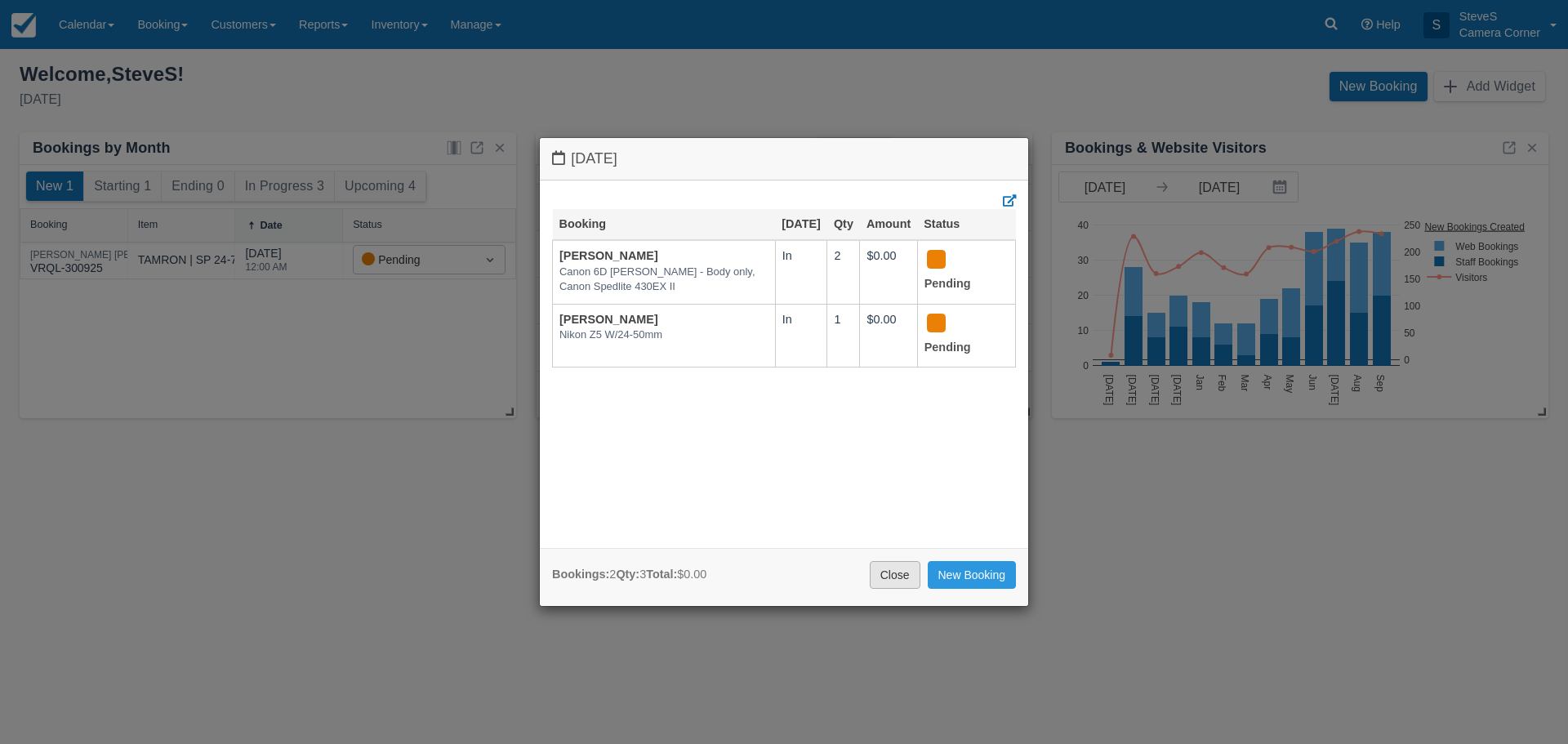
click at [883, 575] on link "Close" at bounding box center [895, 574] width 51 height 27
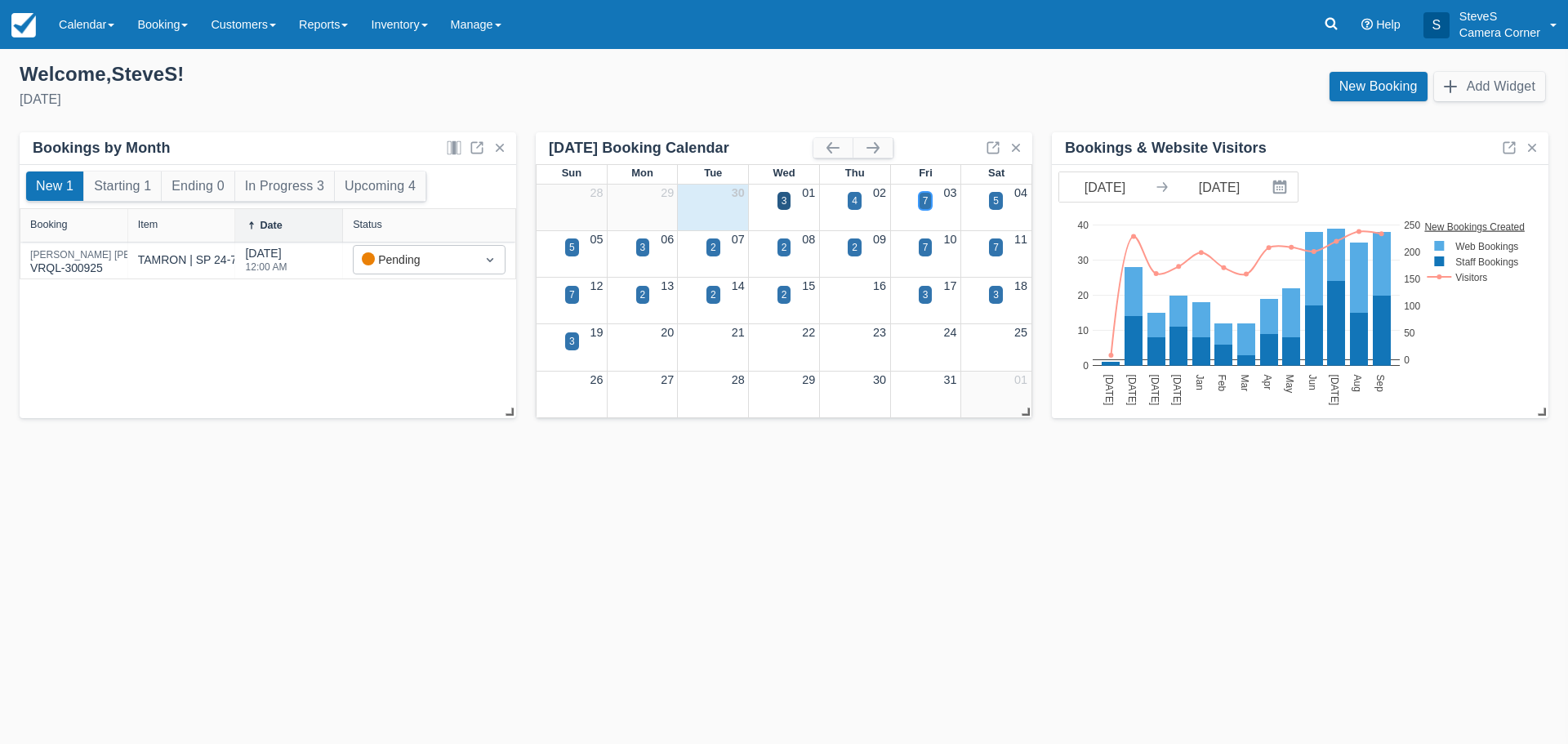
click at [924, 200] on div "7" at bounding box center [925, 201] width 6 height 15
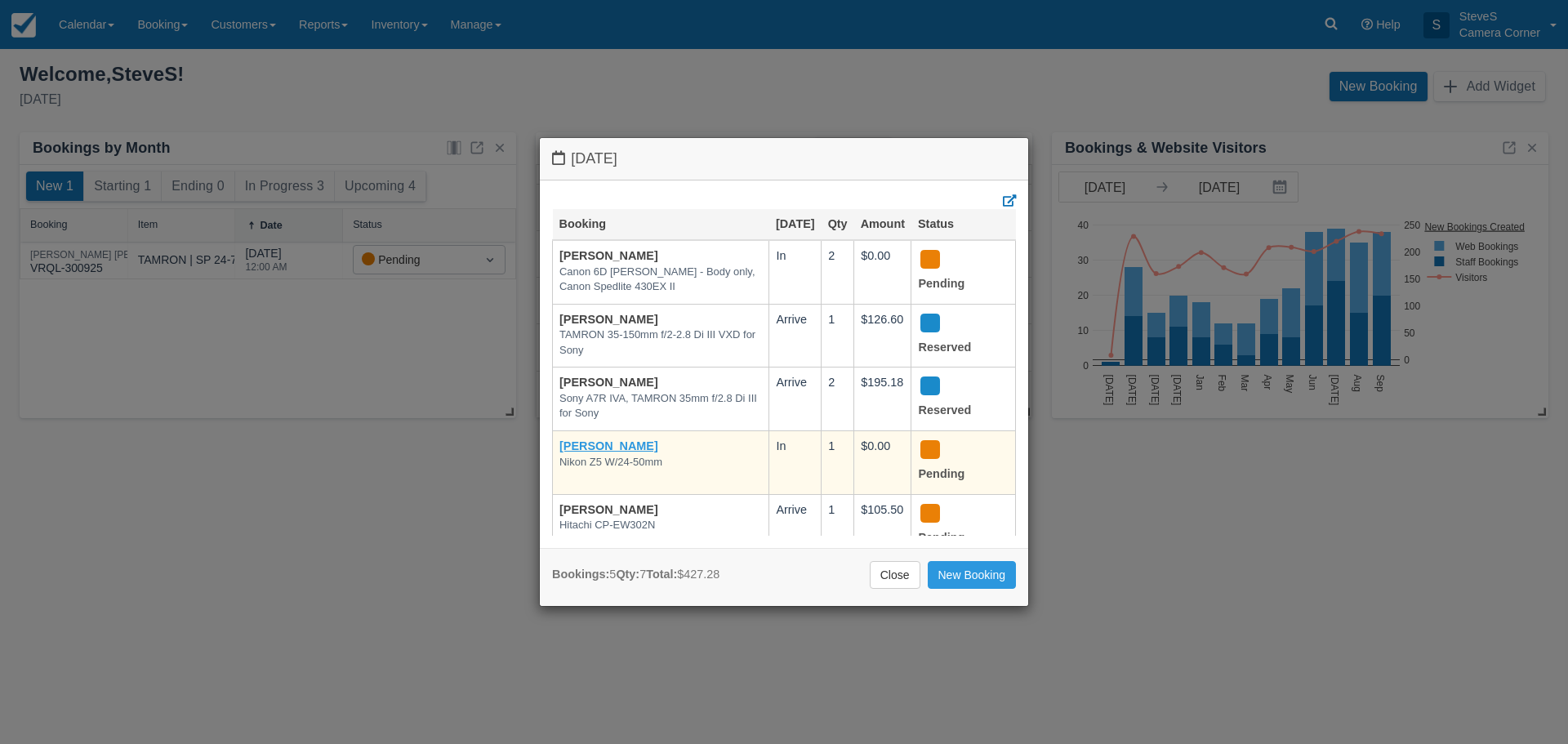
scroll to position [51, 0]
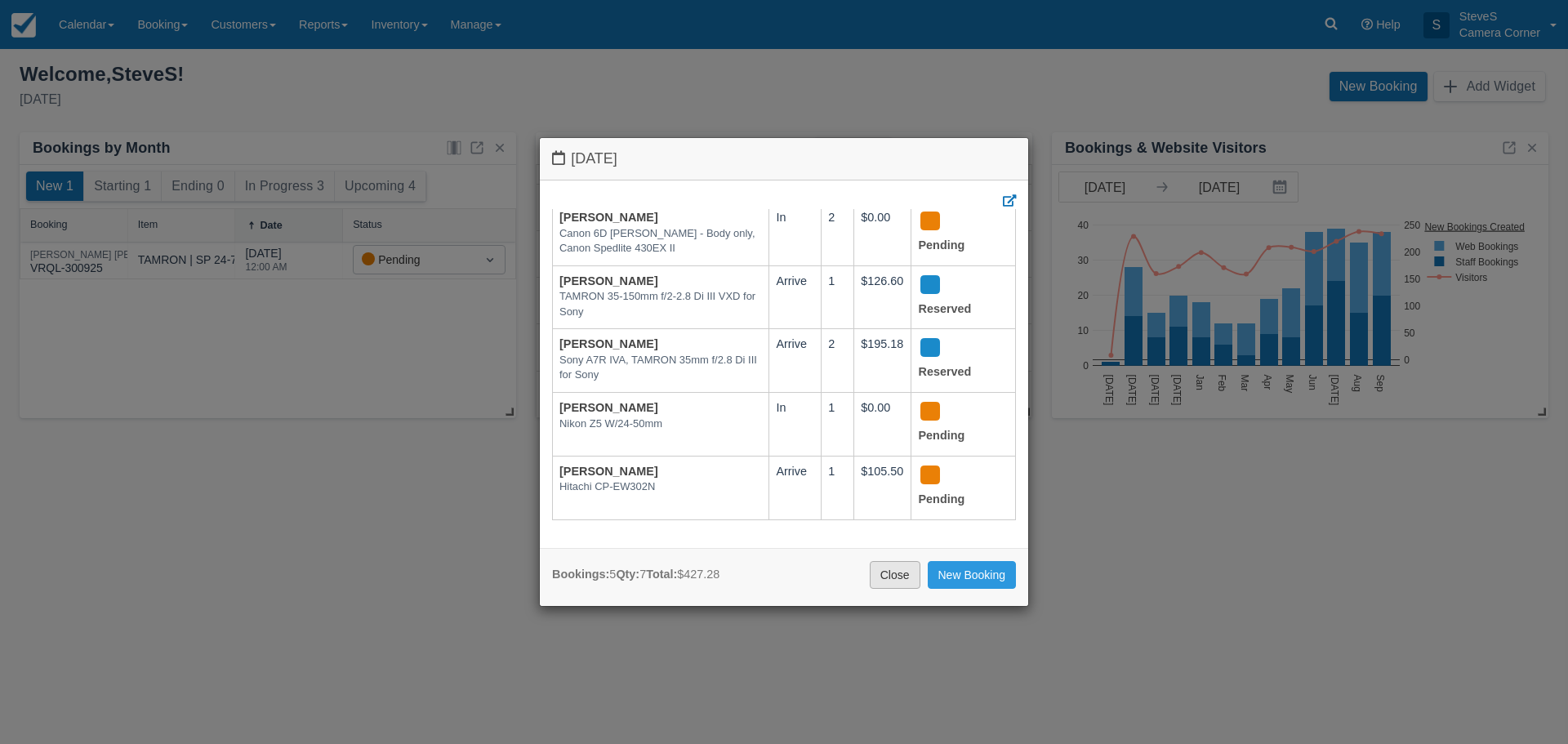
click at [885, 573] on link "Close" at bounding box center [895, 574] width 51 height 27
